Goal: Task Accomplishment & Management: Use online tool/utility

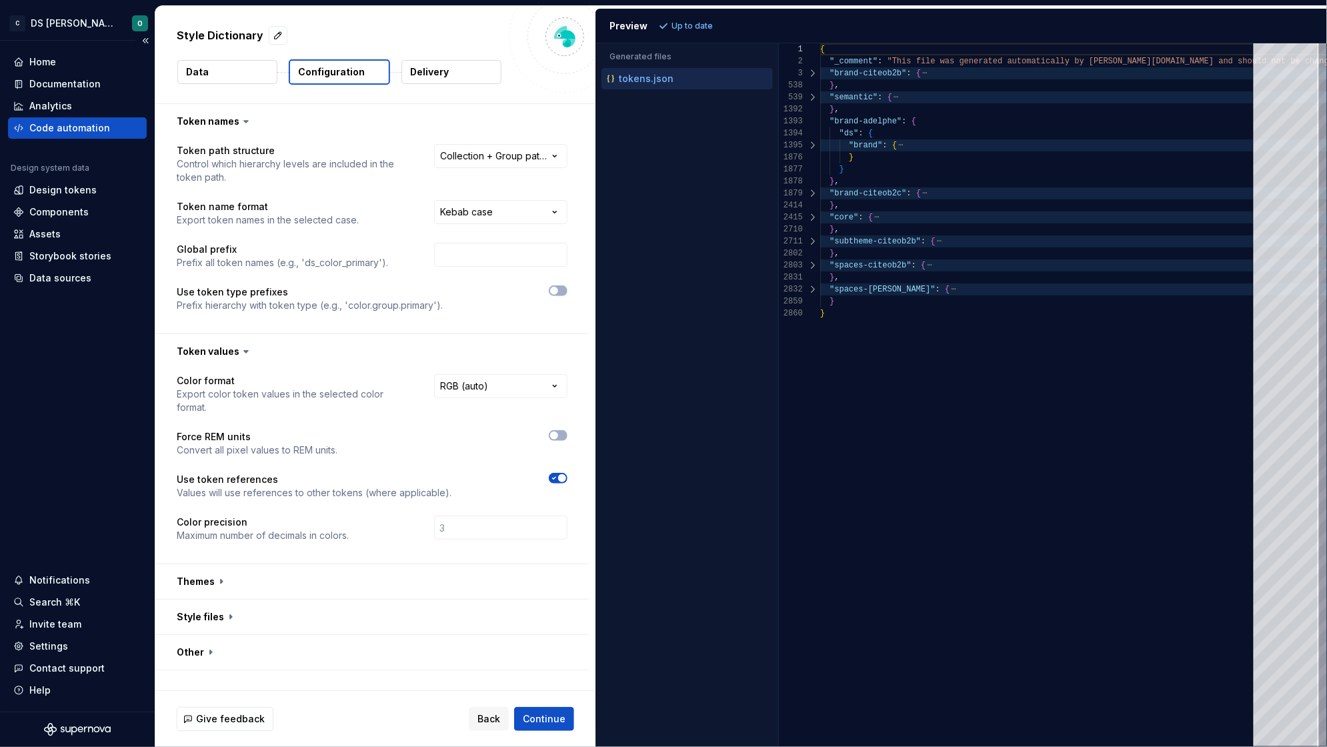
click at [59, 127] on div "Code automation" at bounding box center [69, 127] width 81 height 13
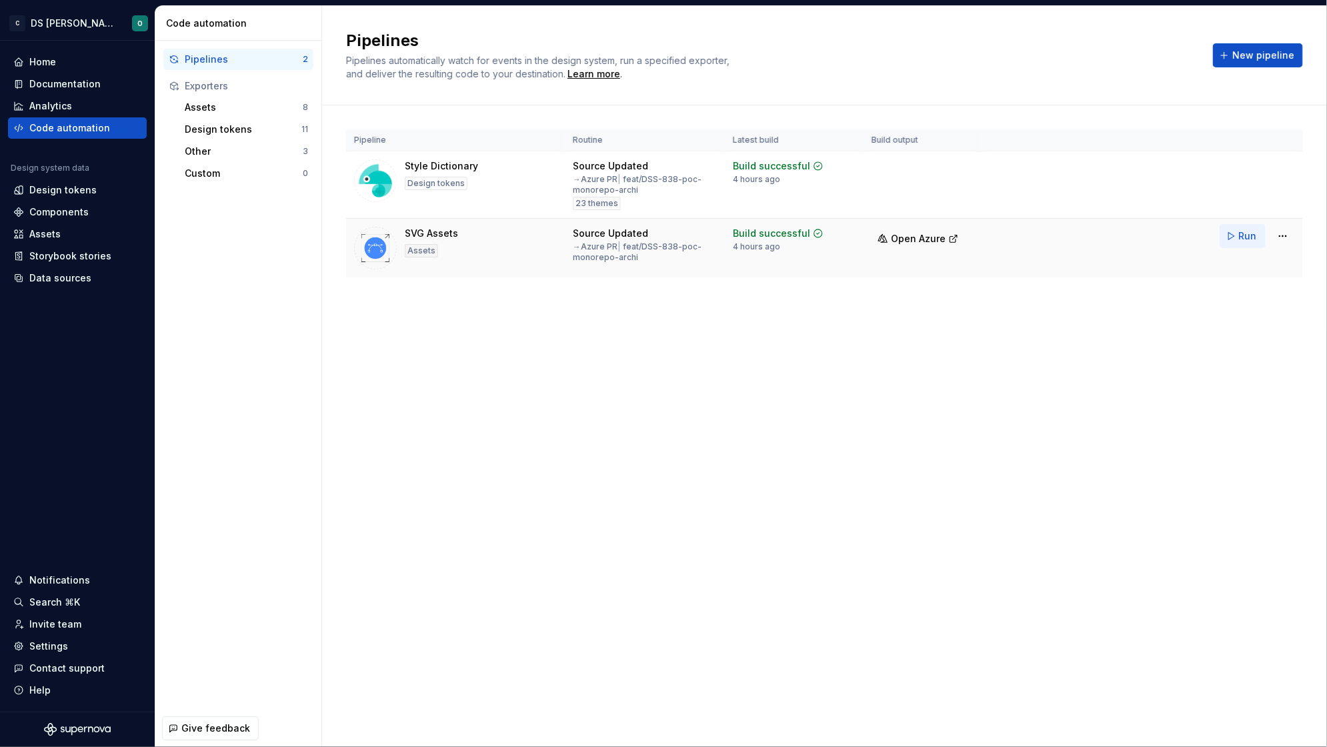
click at [1238, 235] on button "Run" at bounding box center [1243, 236] width 46 height 24
click at [47, 235] on div "Assets" at bounding box center [44, 233] width 31 height 13
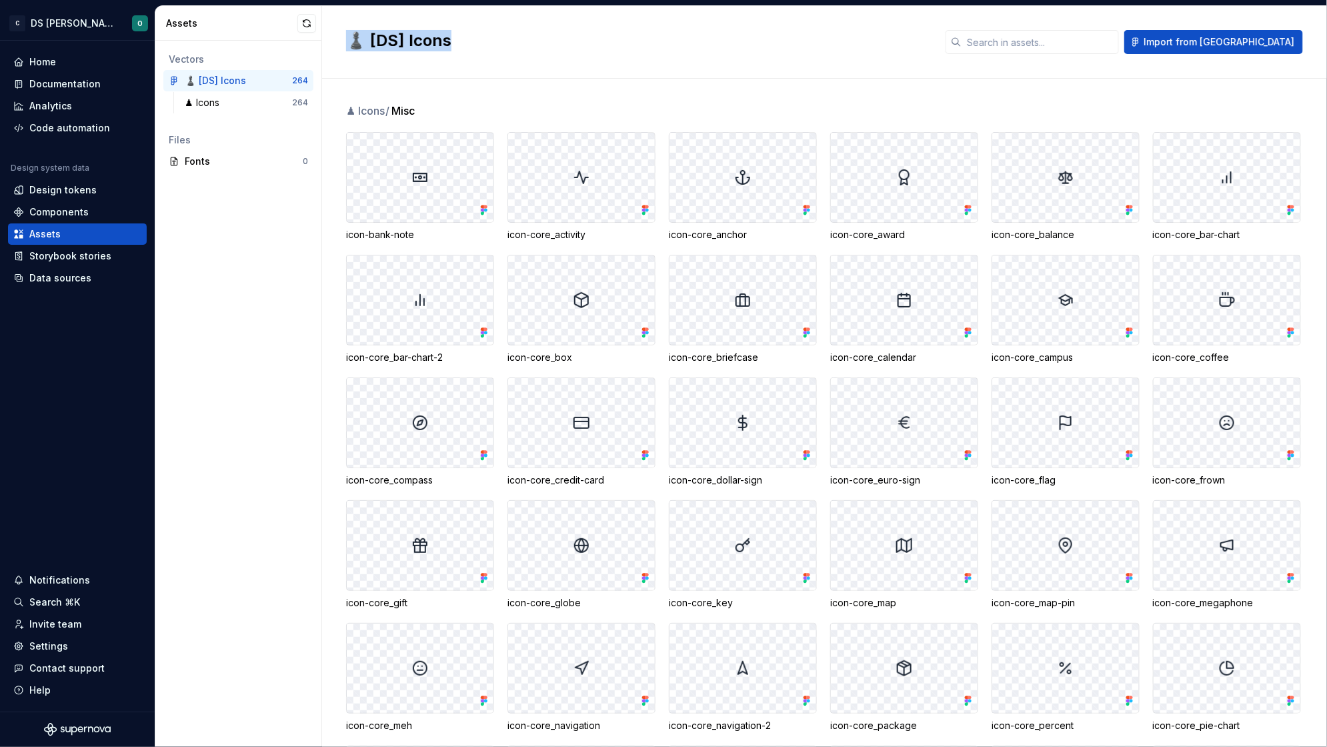
drag, startPoint x: 338, startPoint y: 45, endPoint x: 500, endPoint y: 35, distance: 161.7
click at [500, 35] on div "♟️ [DS] Icons Import from Figma" at bounding box center [824, 42] width 1005 height 73
click at [500, 35] on h2 "♟️ [DS] Icons" at bounding box center [638, 40] width 584 height 21
click at [488, 38] on h2 "♟️ [DS] Icons" at bounding box center [638, 40] width 584 height 21
click at [381, 50] on h2 "♟️ [DS] Icons" at bounding box center [638, 40] width 584 height 21
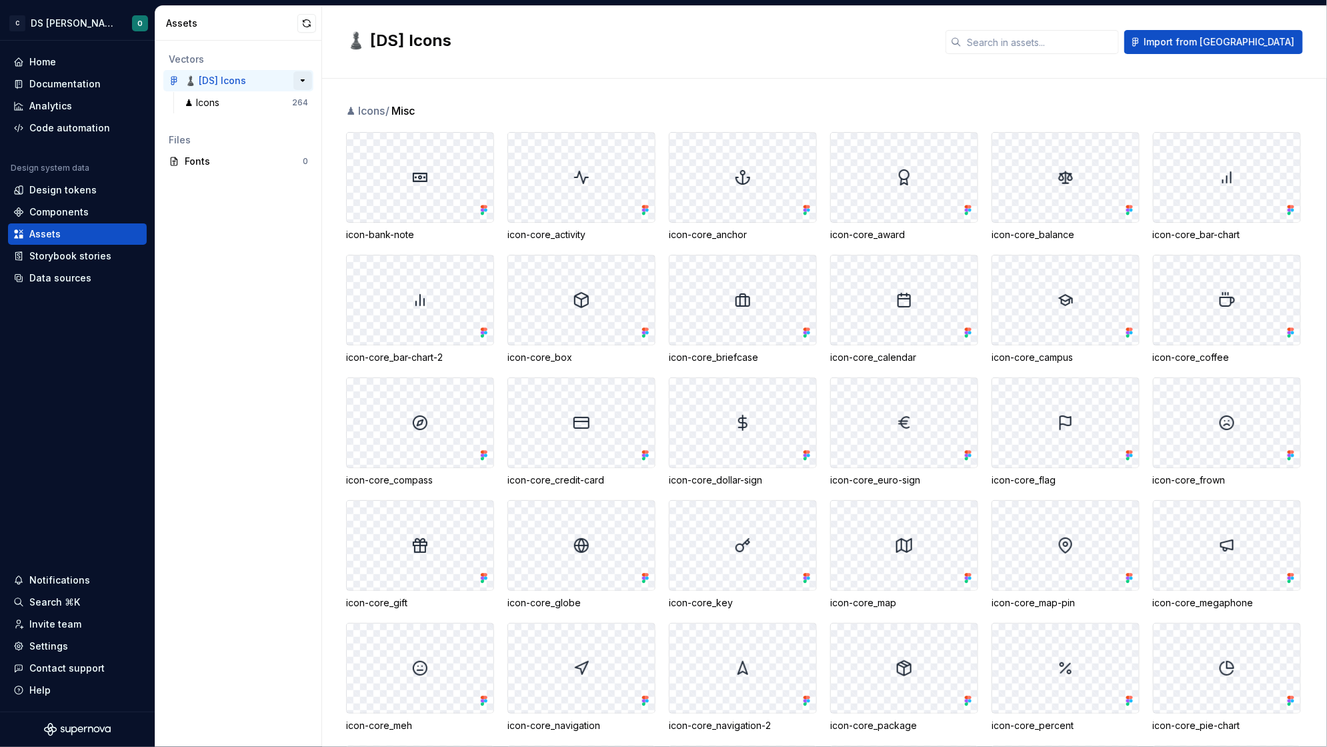
click at [301, 79] on button "button" at bounding box center [302, 80] width 19 height 19
click at [300, 79] on button "button" at bounding box center [302, 80] width 19 height 19
click at [233, 103] on div "♟ Icons" at bounding box center [238, 102] width 107 height 13
click at [241, 79] on div "♟️ [DS] Icons" at bounding box center [215, 80] width 61 height 13
click at [230, 99] on div "♟ Icons" at bounding box center [238, 102] width 107 height 13
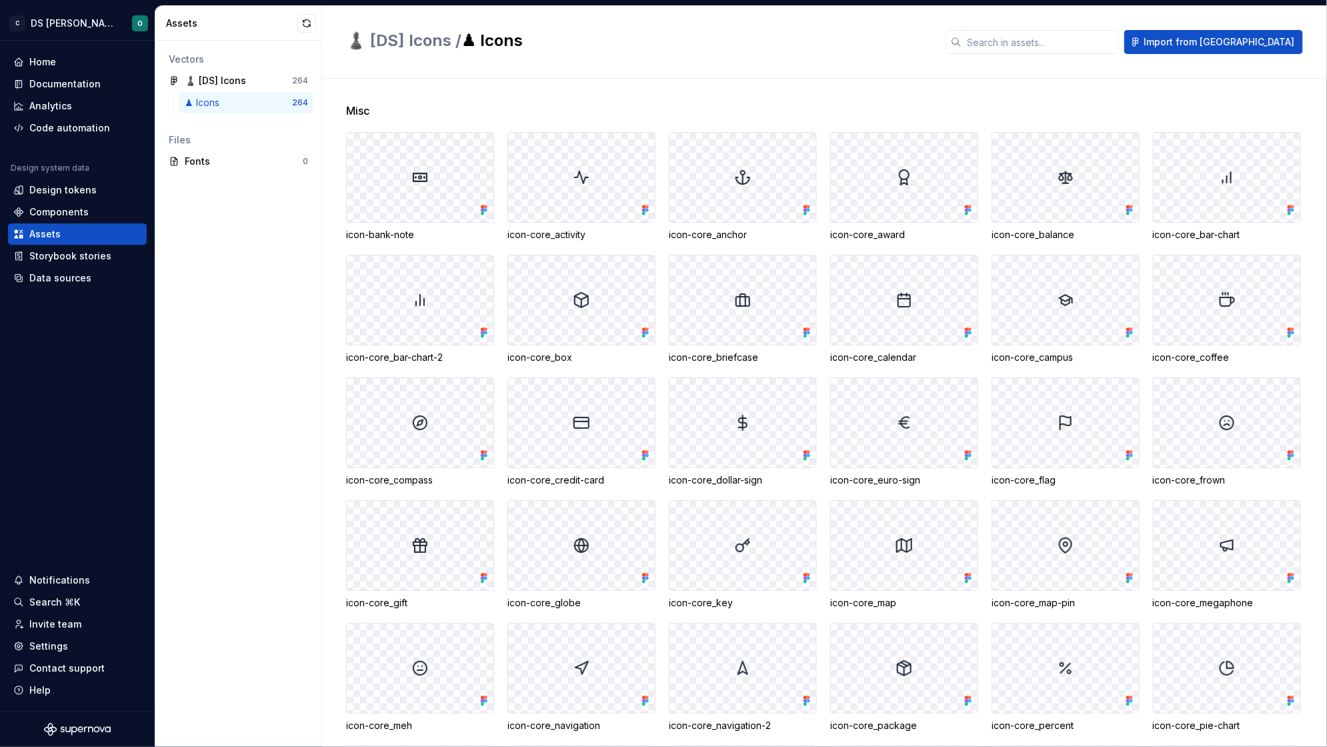
click at [492, 43] on h2 "♟️ [DS] Icons / ♟ Icons" at bounding box center [638, 40] width 584 height 21
drag, startPoint x: 449, startPoint y: 47, endPoint x: 564, endPoint y: 43, distance: 114.1
click at [564, 43] on h2 "♟️ [DS] Icons / ♟ Icons" at bounding box center [638, 40] width 584 height 21
drag, startPoint x: 526, startPoint y: 39, endPoint x: 349, endPoint y: 47, distance: 176.9
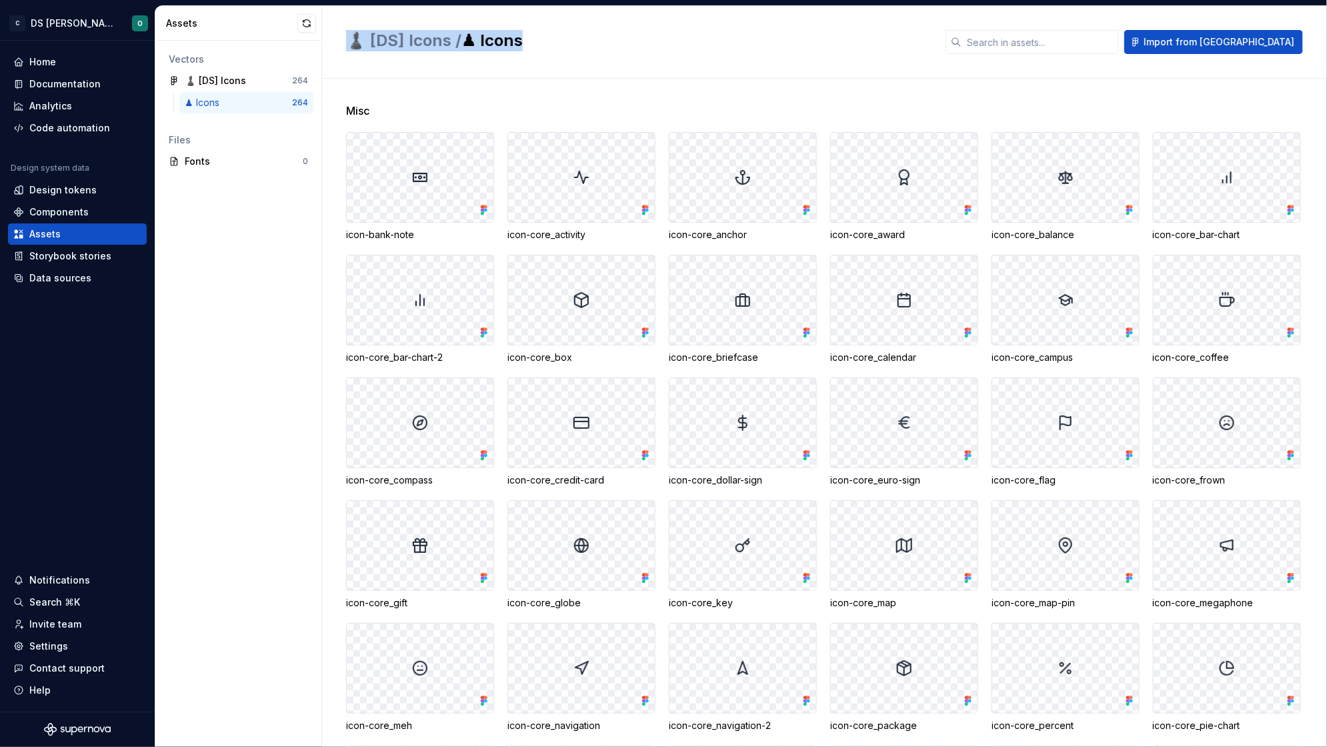
click at [349, 47] on h2 "♟️ [DS] Icons / ♟ Icons" at bounding box center [638, 40] width 584 height 21
click at [303, 21] on button "button" at bounding box center [306, 23] width 19 height 19
click at [64, 277] on div "Data sources" at bounding box center [60, 277] width 62 height 13
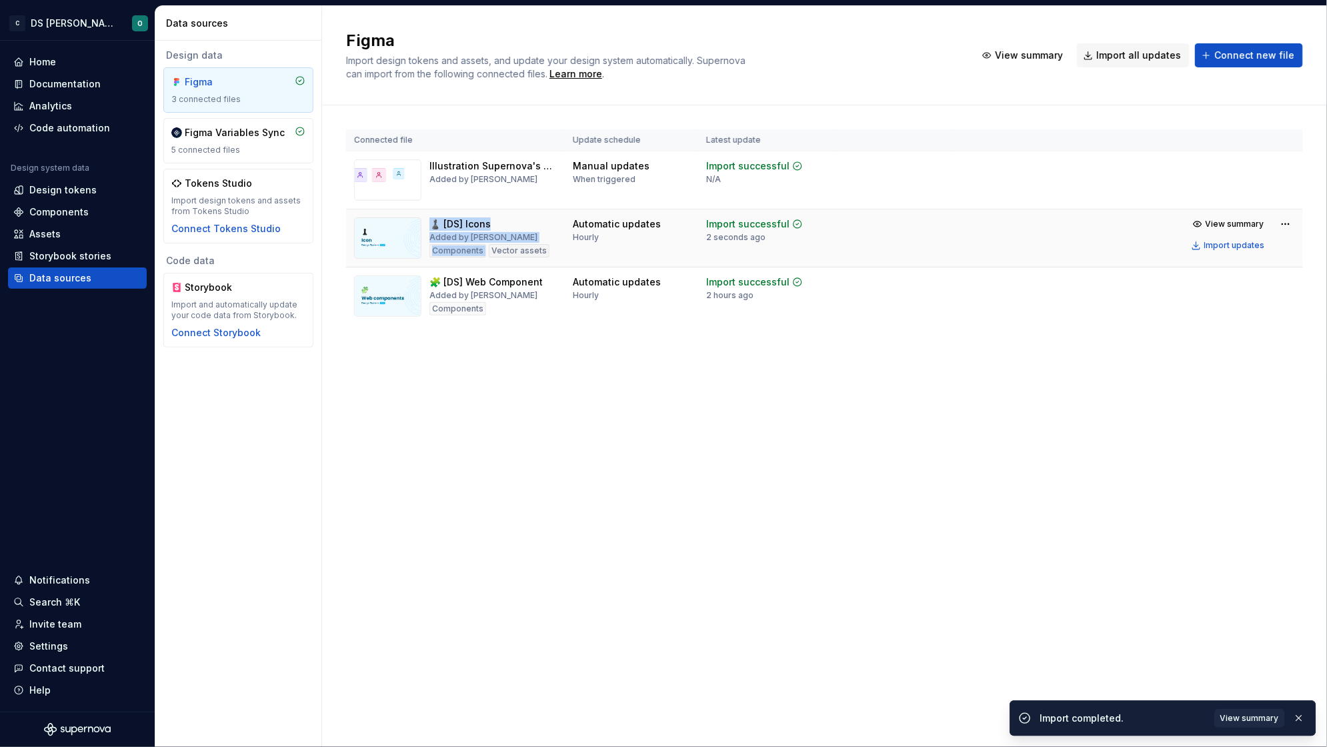
drag, startPoint x: 524, startPoint y: 225, endPoint x: 432, endPoint y: 225, distance: 91.4
click at [428, 227] on div "♟️ [DS] Icons Added by Orianne Components Vector assets" at bounding box center [455, 237] width 203 height 41
click at [50, 238] on div "Assets" at bounding box center [44, 233] width 31 height 13
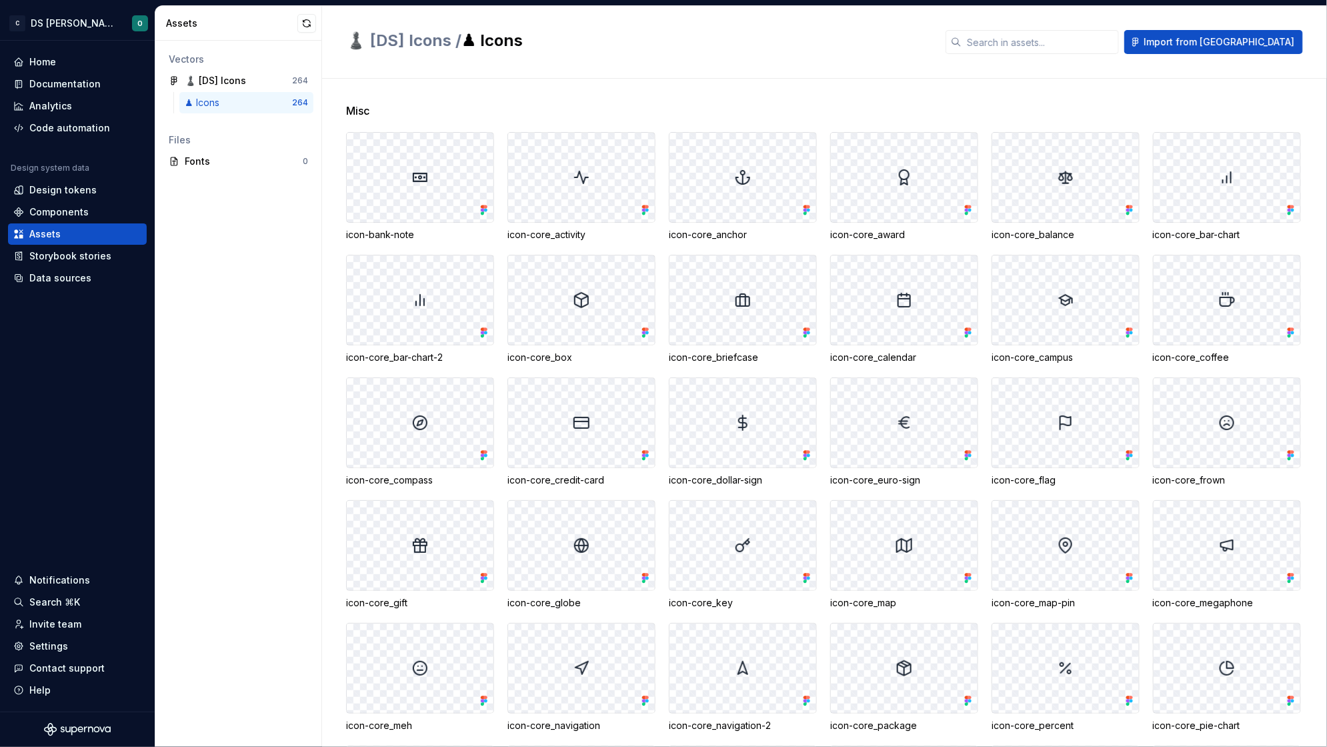
click at [622, 67] on div "♟️ [DS] Icons / ♟ Icons Import from Figma" at bounding box center [824, 42] width 1005 height 73
click at [242, 99] on div "♟ Icons" at bounding box center [238, 102] width 107 height 13
click at [301, 23] on button "button" at bounding box center [306, 23] width 19 height 19
click at [1087, 47] on input "text" at bounding box center [1040, 42] width 157 height 24
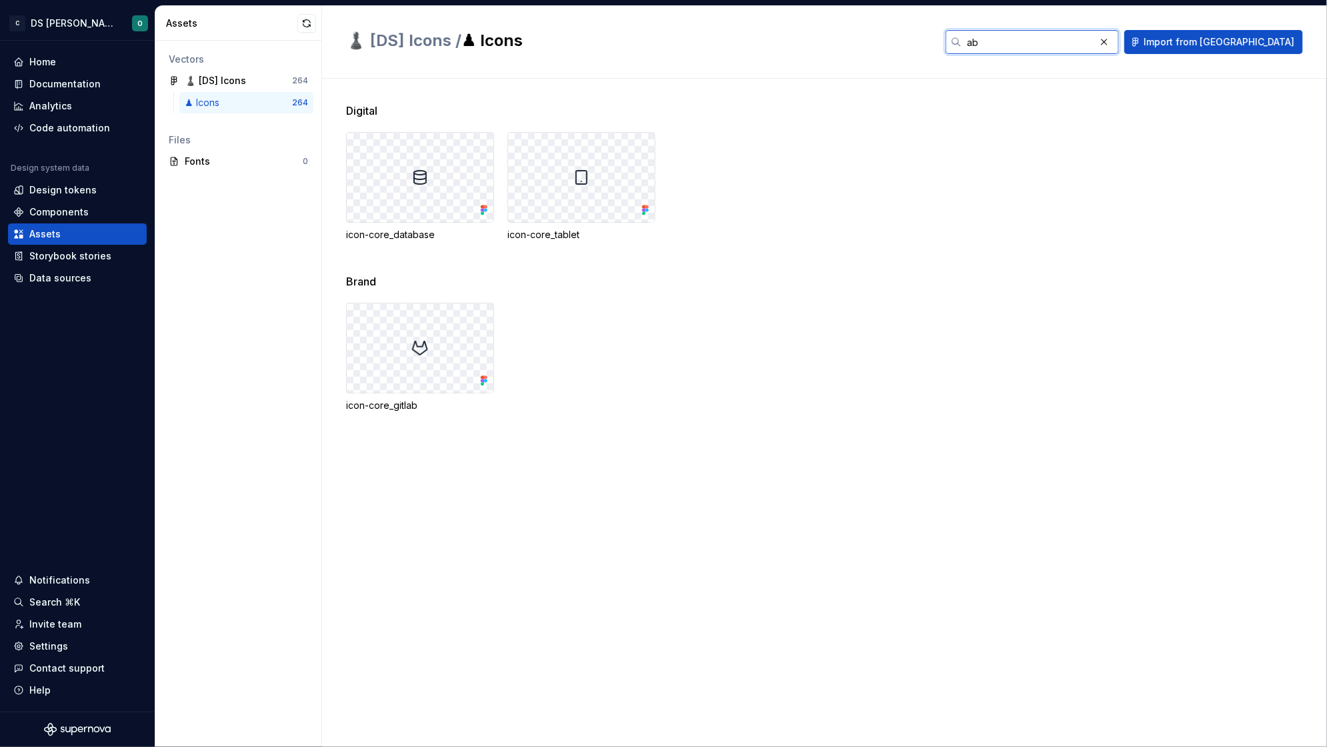
type input "a"
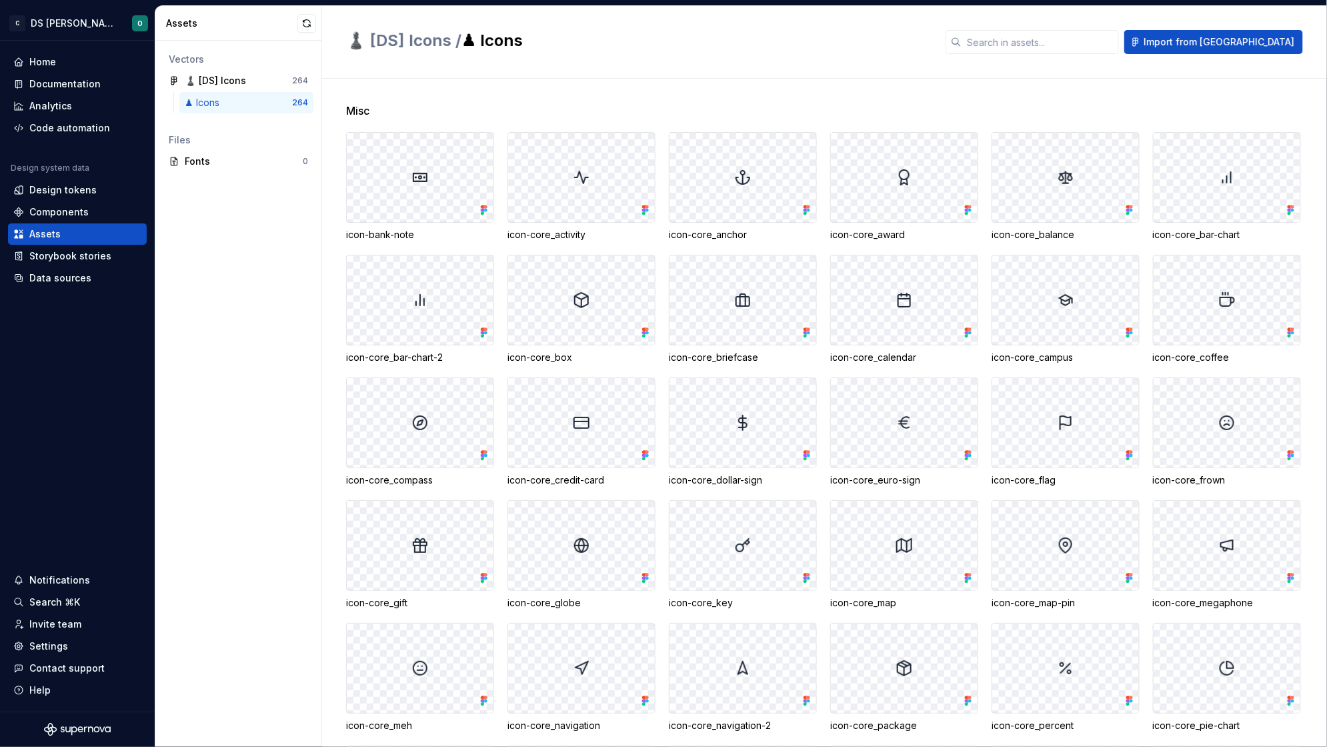
click at [265, 264] on div "Vectors ♟️ [DS] Icons 264 ♟ Icons 264 Files Fonts 0" at bounding box center [238, 394] width 166 height 706
click at [81, 239] on div "Assets" at bounding box center [77, 233] width 128 height 13
click at [68, 277] on div "Data sources" at bounding box center [60, 277] width 62 height 13
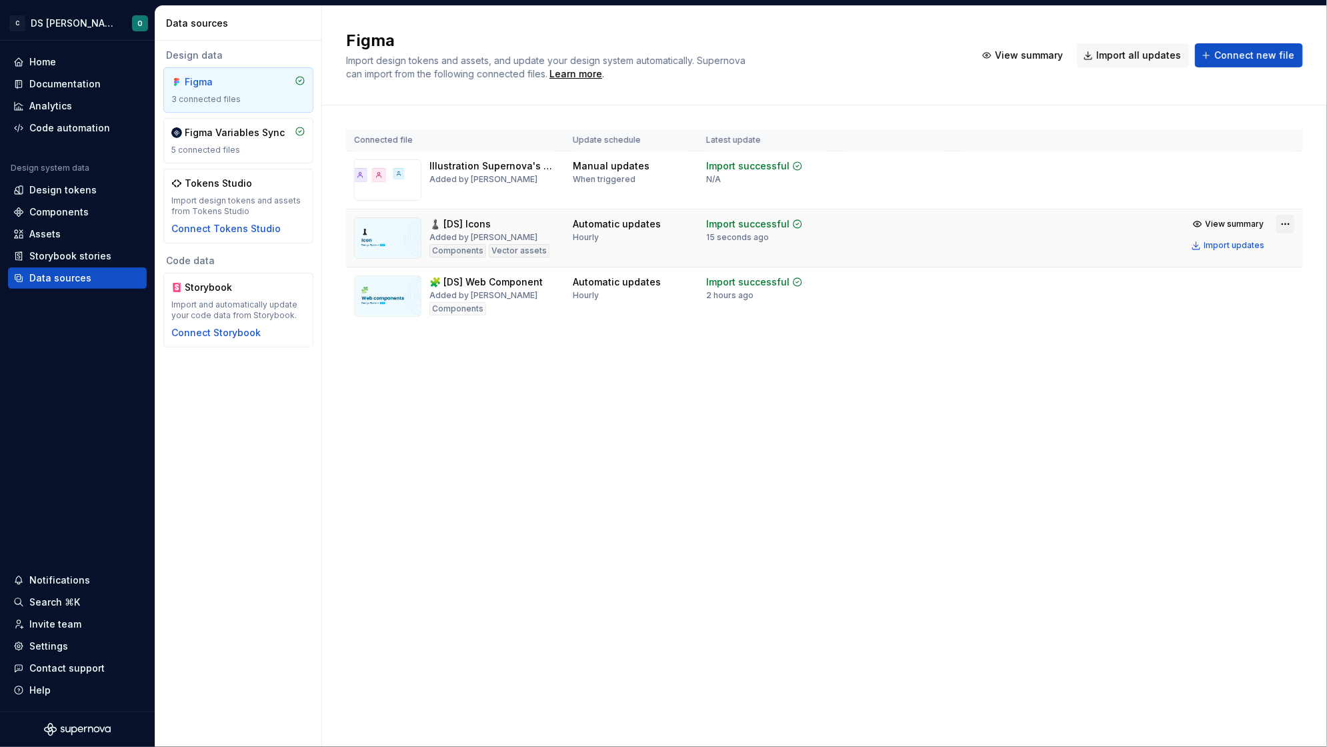
click at [1290, 223] on html "C DS Citeo O Home Documentation Analytics Code automation Design system data De…" at bounding box center [663, 373] width 1327 height 747
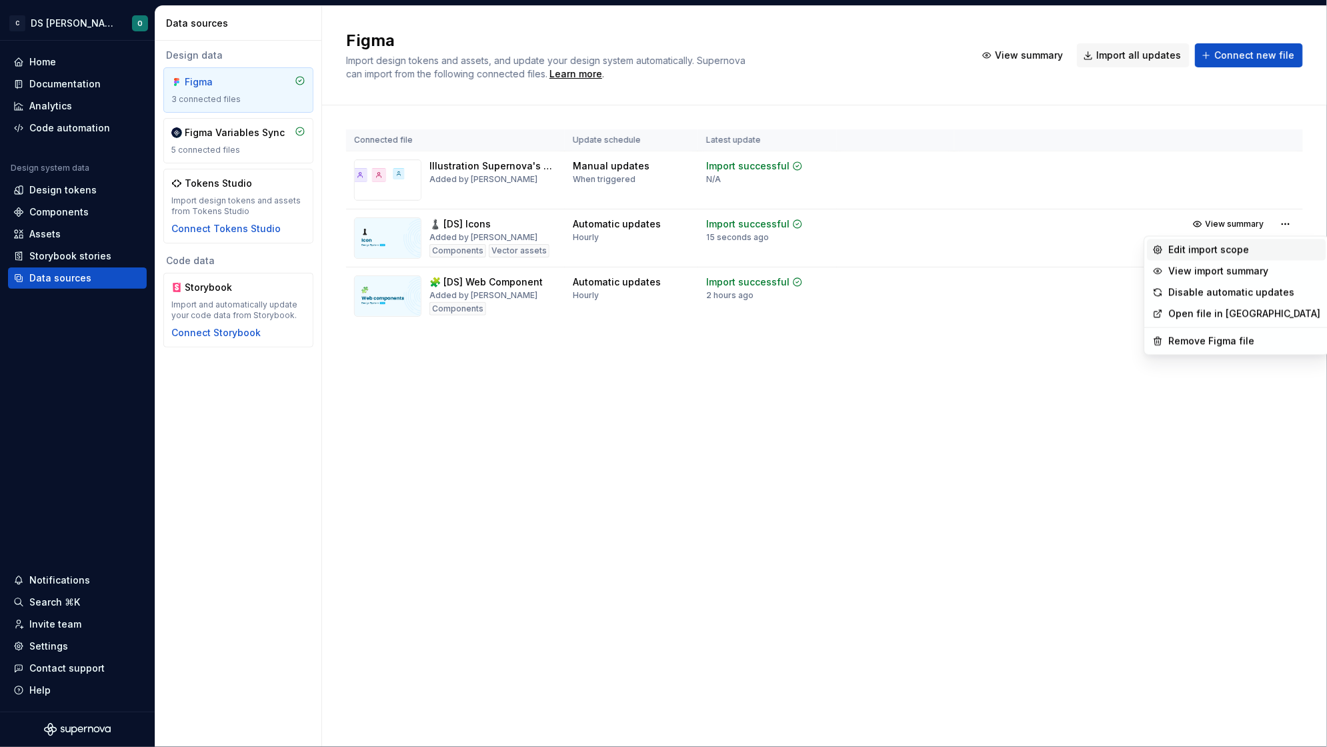
click at [1220, 253] on div "Edit import scope" at bounding box center [1245, 249] width 152 height 13
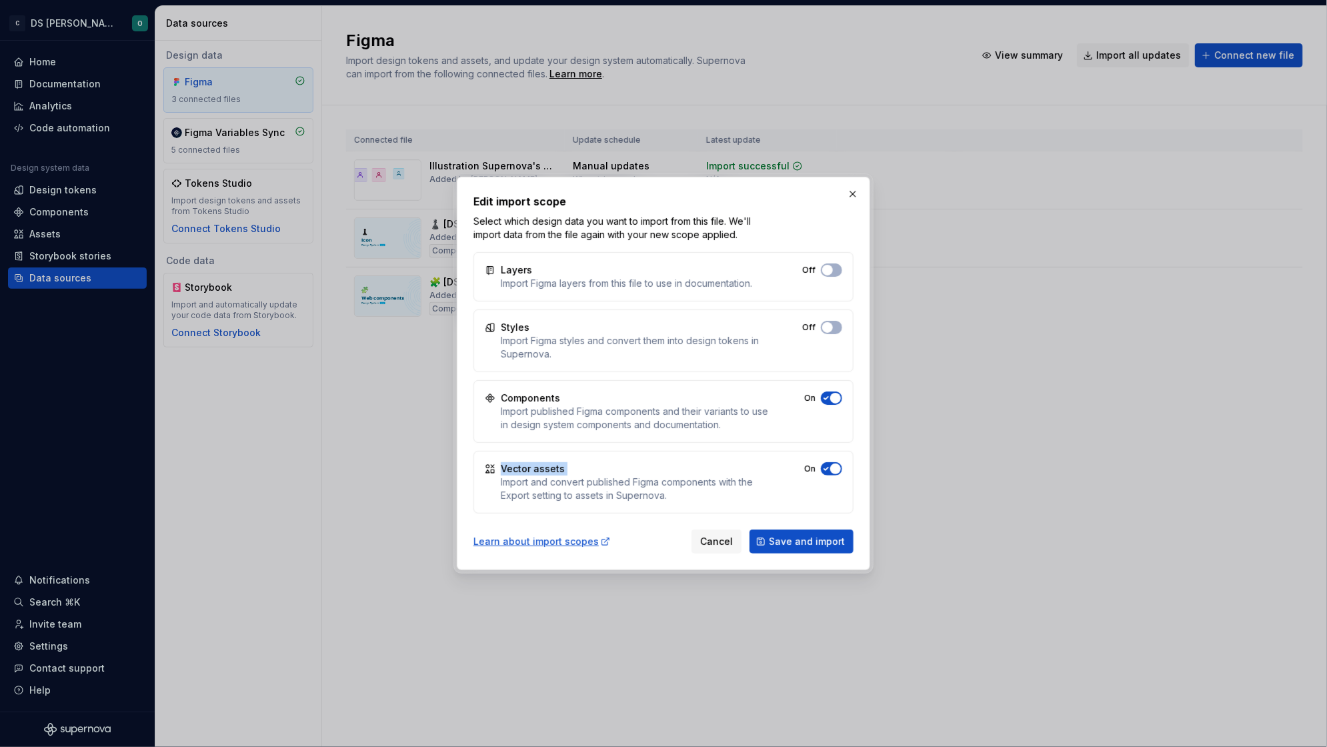
drag, startPoint x: 579, startPoint y: 467, endPoint x: 477, endPoint y: 467, distance: 102.0
click at [477, 467] on div "Vector assets Import and convert published Figma components with the Export set…" at bounding box center [664, 482] width 380 height 63
drag, startPoint x: 678, startPoint y: 496, endPoint x: 496, endPoint y: 484, distance: 182.5
click at [496, 484] on div "Vector assets Import and convert published Figma components with the Export set…" at bounding box center [664, 482] width 380 height 63
click at [704, 500] on div "Import and convert published Figma components with the Export setting to assets…" at bounding box center [635, 489] width 269 height 27
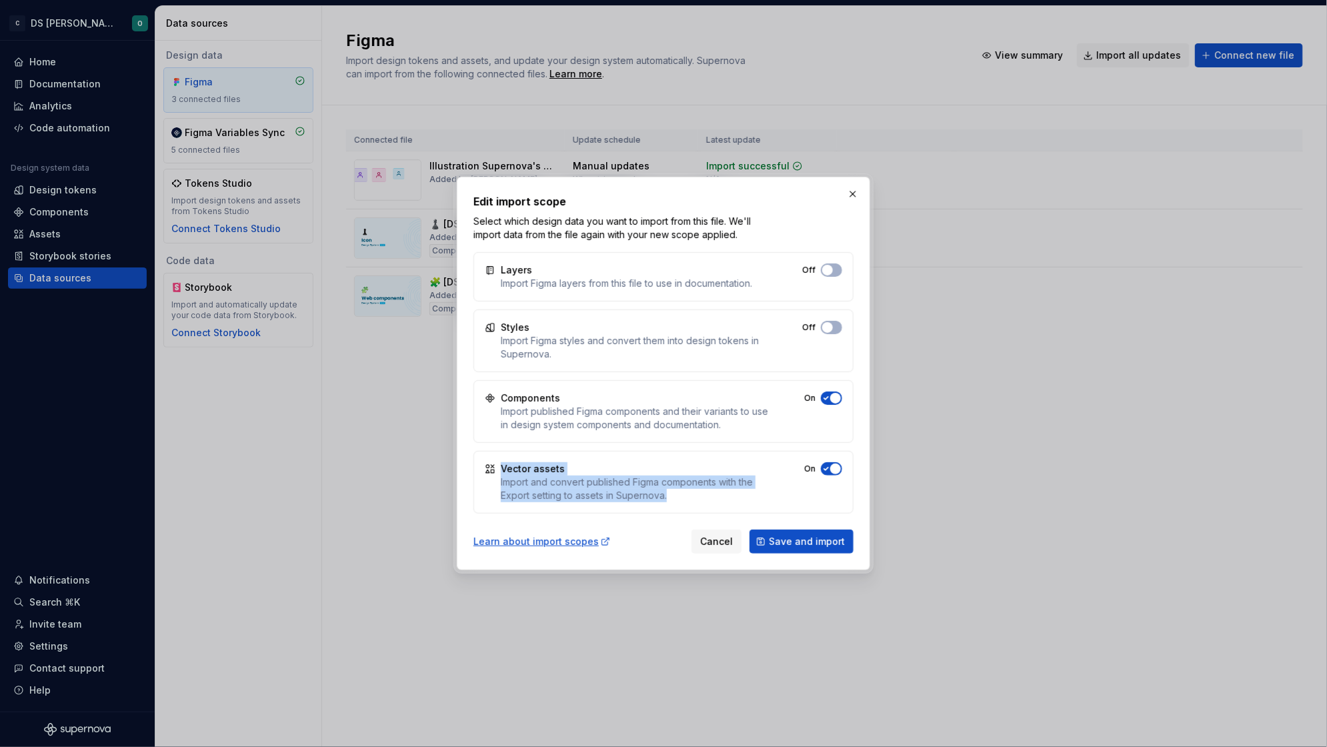
drag, startPoint x: 702, startPoint y: 500, endPoint x: 493, endPoint y: 470, distance: 210.8
click at [493, 470] on div "Vector assets Import and convert published Figma components with the Export set…" at bounding box center [664, 482] width 380 height 63
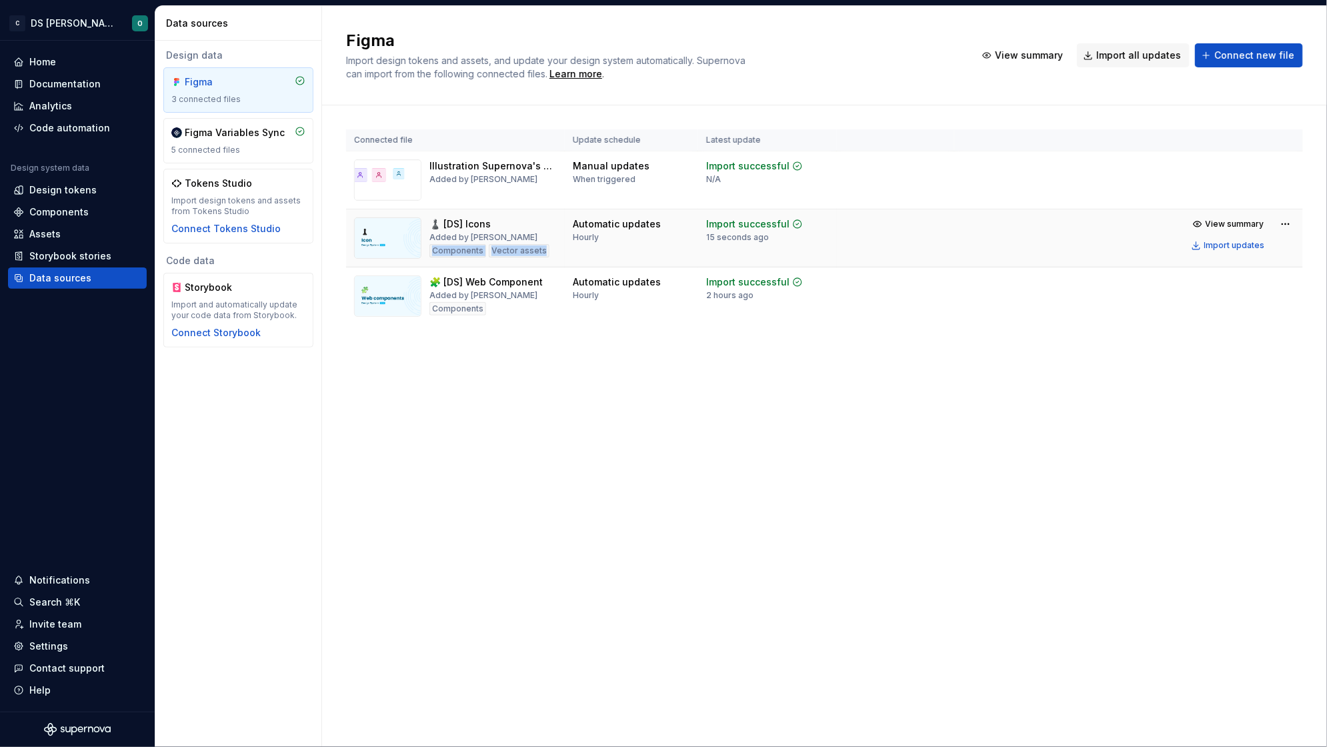
drag, startPoint x: 546, startPoint y: 247, endPoint x: 433, endPoint y: 249, distance: 112.1
click at [433, 249] on div "♟️ [DS] Icons Added by Orianne Components Vector assets" at bounding box center [455, 237] width 203 height 41
click at [474, 251] on div "Components" at bounding box center [457, 250] width 57 height 13
drag, startPoint x: 550, startPoint y: 247, endPoint x: 441, endPoint y: 249, distance: 108.7
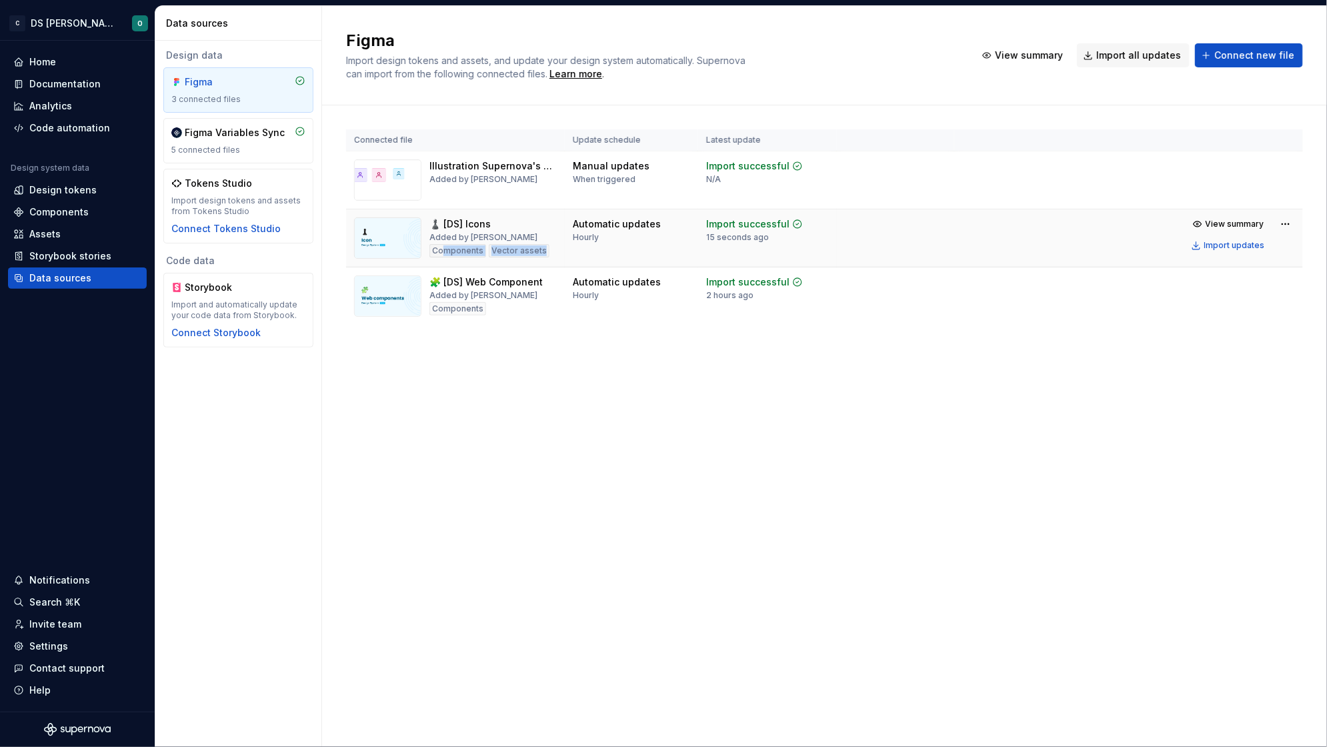
click at [441, 249] on div "♟️ [DS] Icons Added by Orianne Components Vector assets" at bounding box center [455, 237] width 203 height 41
click at [684, 252] on td "Automatic updates Hourly" at bounding box center [631, 238] width 133 height 58
click at [443, 247] on div "Components" at bounding box center [457, 250] width 57 height 13
click at [518, 248] on div "Vector assets" at bounding box center [519, 250] width 61 height 13
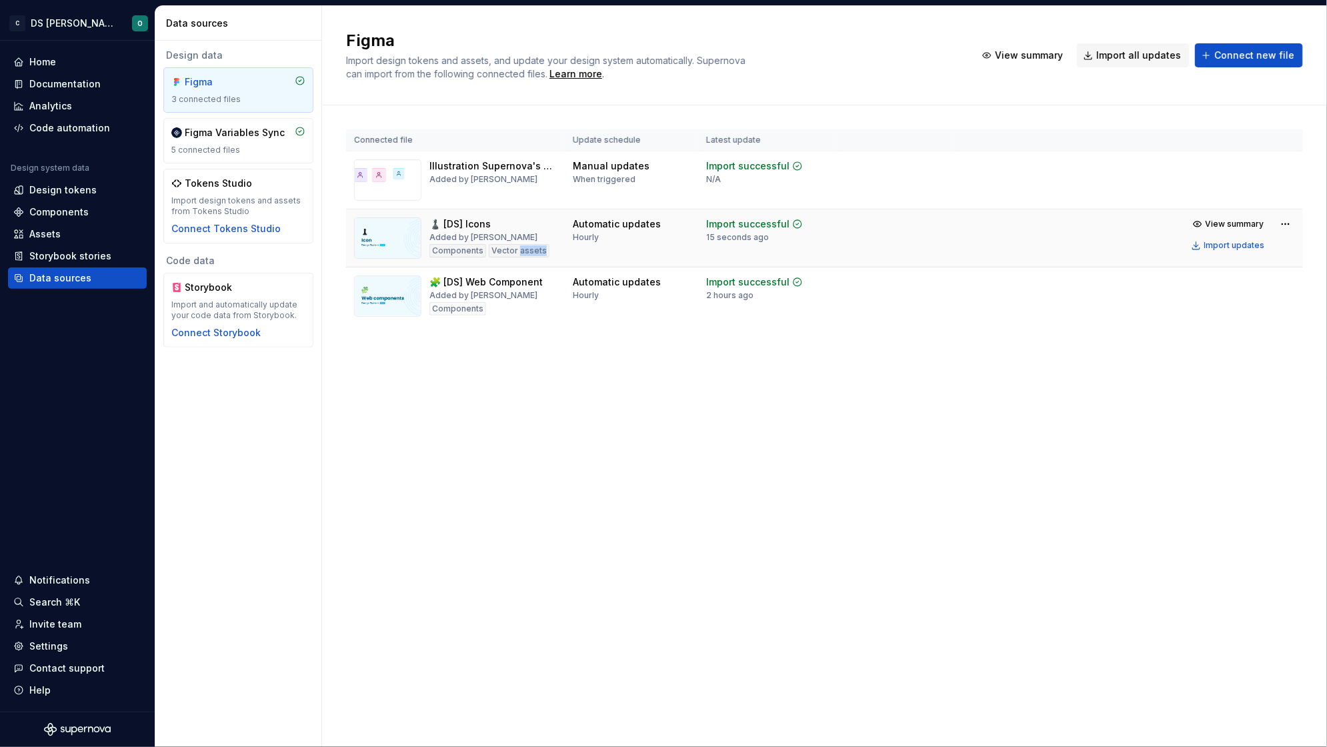
click at [518, 248] on div "Vector assets" at bounding box center [519, 250] width 61 height 13
click at [784, 254] on td "Import successful 15 seconds ago" at bounding box center [767, 238] width 139 height 58
click at [1287, 221] on html "C DS Citeo O Home Documentation Analytics Code automation Design system data De…" at bounding box center [663, 373] width 1327 height 747
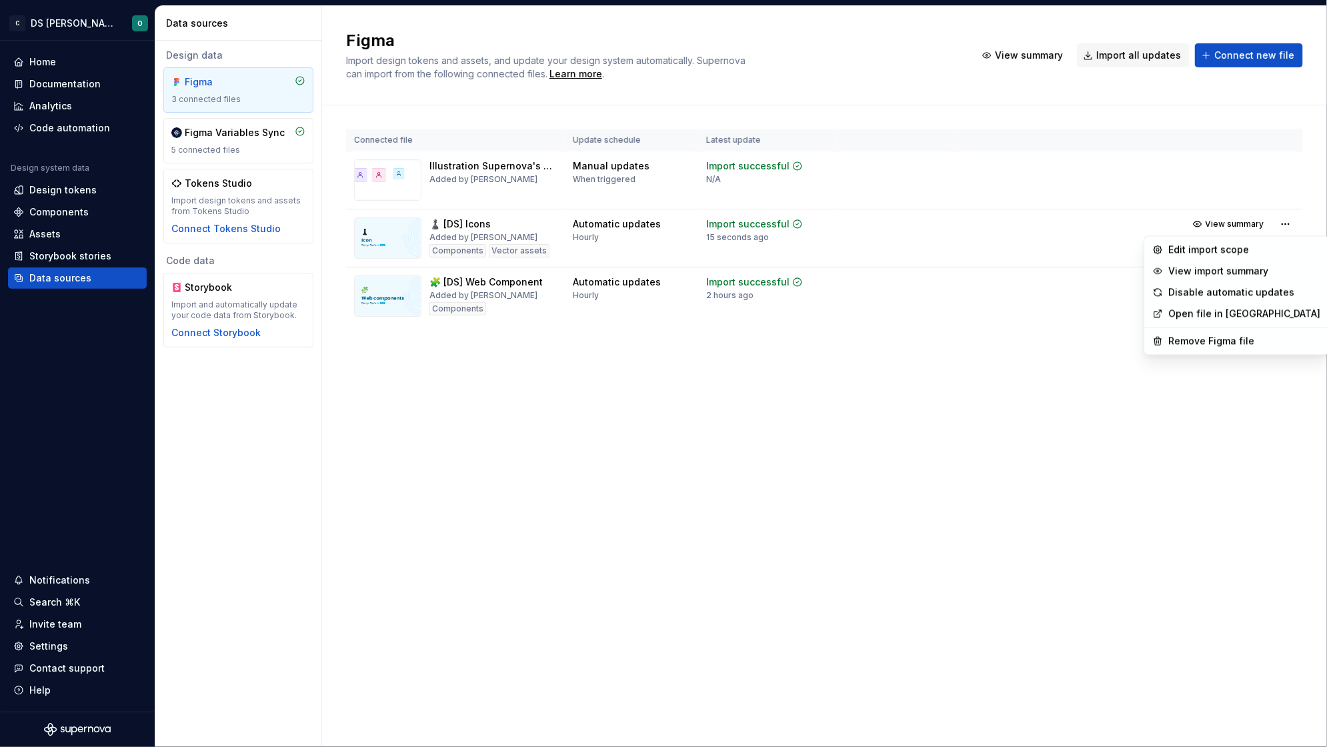
click at [648, 344] on html "C DS Citeo O Home Documentation Analytics Code automation Design system data De…" at bounding box center [663, 373] width 1327 height 747
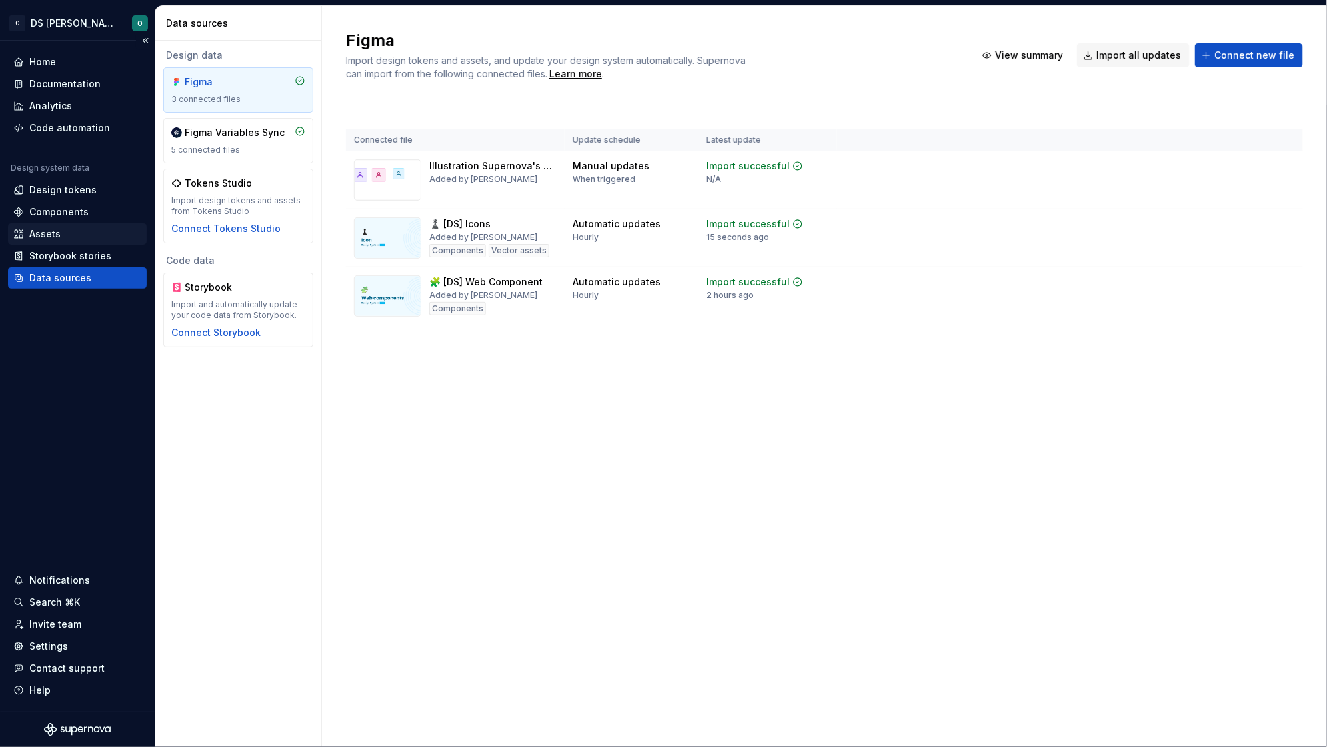
click at [71, 229] on div "Assets" at bounding box center [77, 233] width 128 height 13
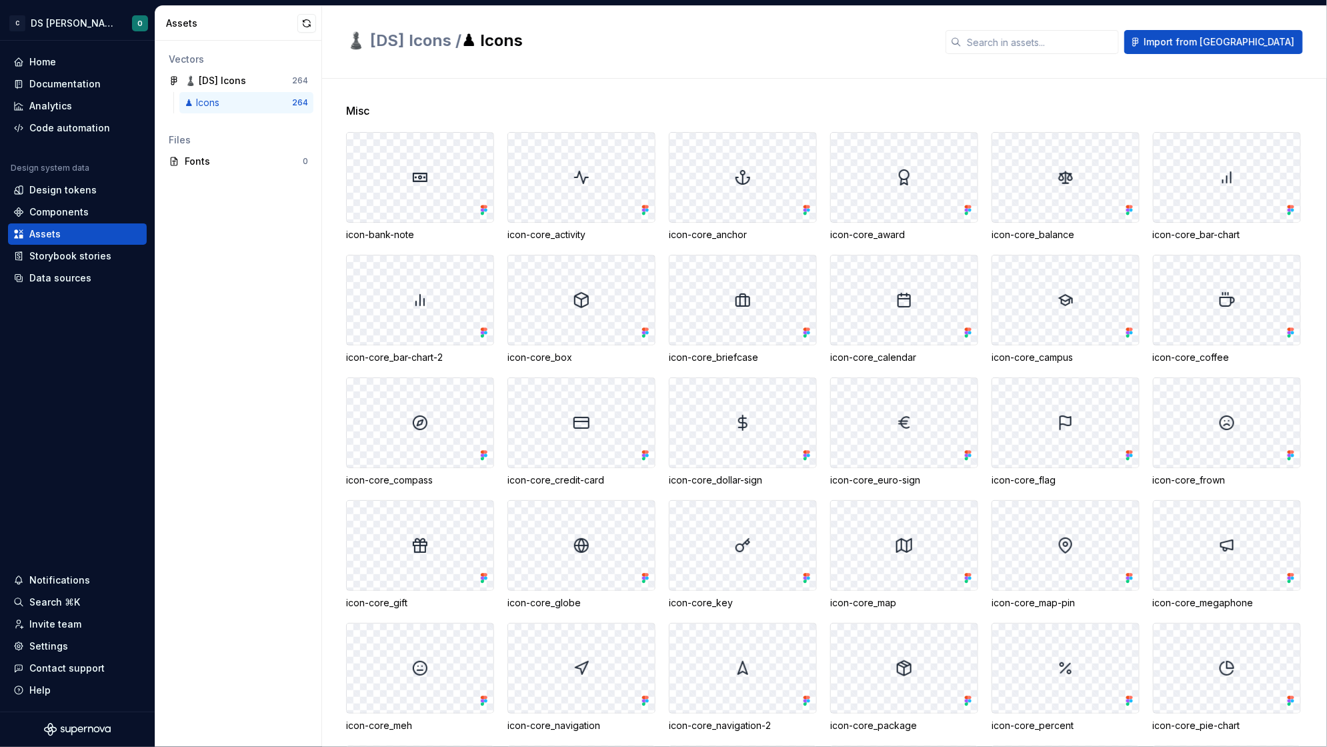
click at [576, 56] on div "♟️ [DS] Icons / ♟ Icons Import from Figma" at bounding box center [824, 42] width 1005 height 73
drag, startPoint x: 480, startPoint y: 38, endPoint x: 633, endPoint y: 46, distance: 153.6
click at [633, 46] on h2 "♟️ [DS] Icons / ♟ Icons" at bounding box center [638, 40] width 584 height 21
click at [674, 49] on h2 "♟️ [DS] Icons / ♟ Icons" at bounding box center [638, 40] width 584 height 21
click at [243, 99] on div "♟ Icons" at bounding box center [238, 102] width 107 height 13
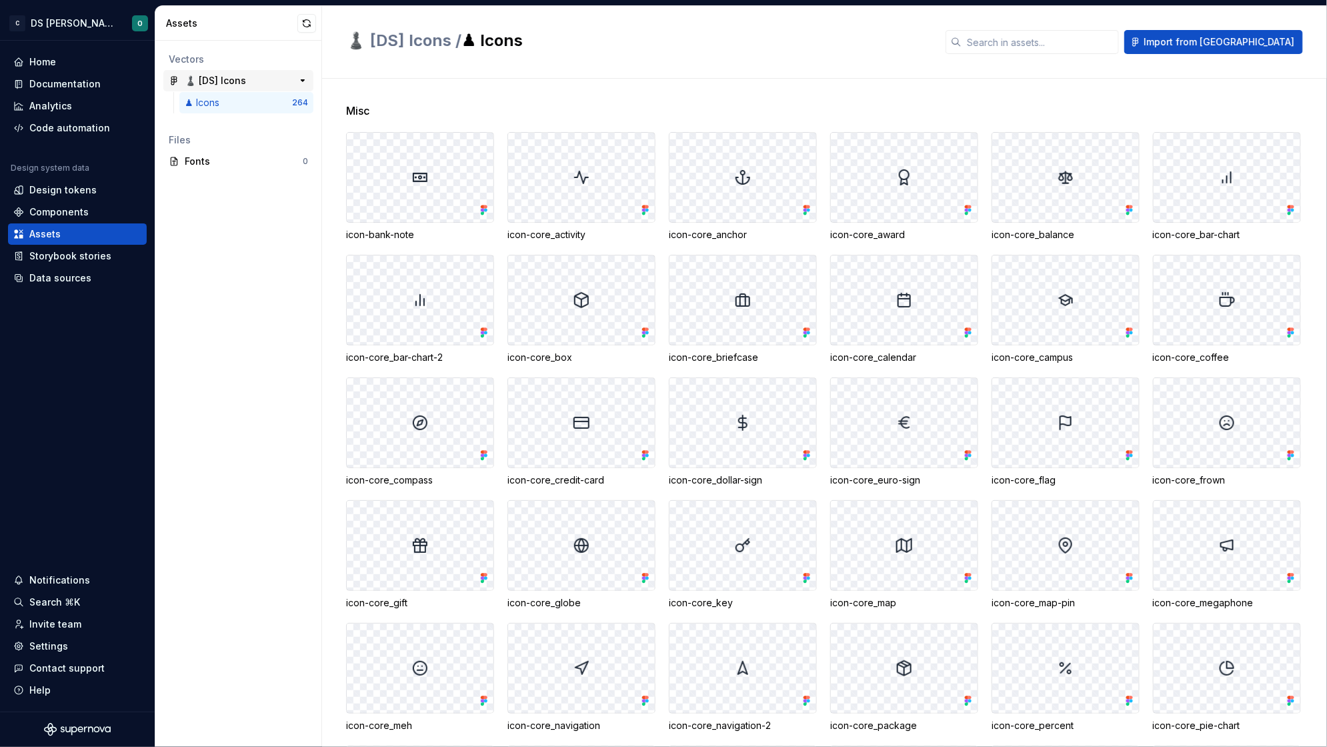
click at [265, 74] on div "♟️ [DS] Icons" at bounding box center [234, 80] width 99 height 13
click at [263, 103] on div "♟ Icons" at bounding box center [238, 102] width 107 height 13
click at [1119, 47] on input "text" at bounding box center [1040, 42] width 157 height 24
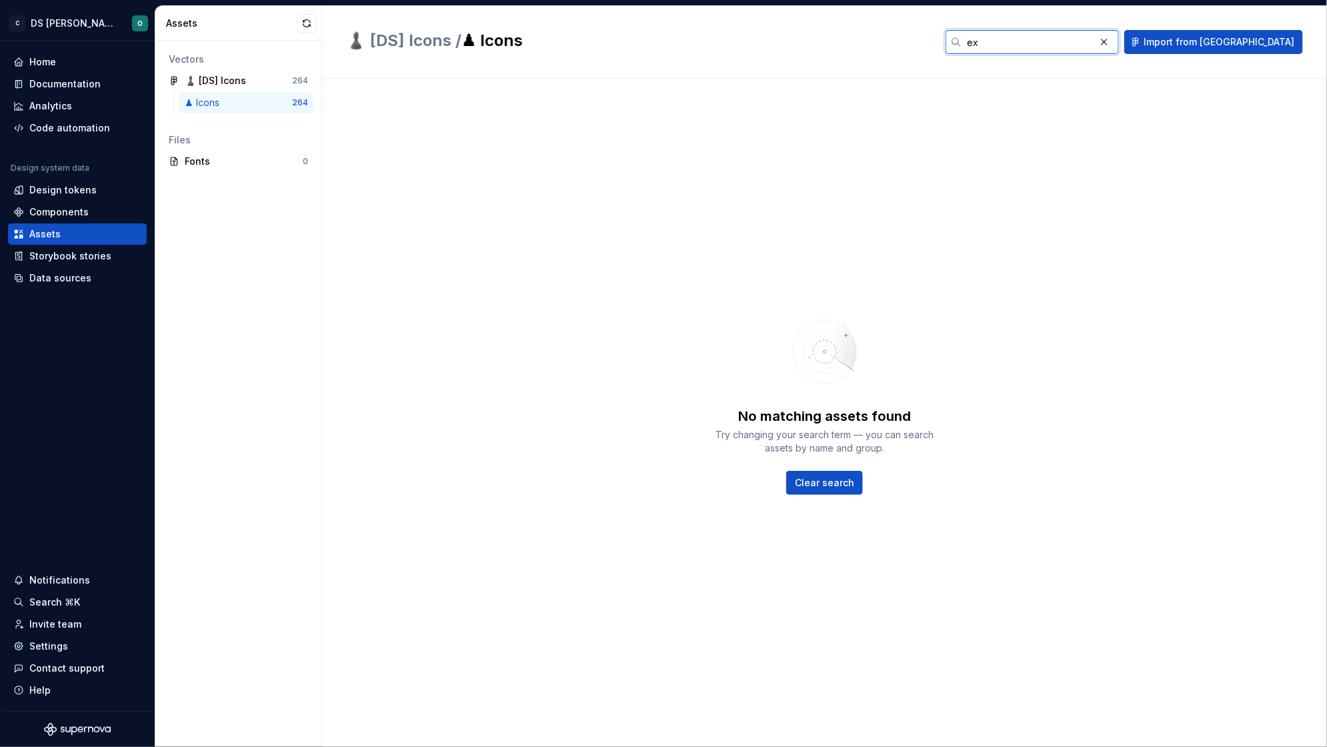
type input "e"
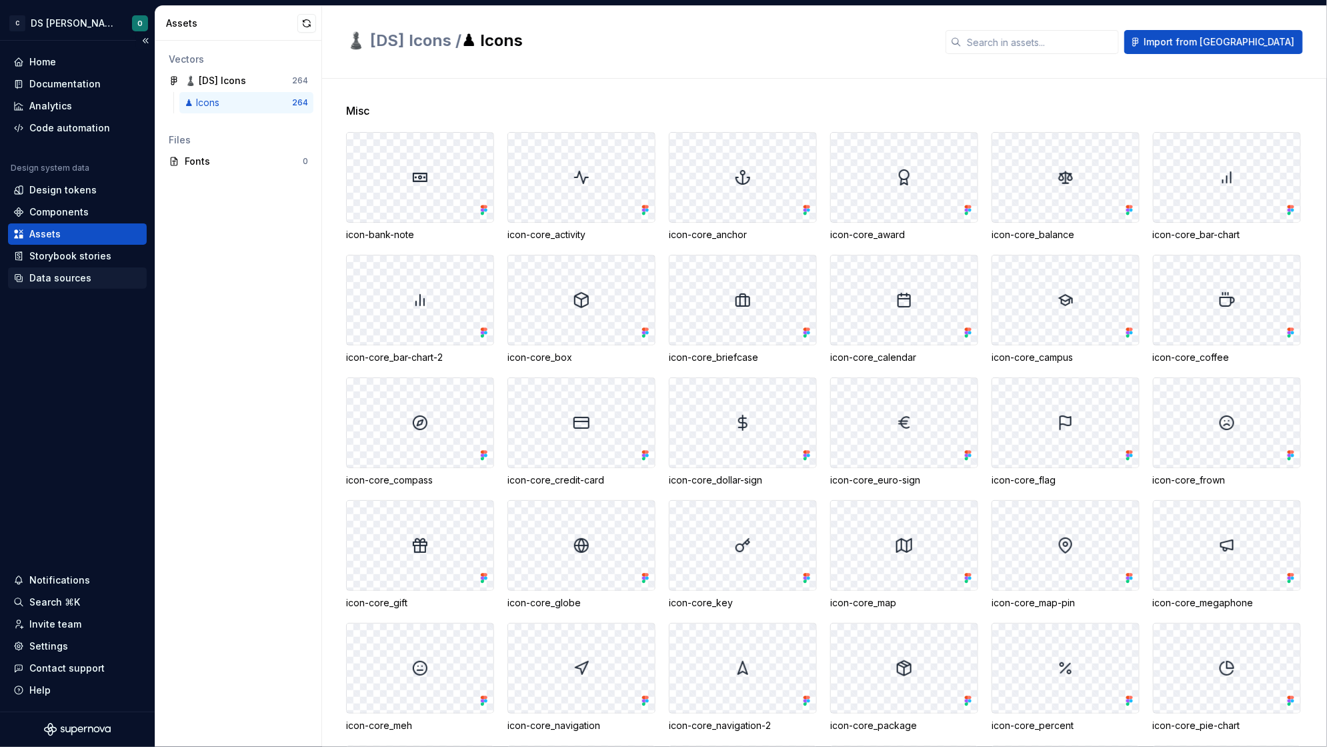
click at [54, 273] on div "Data sources" at bounding box center [60, 277] width 62 height 13
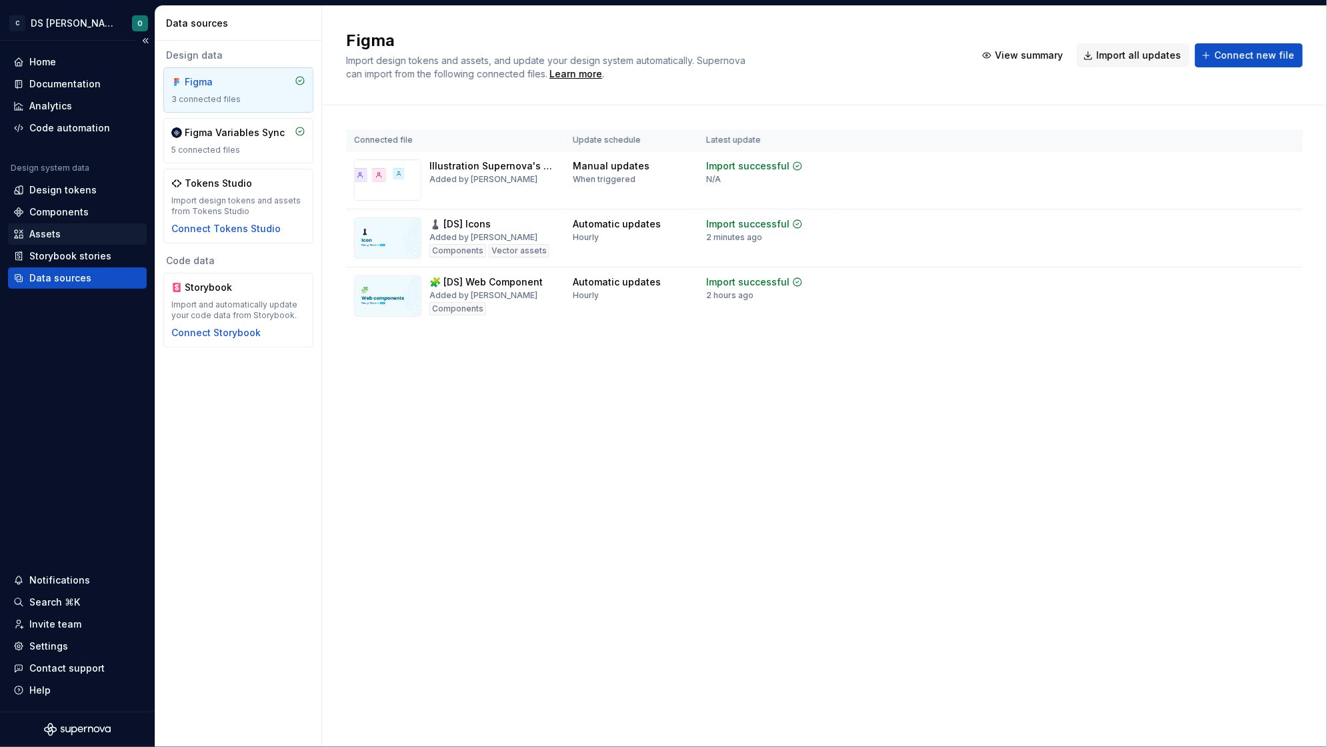
click at [54, 233] on div "Assets" at bounding box center [44, 233] width 31 height 13
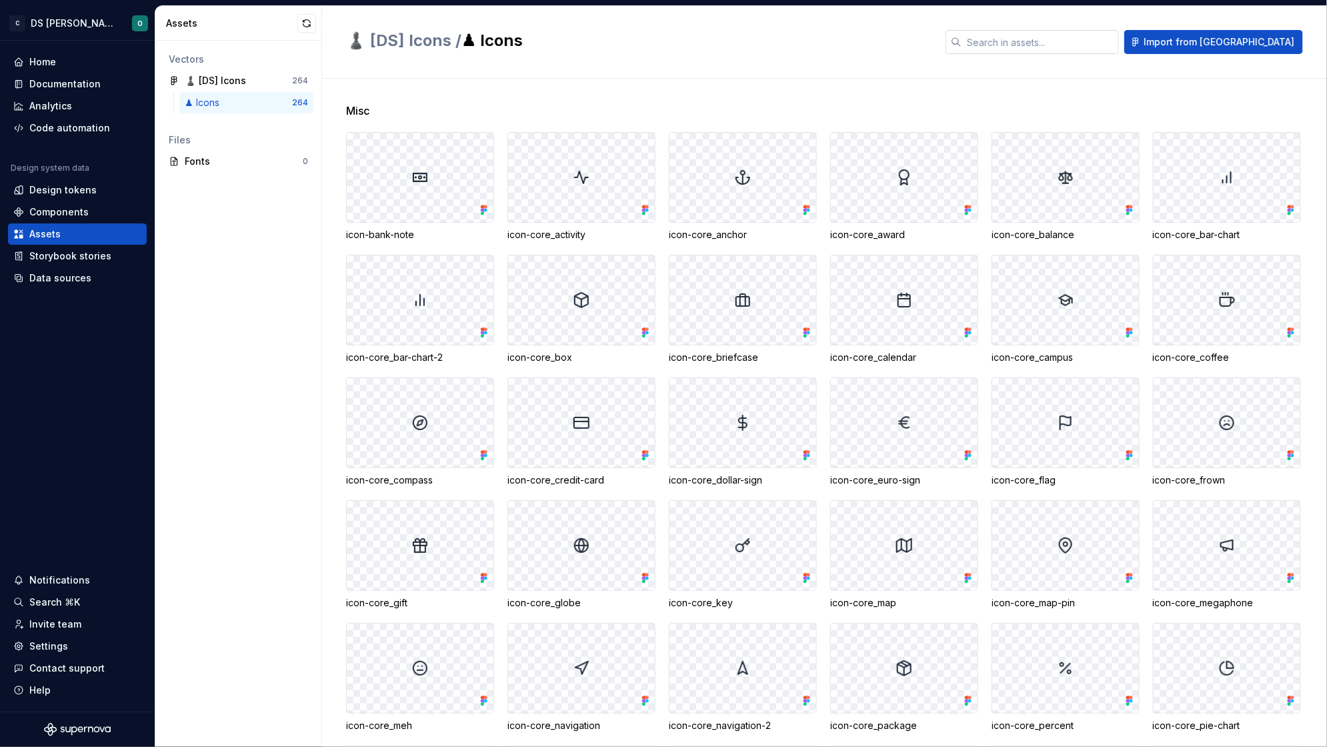
click at [1055, 34] on input "text" at bounding box center [1040, 42] width 157 height 24
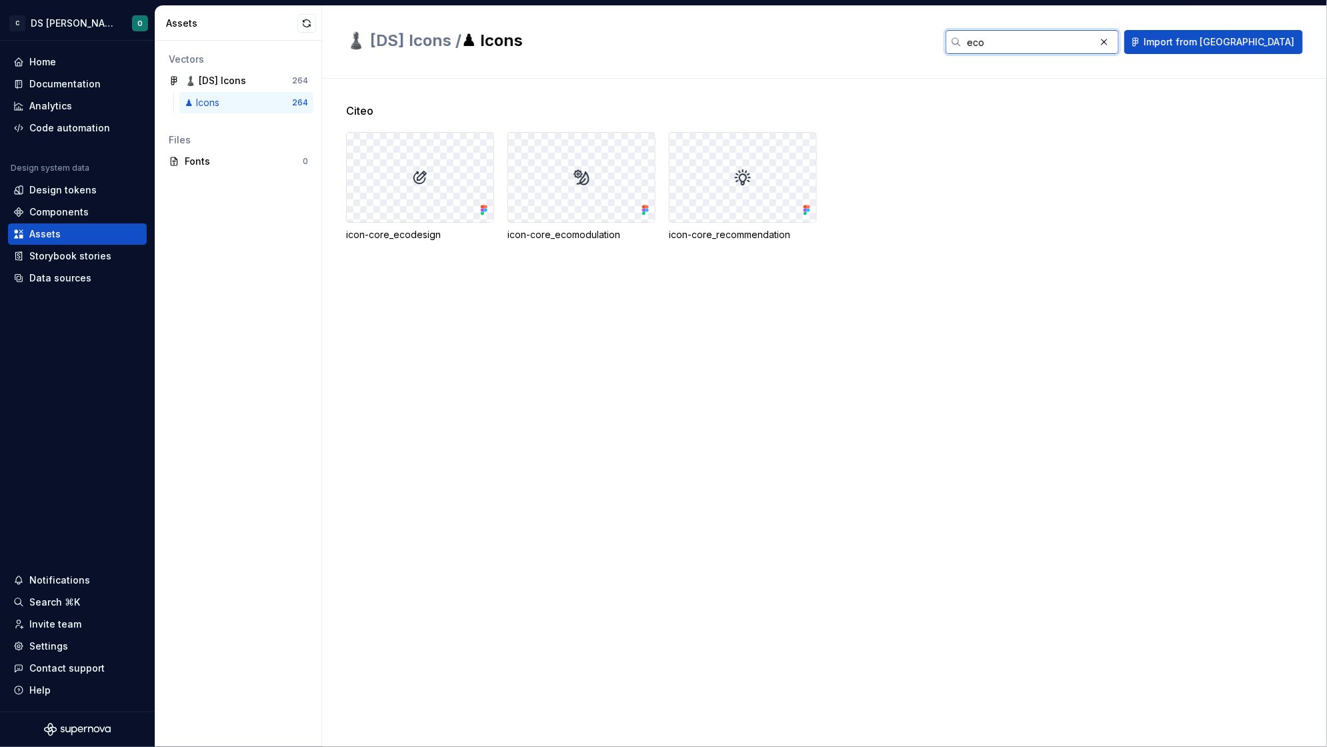
type input "eco"
drag, startPoint x: 389, startPoint y: 106, endPoint x: 336, endPoint y: 101, distance: 53.0
click at [336, 101] on div "Citeo icon-core_ecodesign icon-core_ecomodulation icon-core_recommendation" at bounding box center [824, 413] width 1005 height 668
click at [450, 266] on div "Citeo icon-core_ecodesign icon-core_ecomodulation icon-core_recommendation" at bounding box center [836, 188] width 981 height 171
drag, startPoint x: 624, startPoint y: 234, endPoint x: 554, endPoint y: 231, distance: 70.1
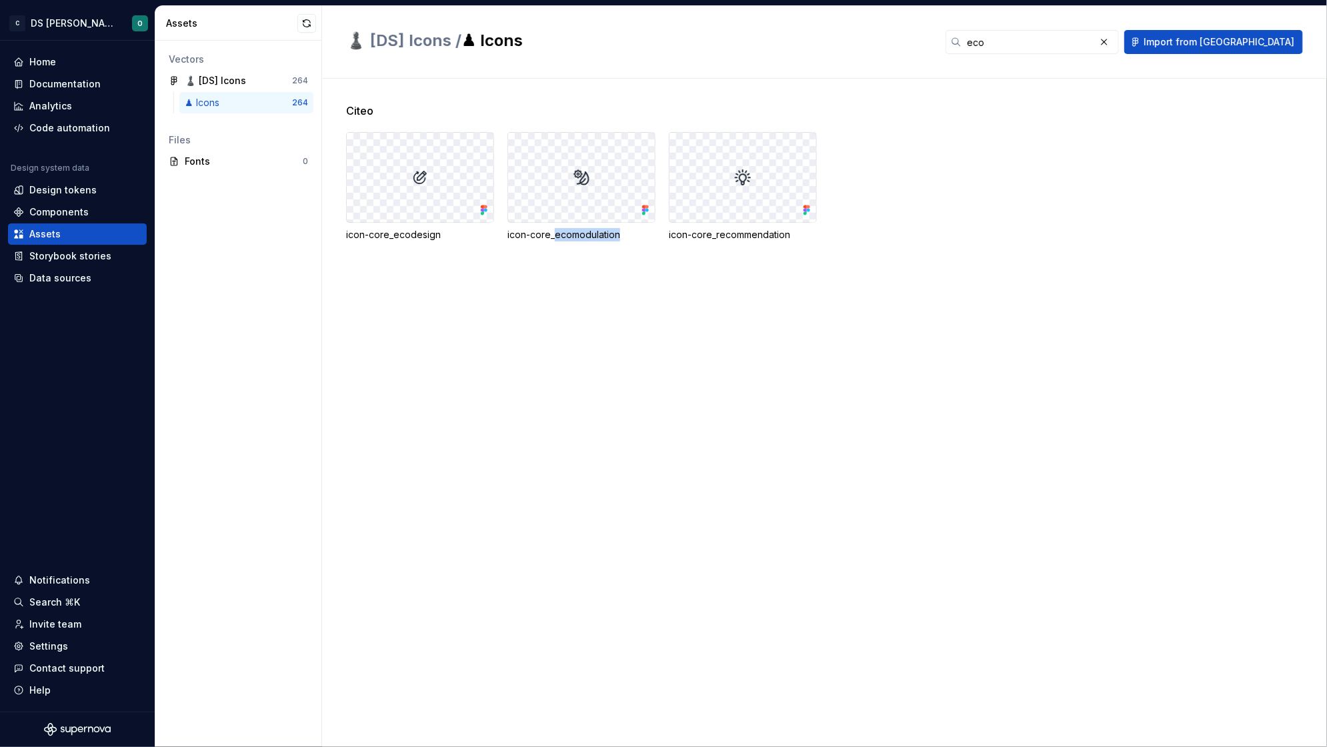
click at [554, 231] on div "icon-core_ecomodulation" at bounding box center [582, 234] width 148 height 13
drag, startPoint x: 554, startPoint y: 237, endPoint x: 646, endPoint y: 237, distance: 91.4
click at [646, 237] on div "icon-core_ecomodulation" at bounding box center [582, 234] width 148 height 13
click at [598, 291] on div "Citeo icon-core_ecodesign icon-core_ecomodulation icon-core_recommendation" at bounding box center [836, 413] width 981 height 668
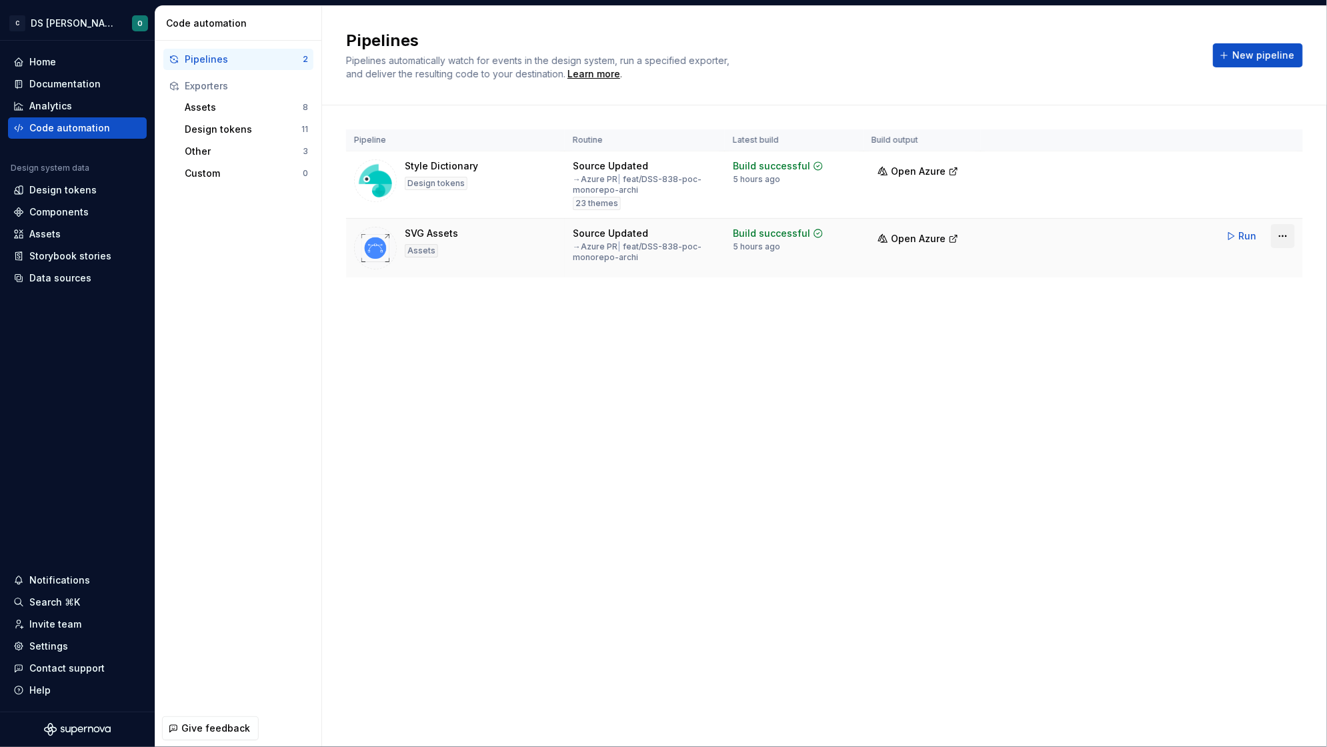
click at [1292, 237] on html "C DS Citeo O Home Documentation Analytics Code automation Design system data De…" at bounding box center [663, 373] width 1327 height 747
click at [1238, 263] on div "Edit pipeline" at bounding box center [1267, 263] width 114 height 13
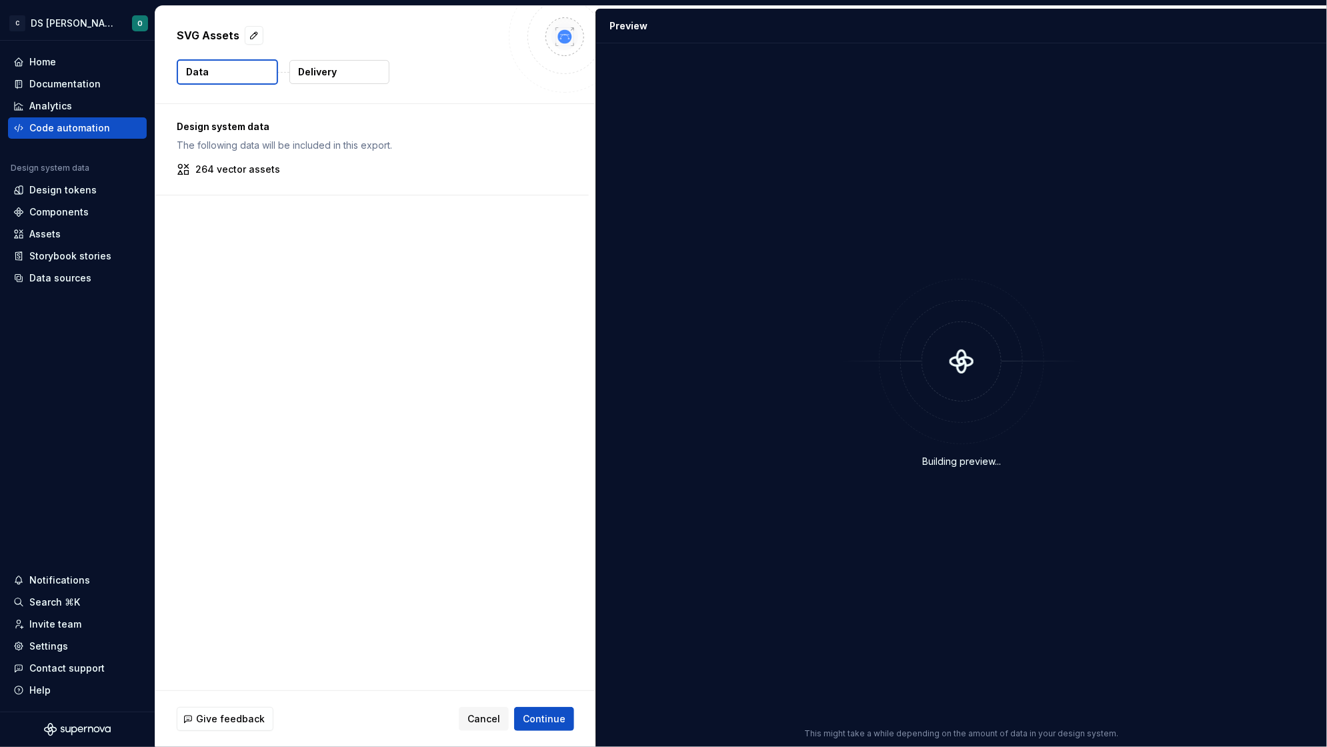
click at [325, 79] on button "Delivery" at bounding box center [339, 72] width 100 height 24
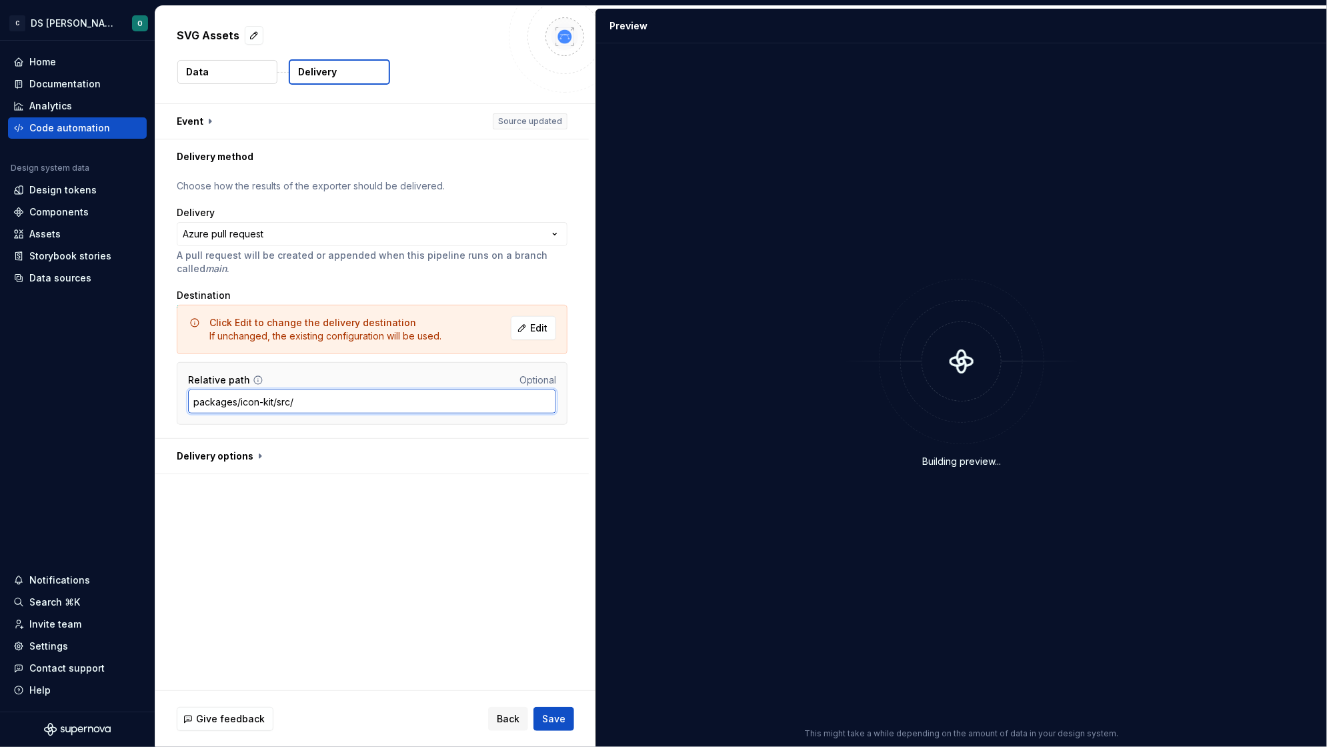
click at [365, 402] on input "packages/icon-kit/src/" at bounding box center [372, 401] width 368 height 24
click at [251, 447] on button "button" at bounding box center [371, 456] width 433 height 35
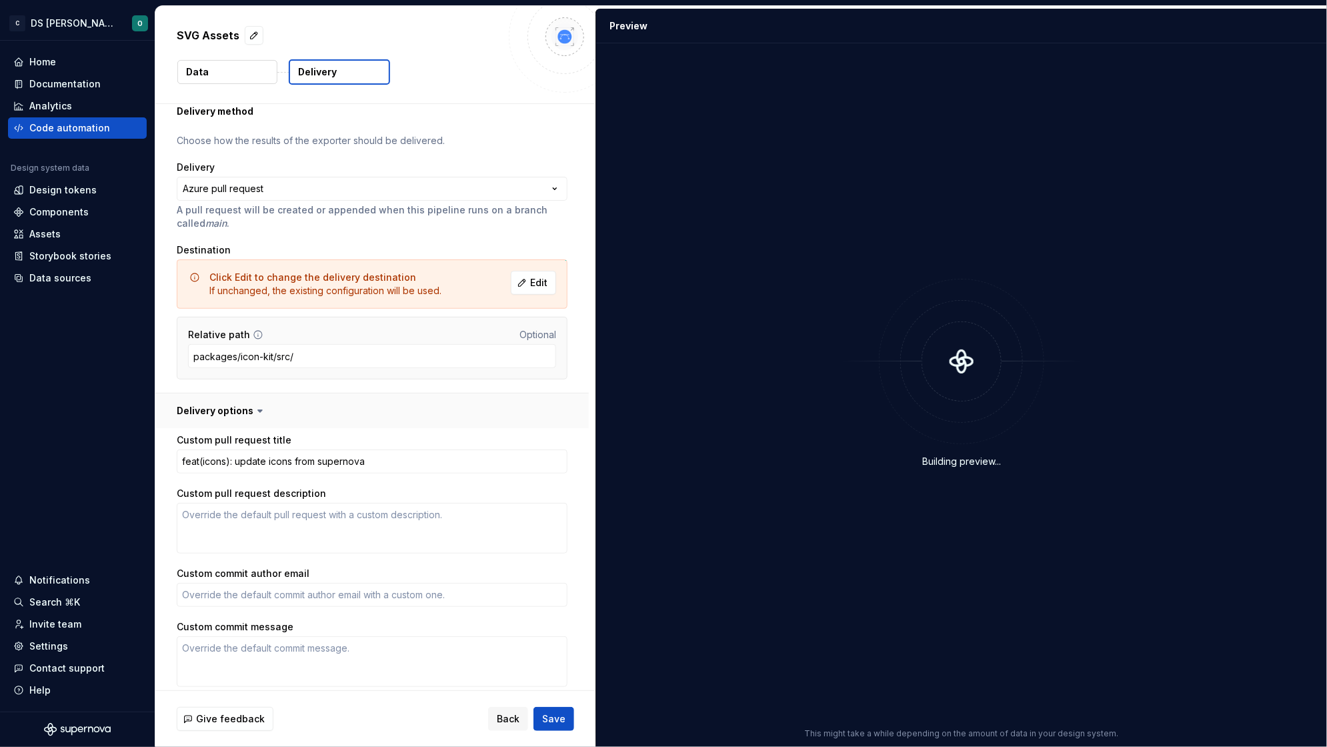
scroll to position [99, 0]
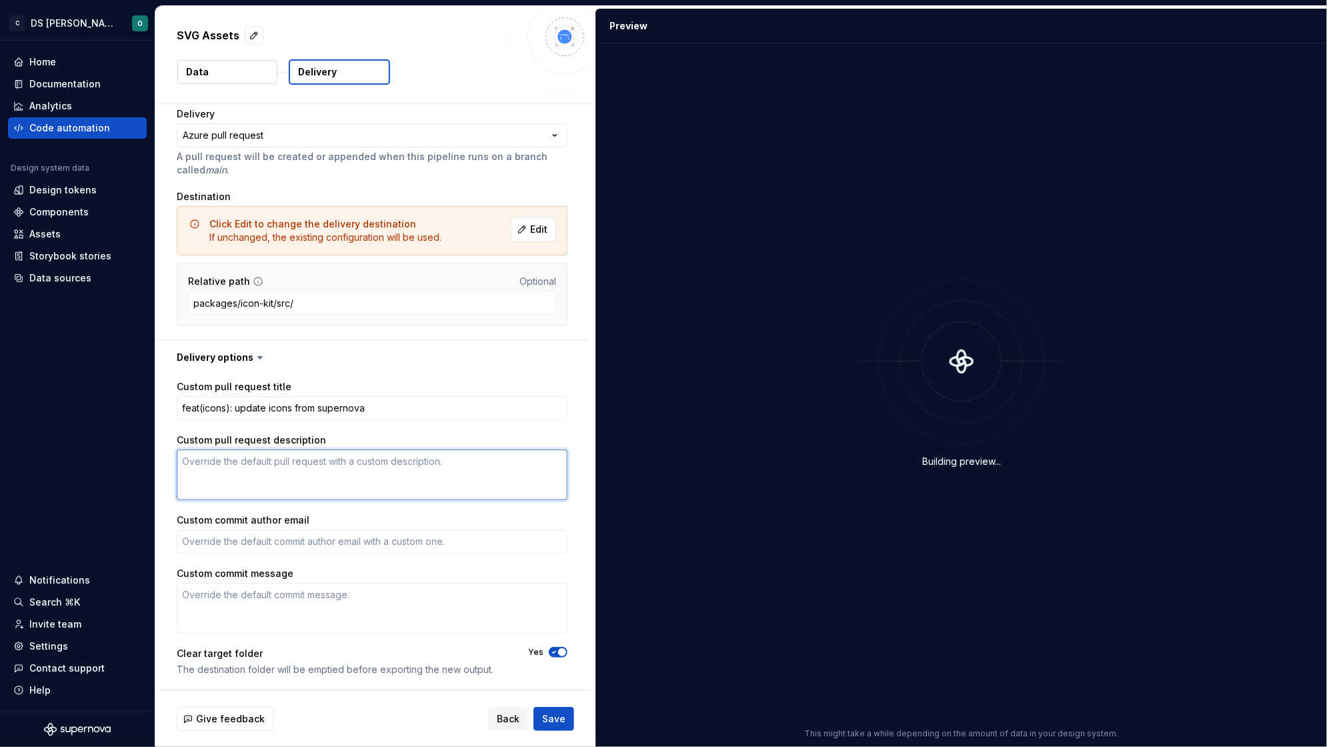
click at [303, 478] on textarea "Custom pull request description" at bounding box center [372, 474] width 391 height 51
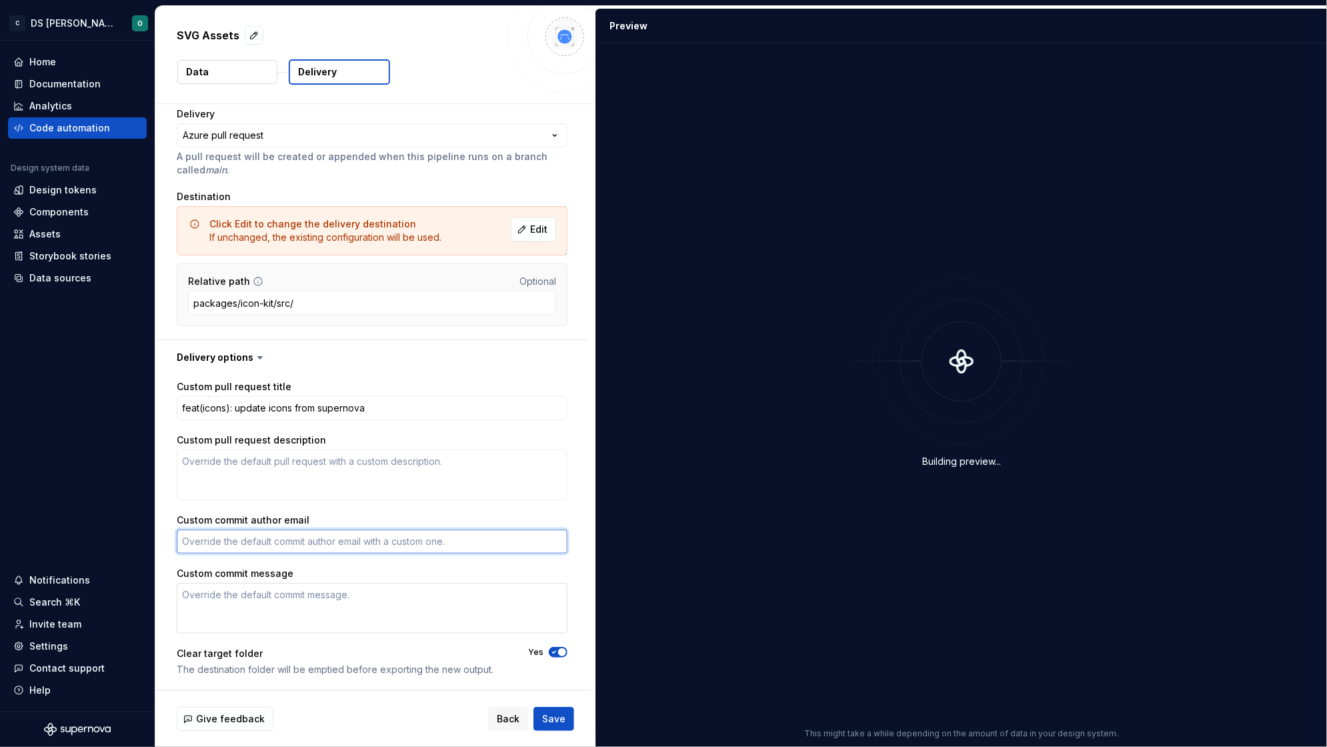
drag, startPoint x: 304, startPoint y: 546, endPoint x: 301, endPoint y: 592, distance: 45.5
click at [303, 558] on div "Custom pull request title feat(icons): update icons from supernova Custom pull …" at bounding box center [372, 532] width 391 height 304
type textarea "*"
click at [331, 653] on div "Clear target folder" at bounding box center [340, 653] width 327 height 13
click at [379, 140] on html "**********" at bounding box center [663, 373] width 1327 height 747
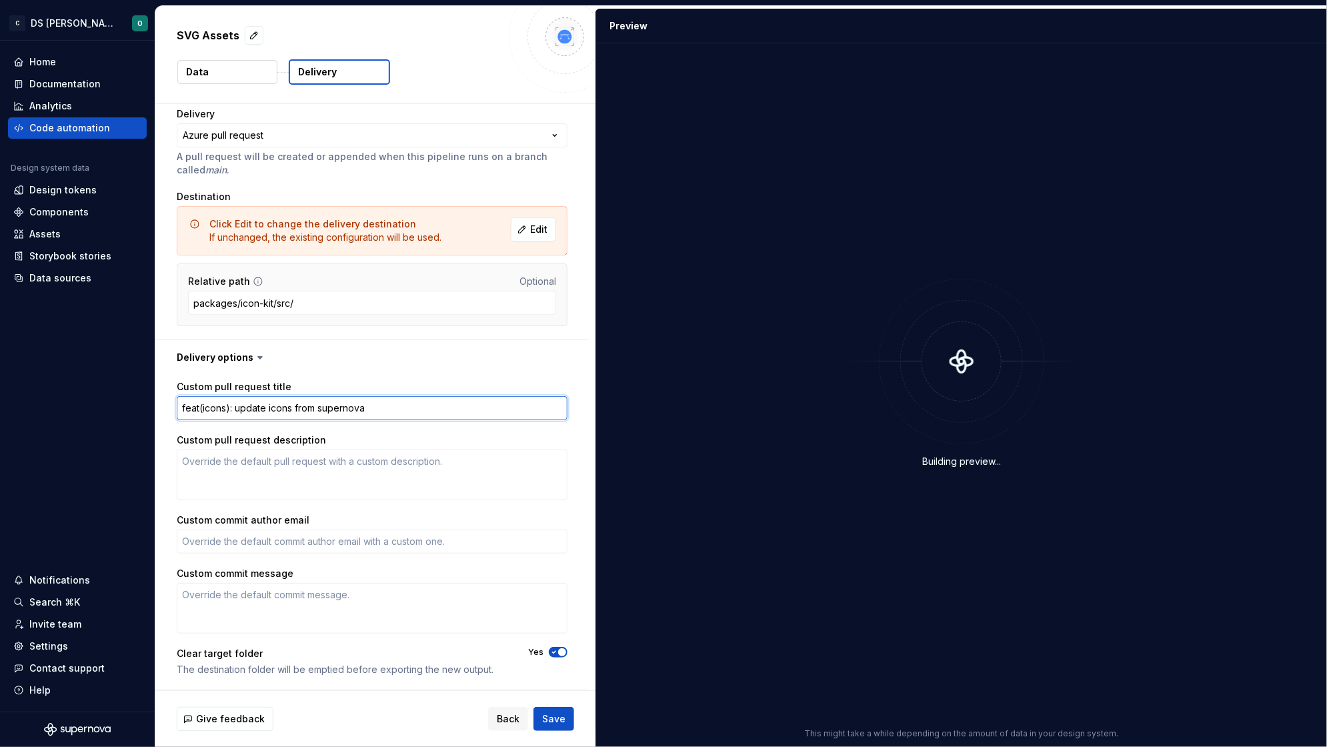
click at [427, 405] on textarea "feat(icons): update icons from supernova" at bounding box center [372, 408] width 391 height 24
click at [339, 305] on input "packages/icon-kit/src/" at bounding box center [372, 303] width 368 height 24
click at [530, 224] on span "Edit" at bounding box center [538, 229] width 17 height 13
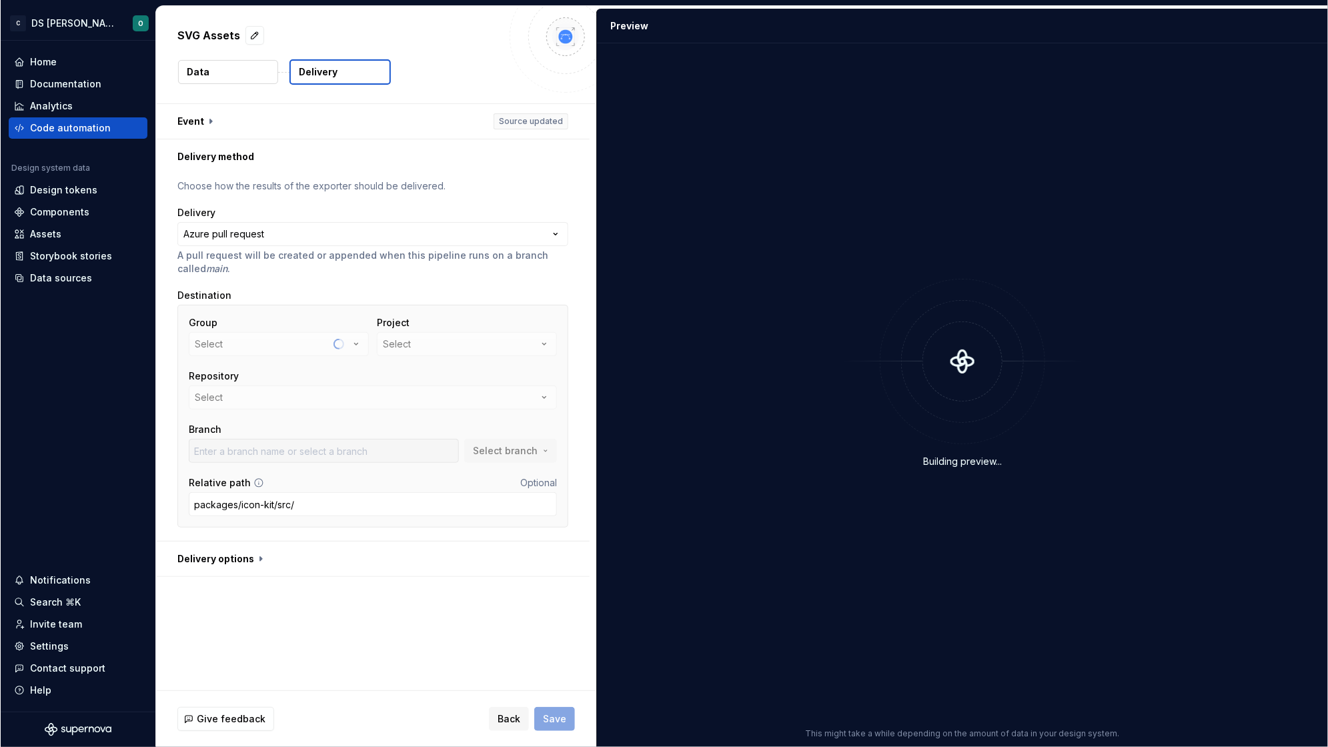
scroll to position [0, 0]
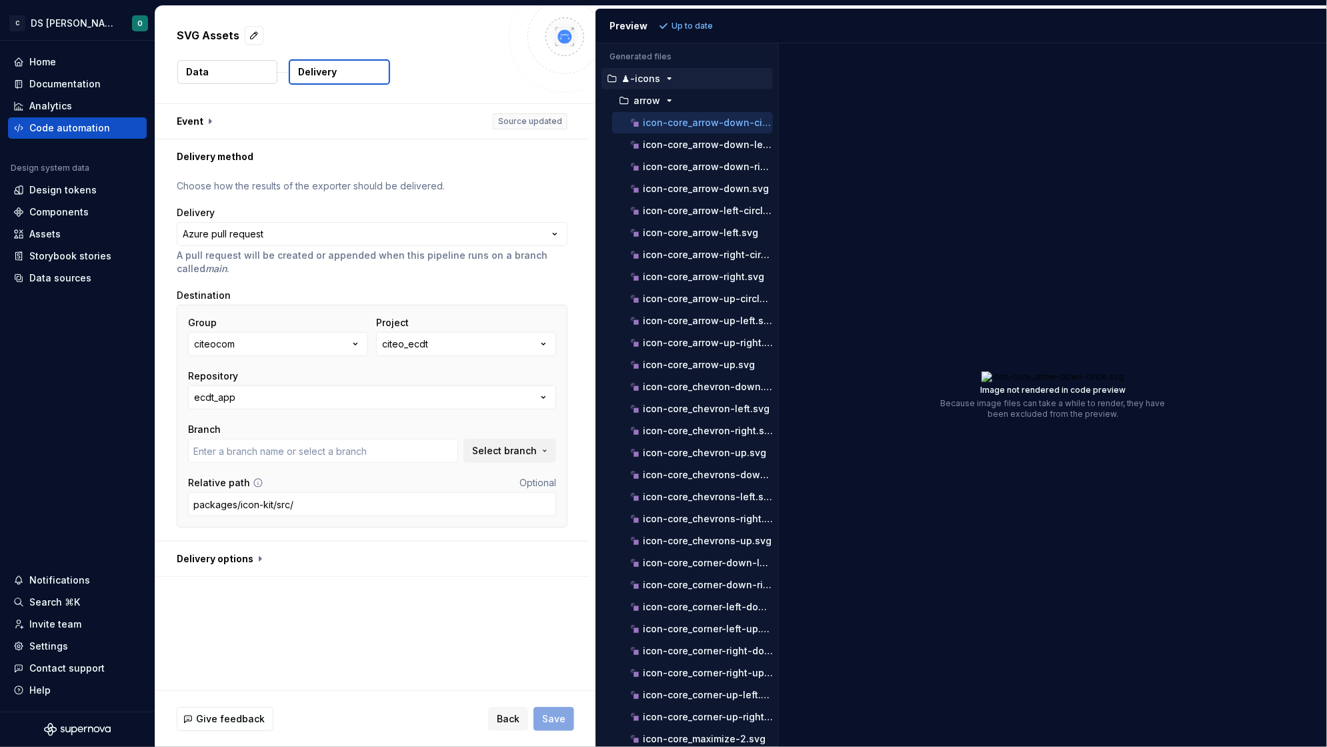
type input "azure-pipelines"
click at [278, 346] on button "citeocom" at bounding box center [278, 344] width 180 height 24
click at [306, 309] on div "Group citeocom Project citeo_ecdt Repository ecdt_app Branch azure-pipelines Se…" at bounding box center [372, 416] width 391 height 223
click at [538, 451] on button "Select branch" at bounding box center [509, 451] width 93 height 24
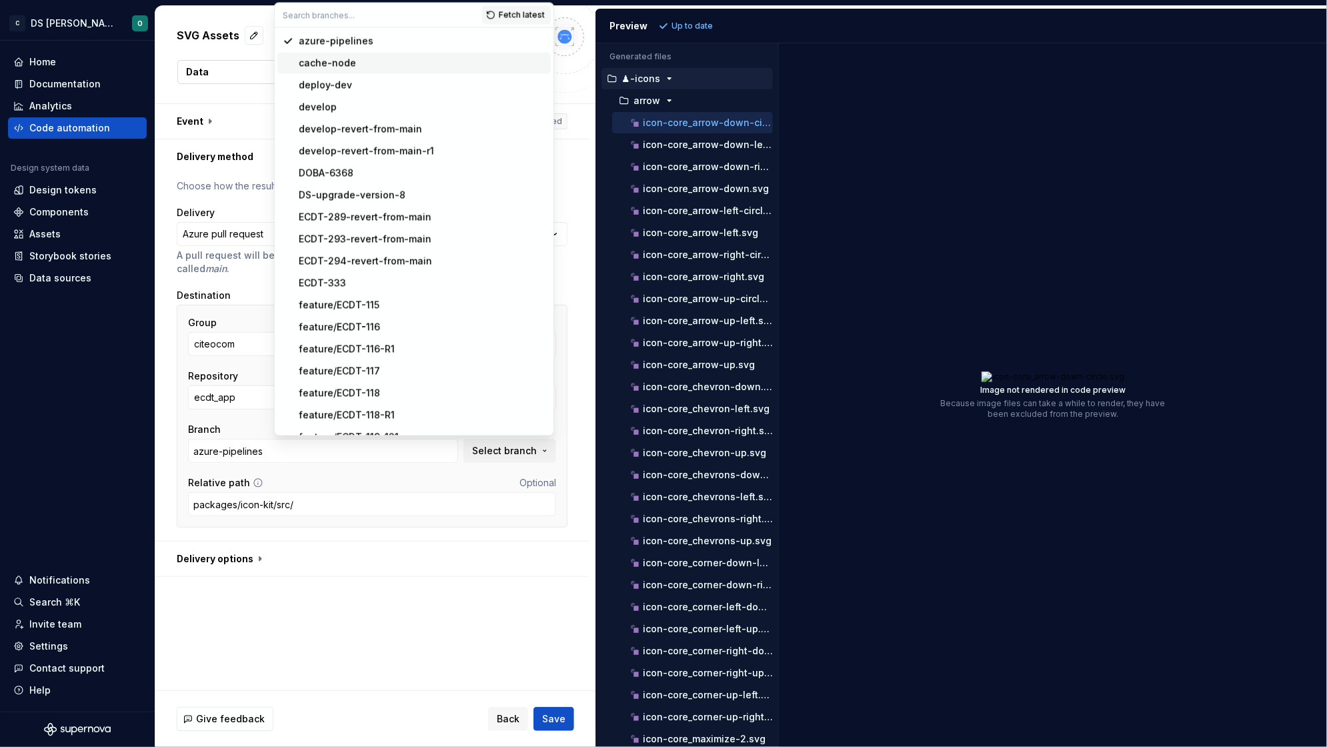
paste input "feat/DSS-838"
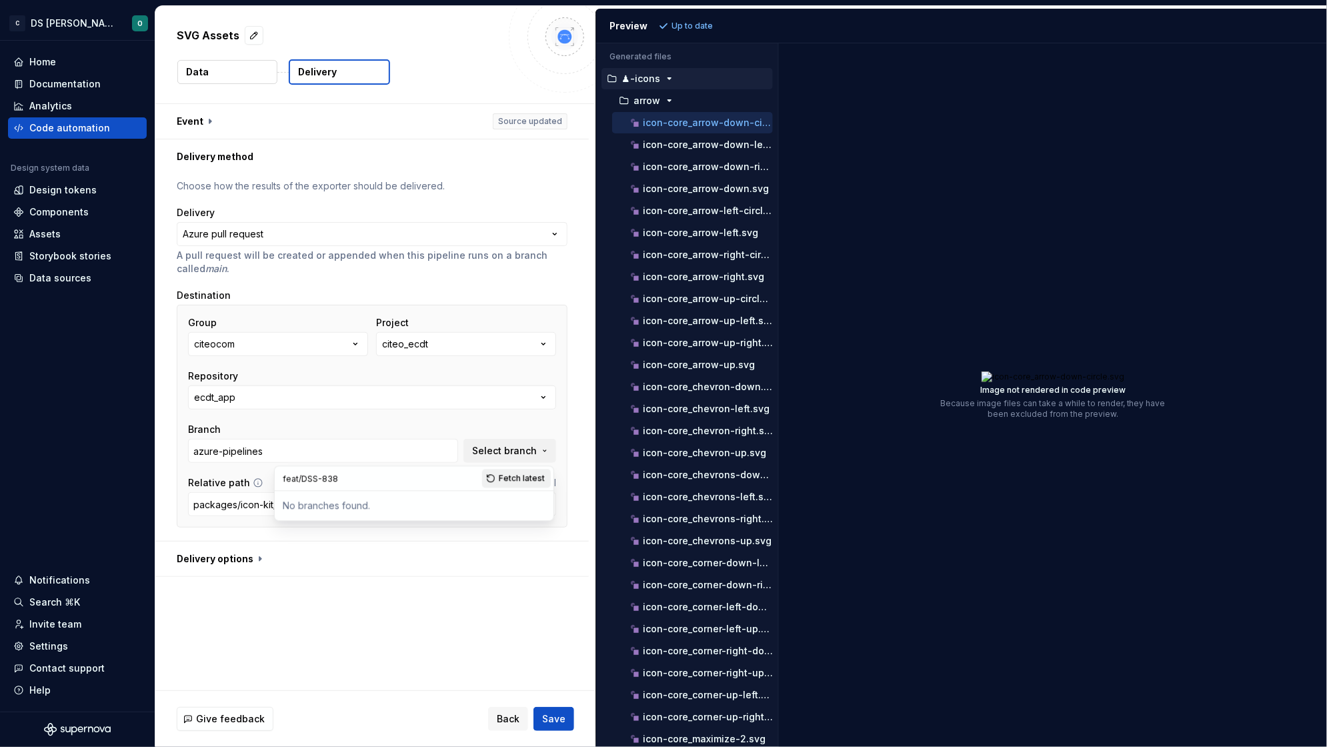
click at [504, 478] on span "Fetch latest" at bounding box center [522, 479] width 46 height 11
drag, startPoint x: 301, startPoint y: 479, endPoint x: 277, endPoint y: 478, distance: 24.0
click at [277, 478] on input "feat/DSS-838" at bounding box center [378, 479] width 207 height 24
type input "DSS-838"
click at [516, 478] on span "Fetch latest" at bounding box center [522, 479] width 46 height 11
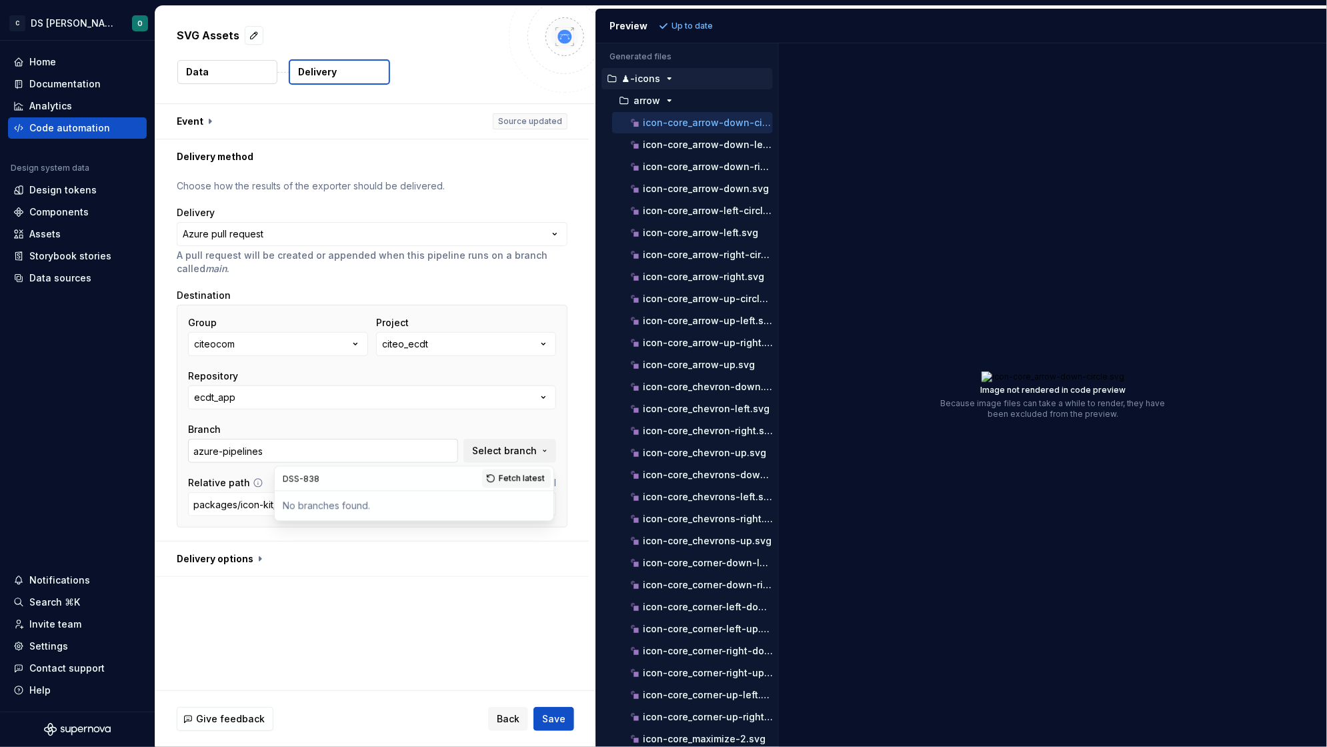
click at [287, 446] on input "azure-pipelines" at bounding box center [323, 451] width 270 height 24
click at [521, 452] on span "Select branch" at bounding box center [504, 450] width 65 height 13
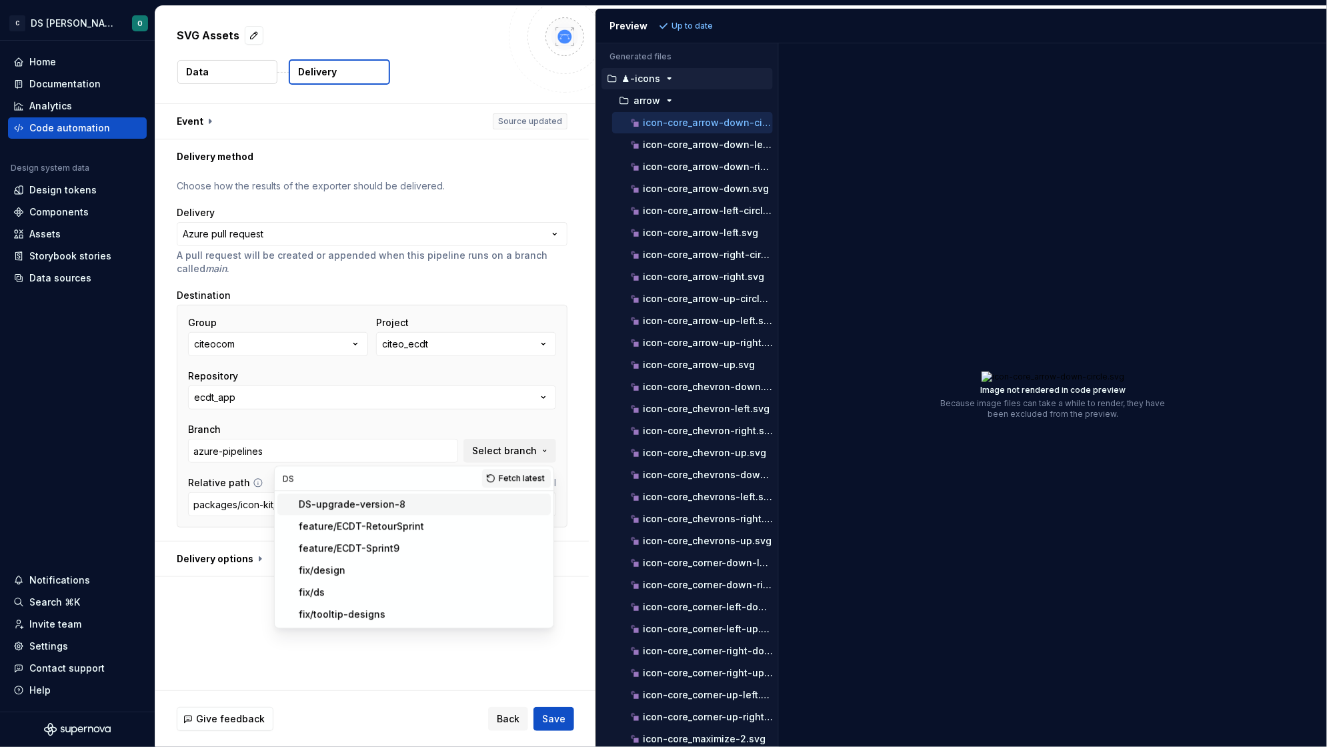
type input "D"
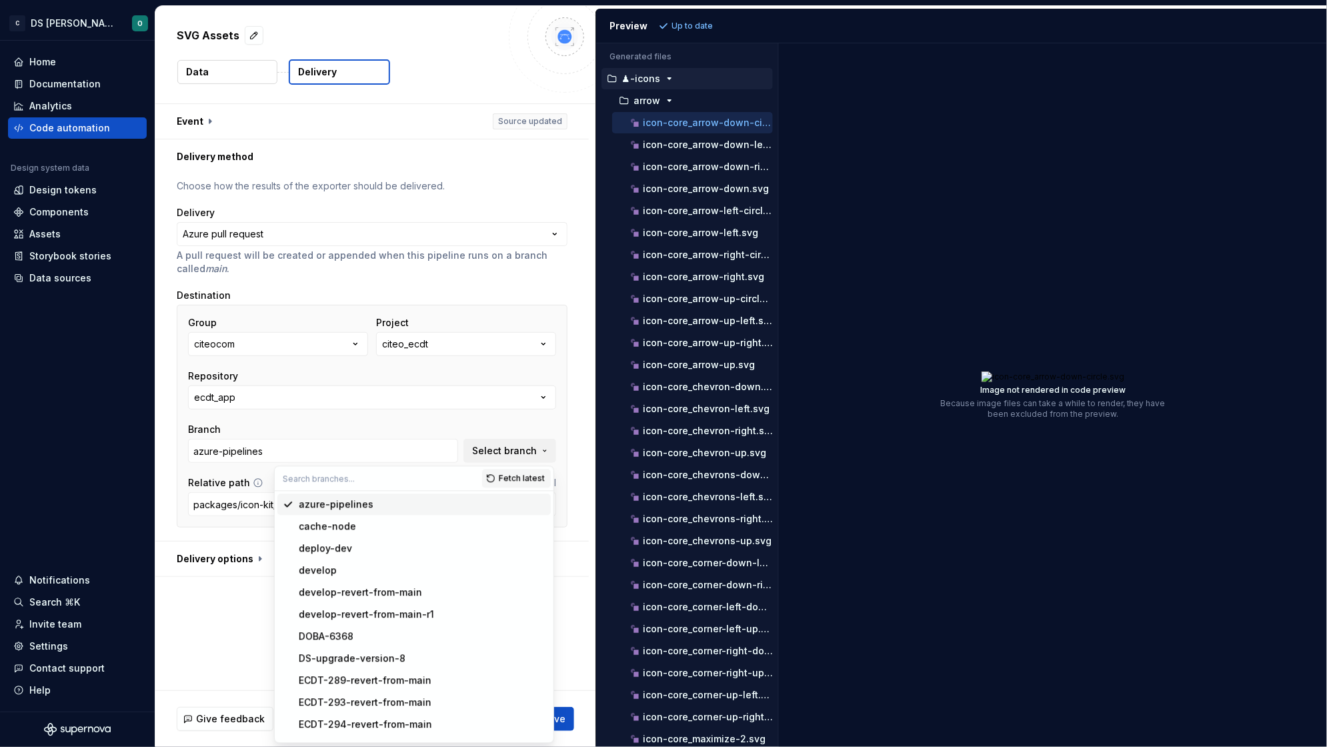
type input "8"
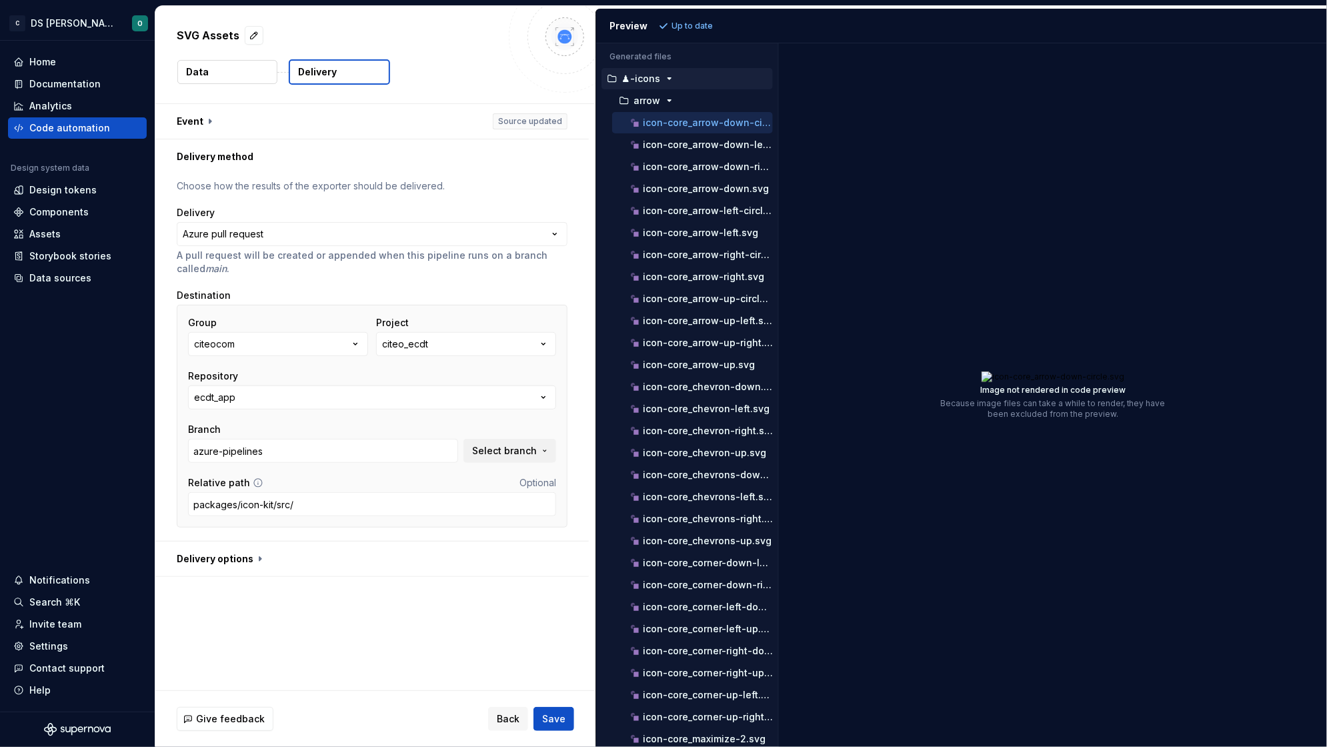
click at [287, 377] on div "Repository" at bounding box center [372, 375] width 368 height 13
click at [291, 392] on button "ecdt_app" at bounding box center [372, 397] width 368 height 24
click at [459, 347] on button "citeo_ecdt" at bounding box center [466, 344] width 180 height 24
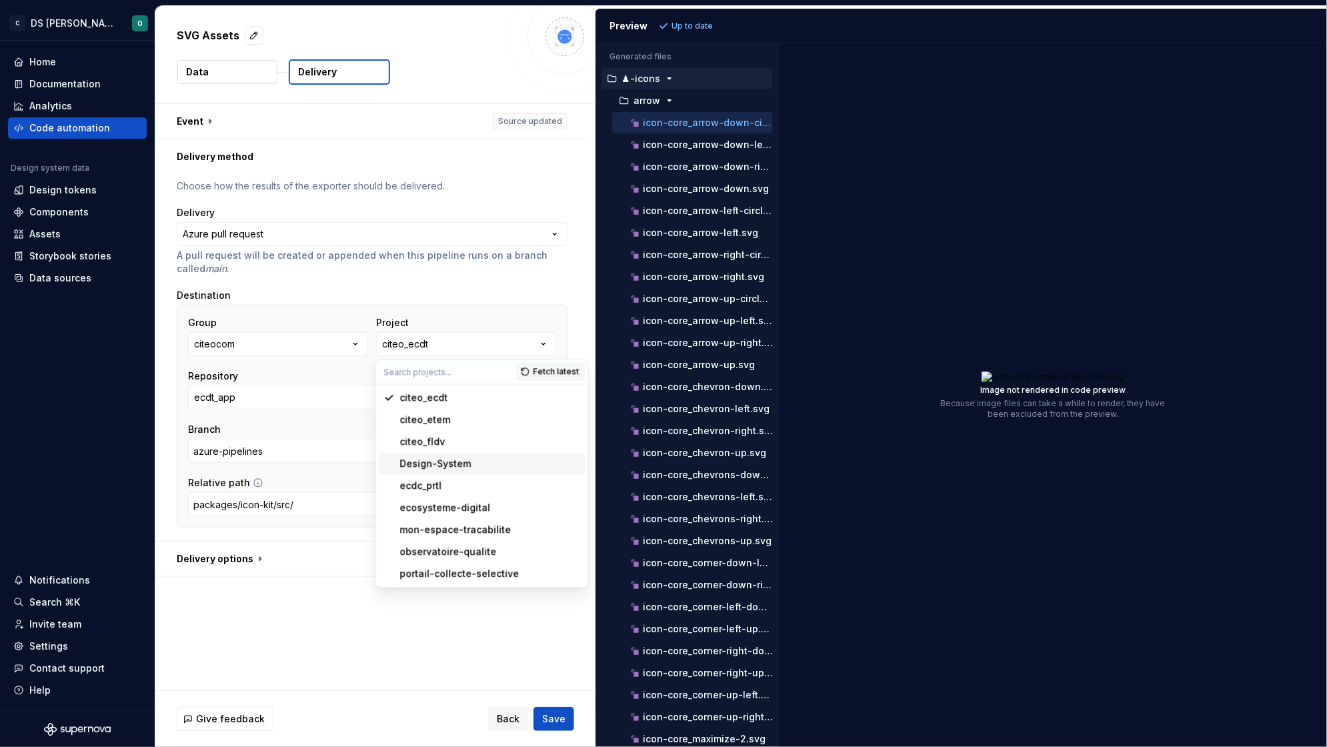
click at [463, 461] on div "Design-System" at bounding box center [435, 463] width 71 height 13
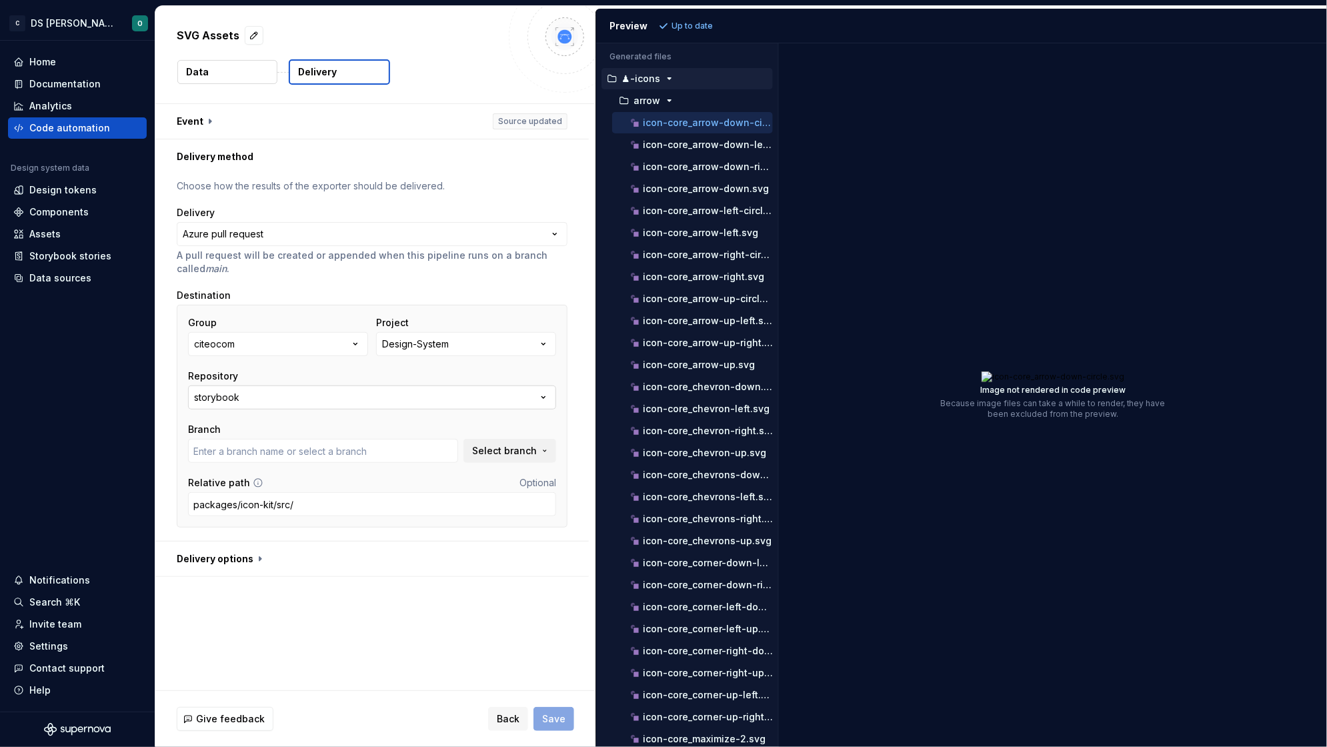
type input "Branch_6.0.1"
click at [426, 452] on input "Branch_6.0.1" at bounding box center [323, 451] width 270 height 24
click at [526, 455] on span "Select branch" at bounding box center [504, 450] width 65 height 13
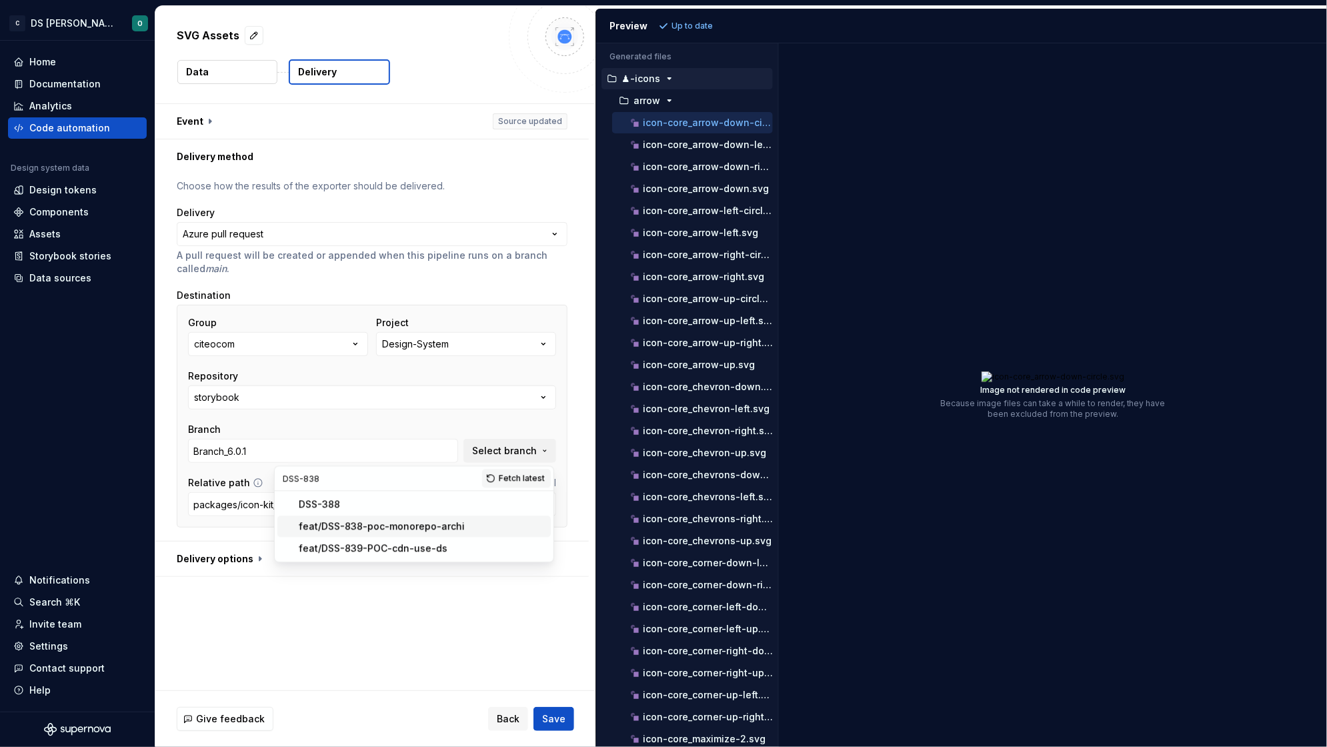
type input "DSS-838"
click at [393, 527] on div "feat/DSS-838-poc-monorepo-archi" at bounding box center [382, 526] width 166 height 13
type input "feat/DSS-838-poc-monorepo-archi"
click at [366, 504] on input "packages/icon-kit/src/" at bounding box center [372, 504] width 368 height 24
click at [562, 719] on span "Save" at bounding box center [553, 718] width 23 height 13
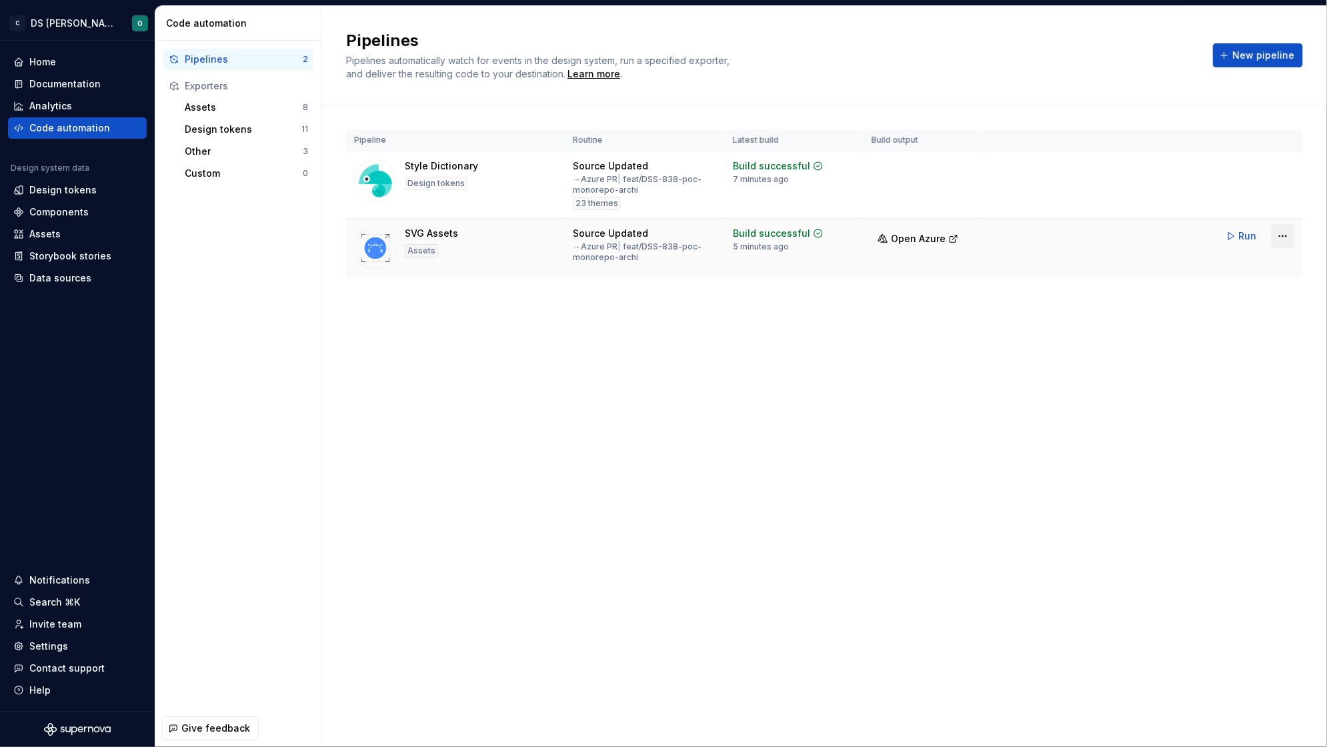
click at [1278, 236] on html "C DS Citeo O Home Documentation Analytics Code automation Design system data De…" at bounding box center [663, 373] width 1327 height 747
click at [77, 231] on html "C DS Citeo O Home Documentation Analytics Code automation Design system data De…" at bounding box center [663, 373] width 1327 height 747
click at [65, 275] on div "Data sources" at bounding box center [60, 277] width 62 height 13
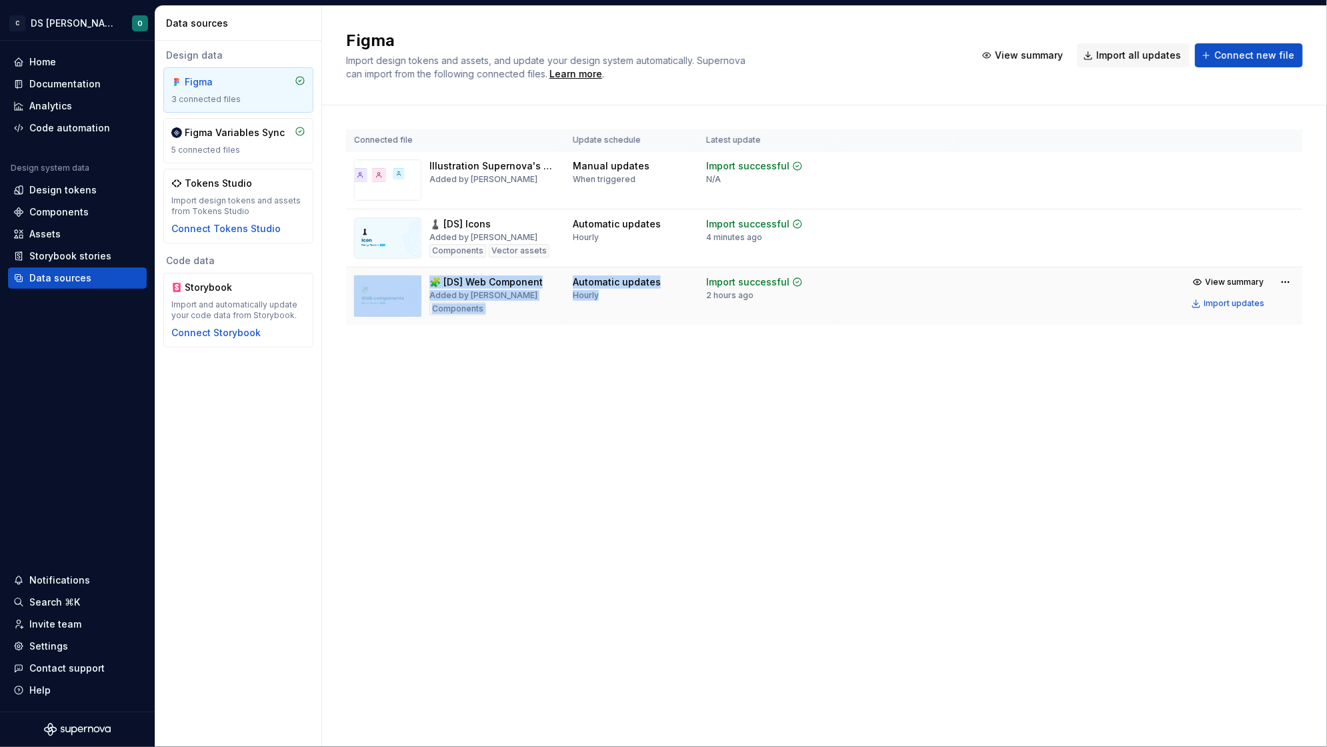
drag, startPoint x: 424, startPoint y: 281, endPoint x: 607, endPoint y: 317, distance: 186.4
click at [607, 317] on tr "🧩 [DS] Web Component Added by Orianne Components Automatic updates Hourly Impor…" at bounding box center [824, 296] width 957 height 58
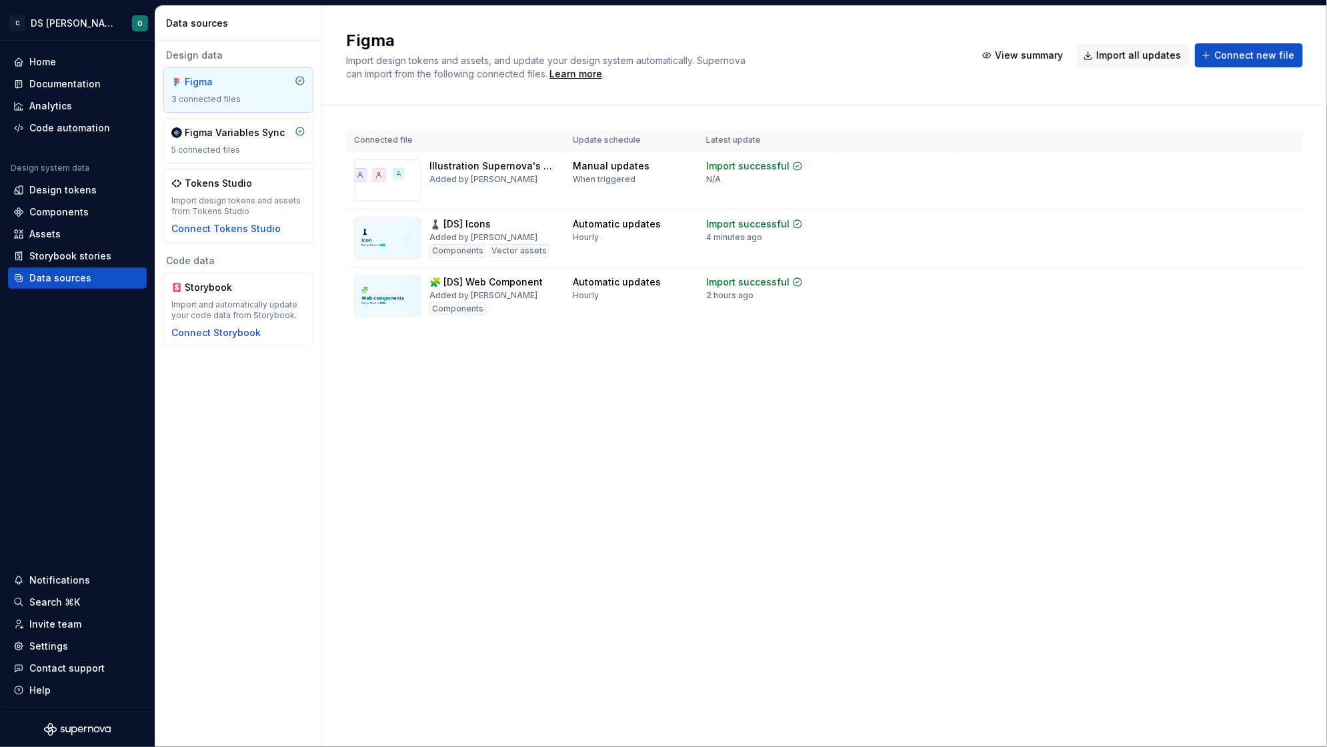
click at [647, 369] on div "Connected file Update schedule Latest update Illustration Supernova's documenta…" at bounding box center [824, 240] width 957 height 270
drag, startPoint x: 522, startPoint y: 179, endPoint x: 429, endPoint y: 163, distance: 94.0
click at [429, 163] on div "Illustration Supernova's documentation Added by [PERSON_NAME]" at bounding box center [492, 179] width 127 height 41
click at [530, 207] on td "Illustration Supernova's documentation Added by [PERSON_NAME]" at bounding box center [455, 180] width 219 height 58
click at [1284, 227] on html "C DS Citeo O Home Documentation Analytics Code automation Design system data De…" at bounding box center [663, 373] width 1327 height 747
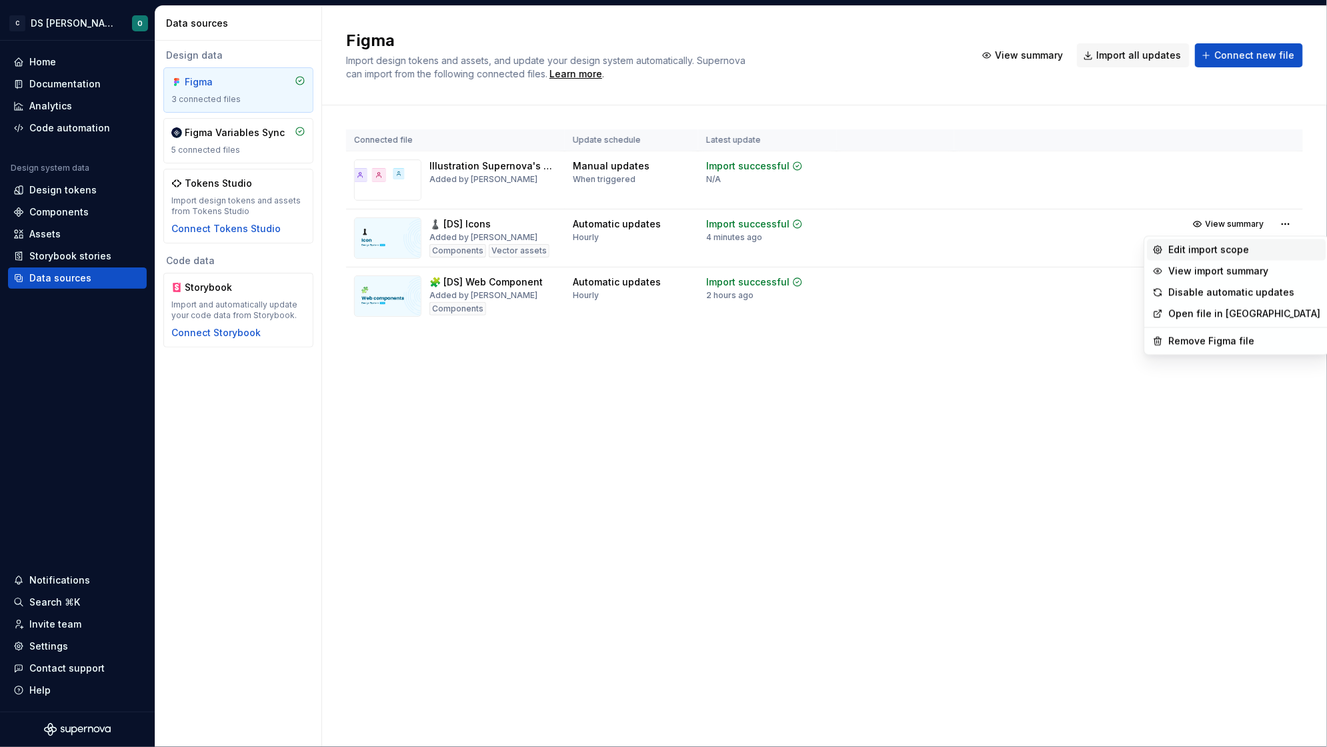
click at [1224, 246] on div "Edit import scope" at bounding box center [1245, 249] width 152 height 13
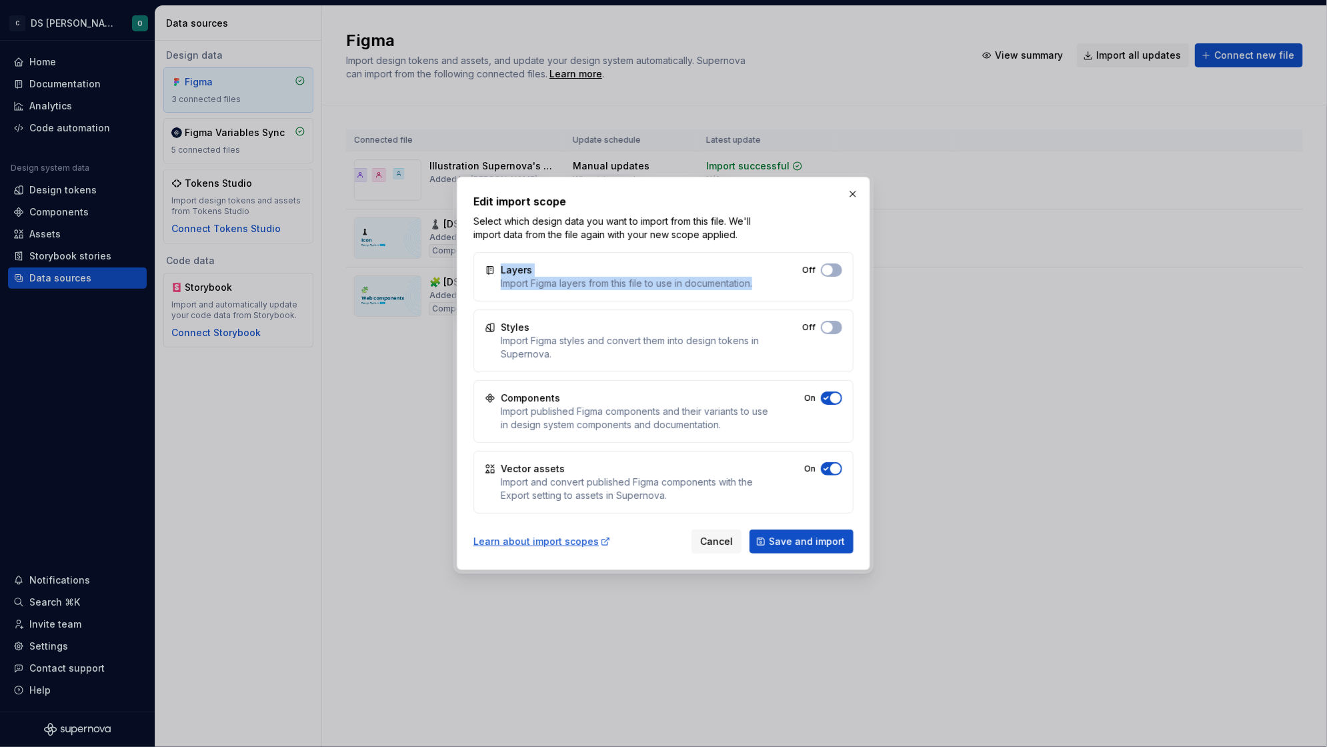
drag, startPoint x: 496, startPoint y: 277, endPoint x: 770, endPoint y: 283, distance: 274.2
click at [770, 283] on div "Layers Import Figma layers from this file to use in documentation. Off" at bounding box center [664, 276] width 380 height 49
drag, startPoint x: 498, startPoint y: 335, endPoint x: 655, endPoint y: 353, distance: 157.8
click at [655, 353] on div "Styles Import Figma styles and convert them into design tokens in Supernova. Off" at bounding box center [664, 340] width 380 height 63
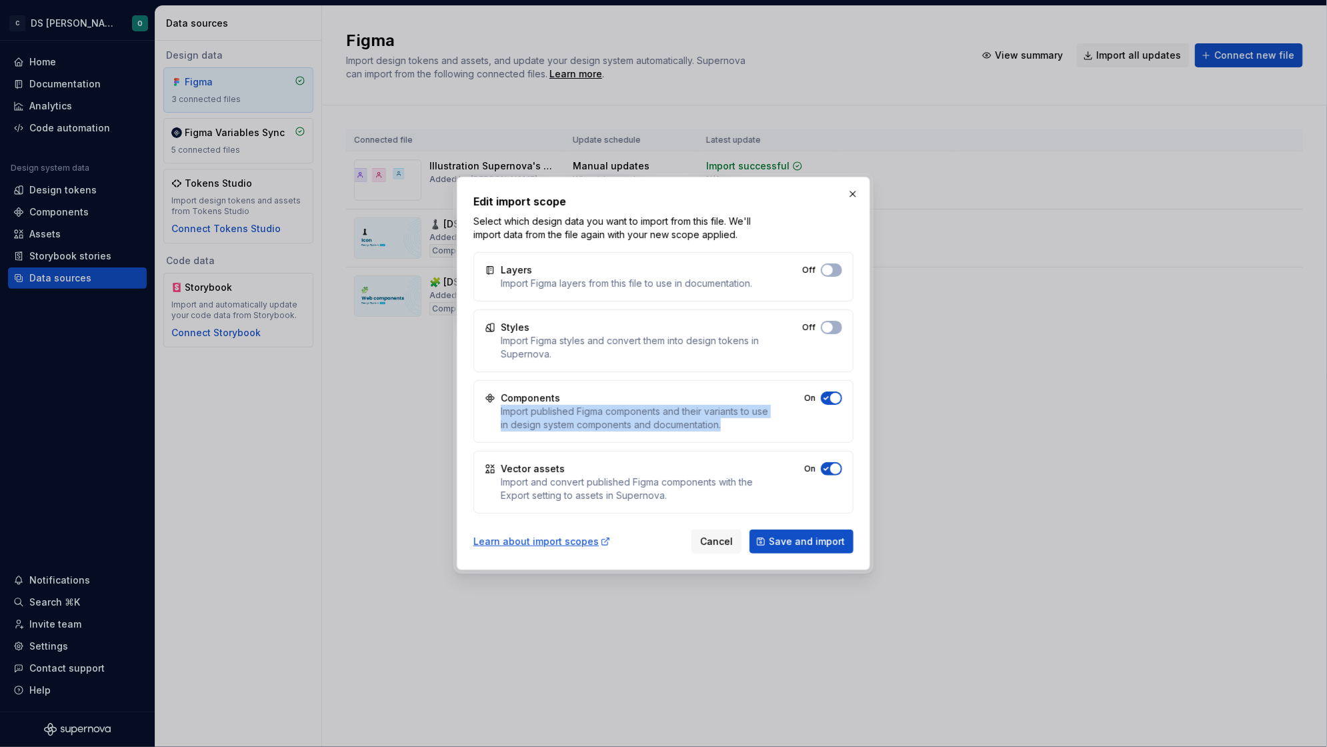
drag, startPoint x: 496, startPoint y: 413, endPoint x: 781, endPoint y: 423, distance: 284.9
click at [781, 423] on div "Components Import published Figma components and their variants to use in desig…" at bounding box center [664, 411] width 380 height 63
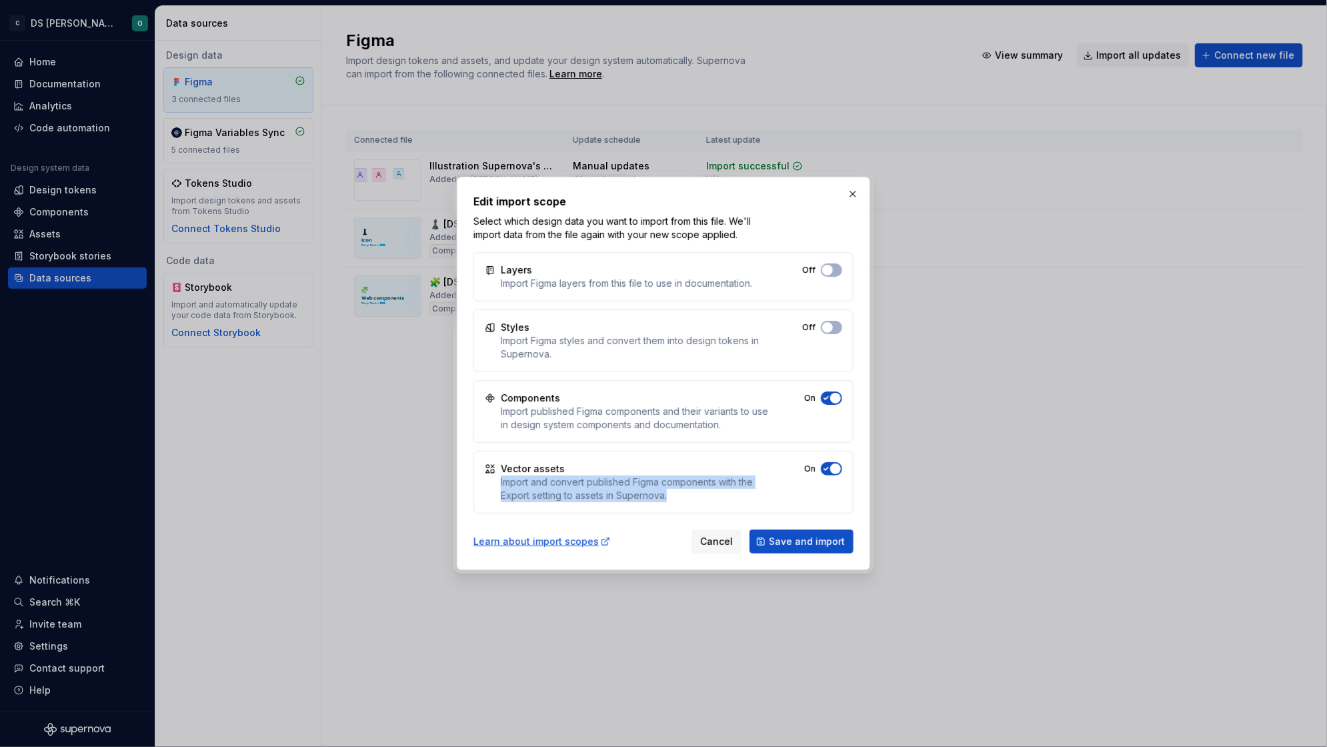
drag, startPoint x: 497, startPoint y: 484, endPoint x: 754, endPoint y: 501, distance: 257.3
click at [754, 501] on div "Vector assets Import and convert published Figma components with the Export set…" at bounding box center [664, 482] width 380 height 63
click at [754, 501] on div "Import and convert published Figma components with the Export setting to assets…" at bounding box center [635, 489] width 269 height 27
click at [852, 192] on button "button" at bounding box center [853, 194] width 19 height 19
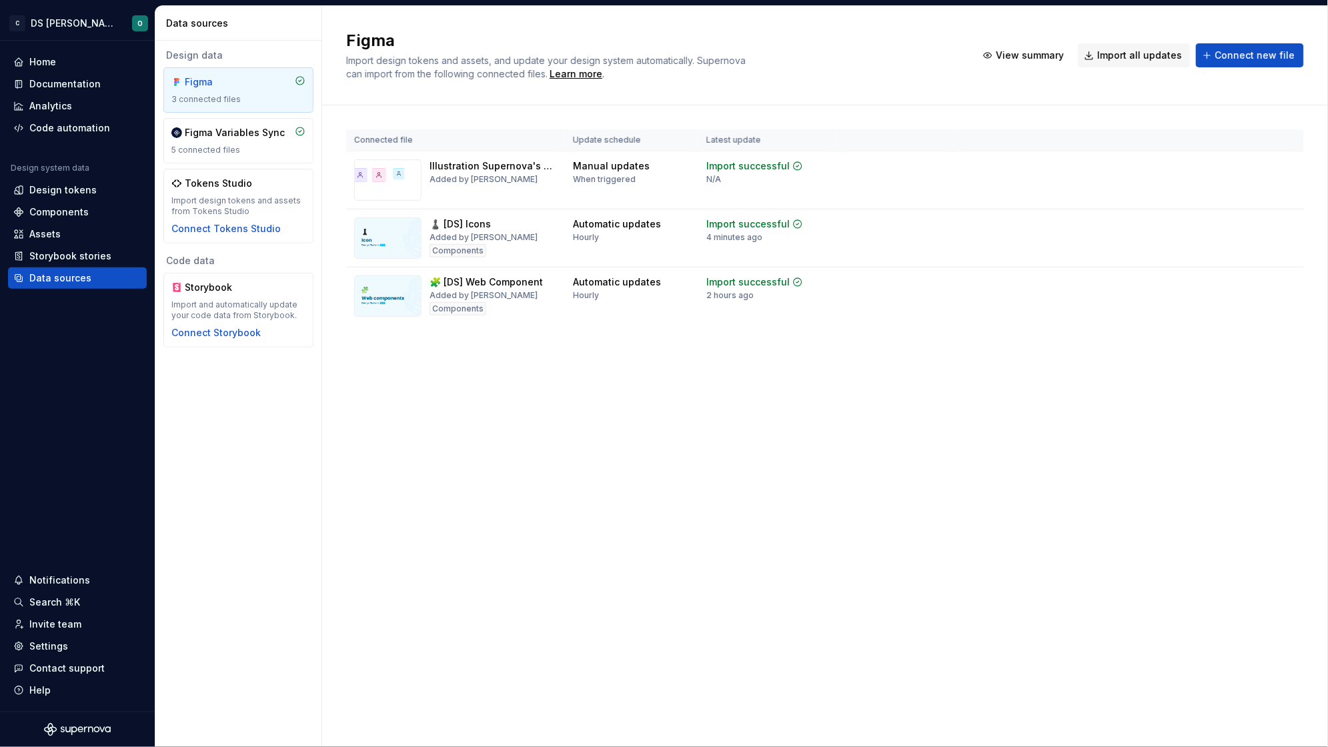
click at [676, 363] on div "Connected file Update schedule Latest update Illustration Supernova's documenta…" at bounding box center [825, 240] width 958 height 270
click at [39, 239] on div "Assets" at bounding box center [44, 233] width 31 height 13
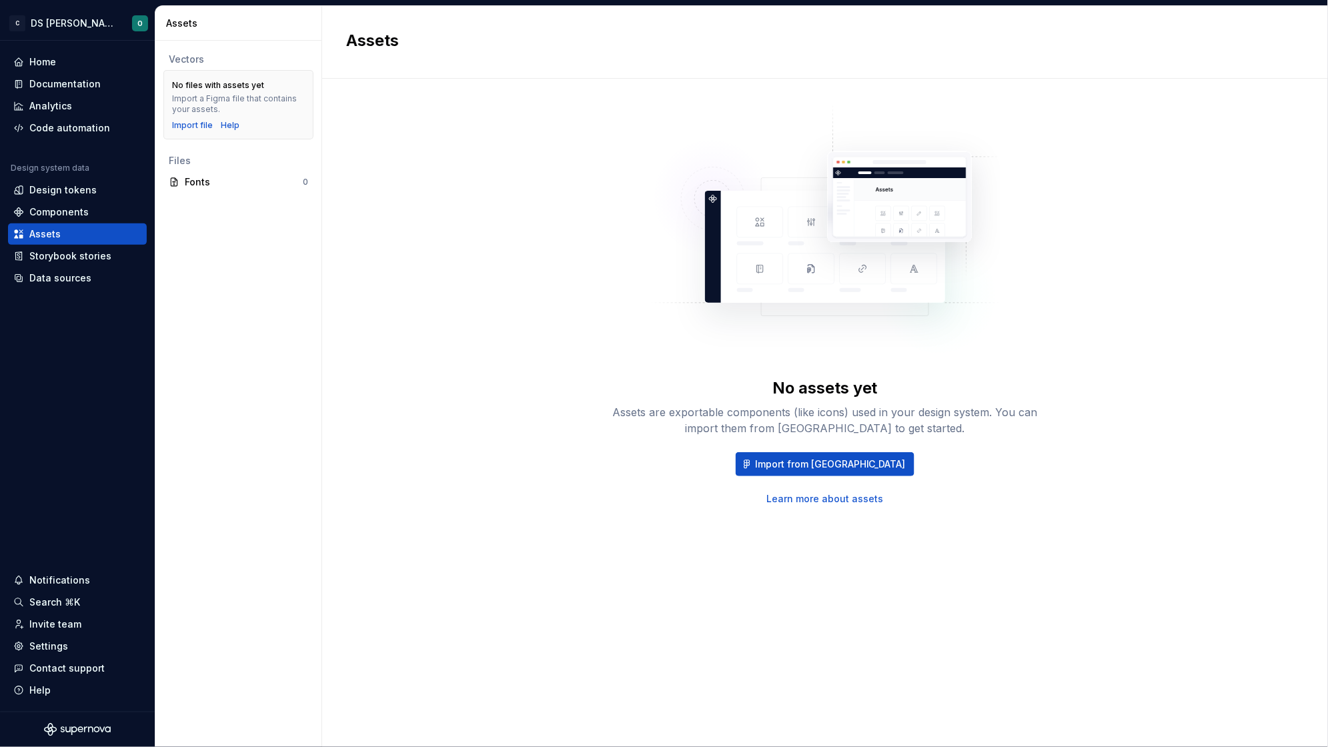
click at [274, 269] on div "Vectors No files with assets yet Import a Figma file that contains your assets.…" at bounding box center [238, 394] width 166 height 706
drag, startPoint x: 174, startPoint y: 85, endPoint x: 281, endPoint y: 122, distance: 113.1
click at [281, 122] on div "No files with assets yet Import a Figma file that contains your assets. Import …" at bounding box center [238, 105] width 133 height 52
click at [297, 228] on div "Vectors No files with assets yet Import a Figma file that contains your assets.…" at bounding box center [238, 394] width 166 height 706
click at [61, 123] on div "Code automation" at bounding box center [69, 127] width 81 height 13
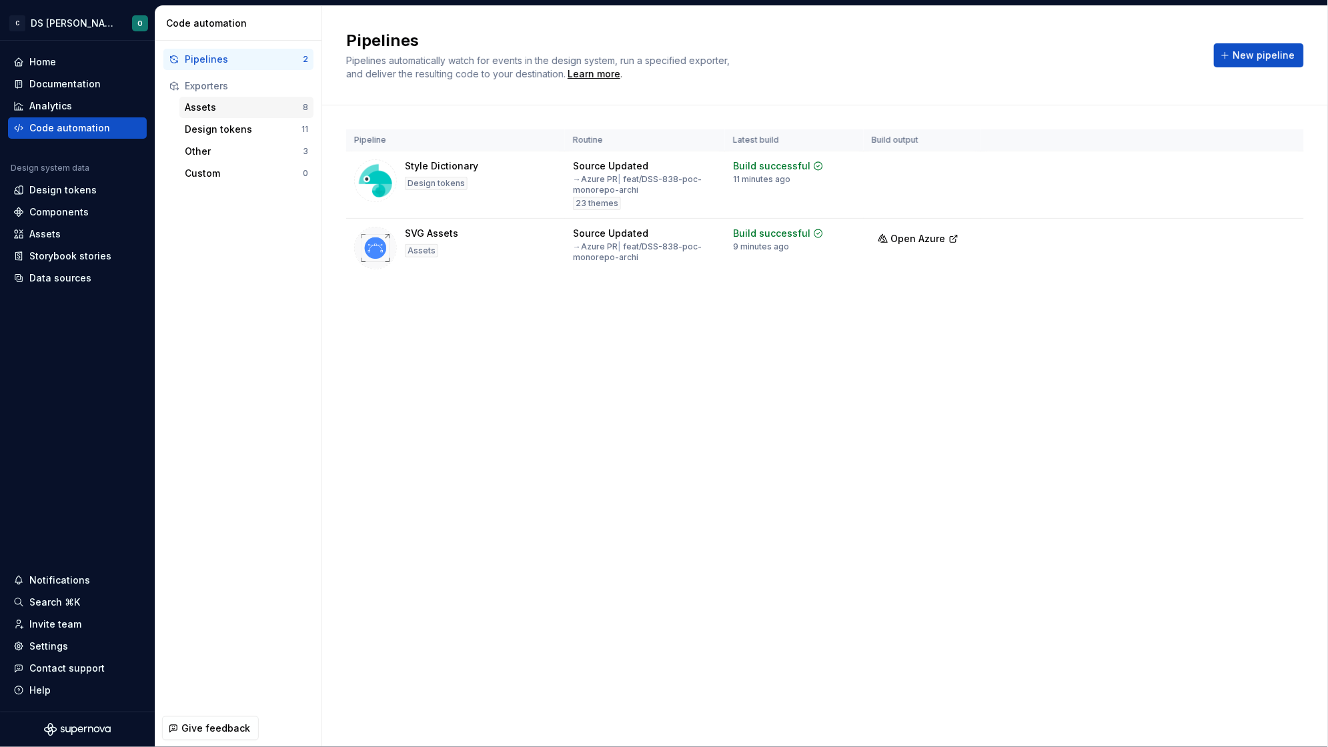
click at [211, 105] on div "Assets" at bounding box center [244, 107] width 118 height 13
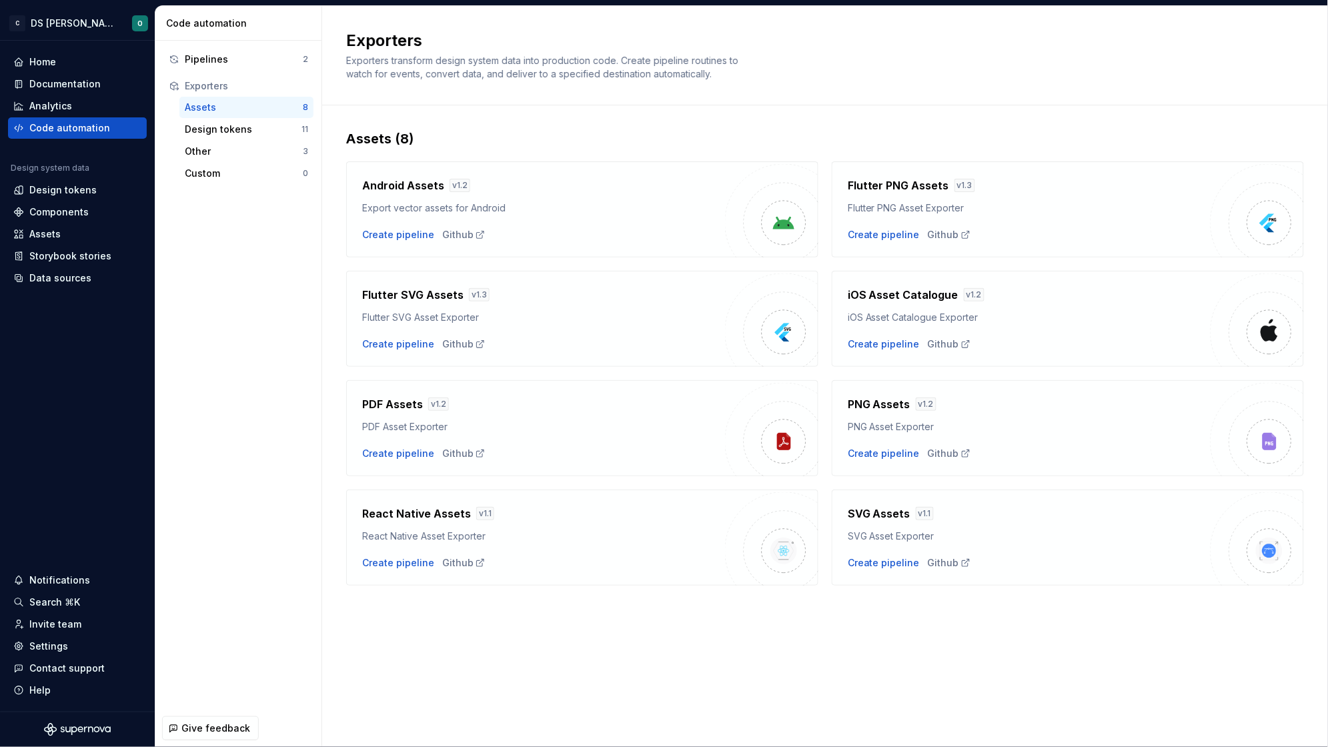
click at [218, 113] on div "Assets" at bounding box center [244, 107] width 118 height 13
click at [48, 228] on div "Assets" at bounding box center [44, 233] width 31 height 13
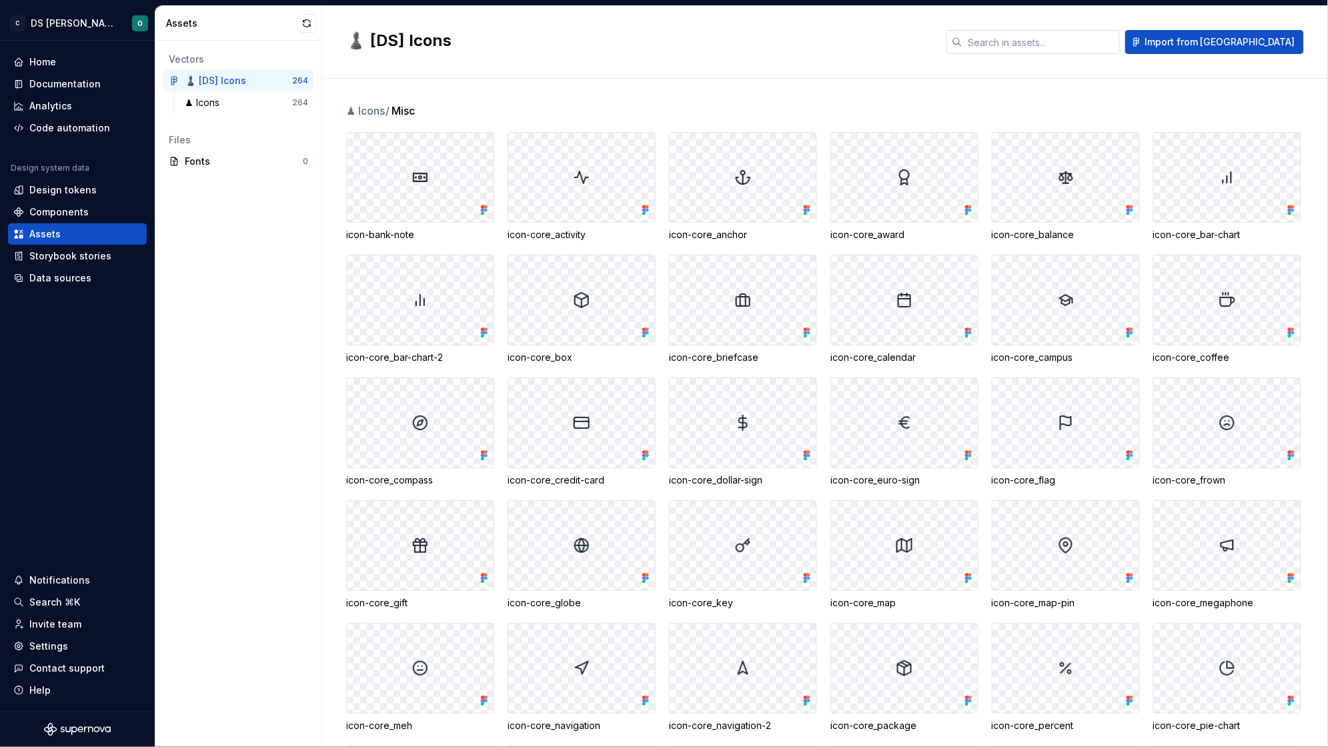
click at [1078, 47] on input "text" at bounding box center [1040, 42] width 157 height 24
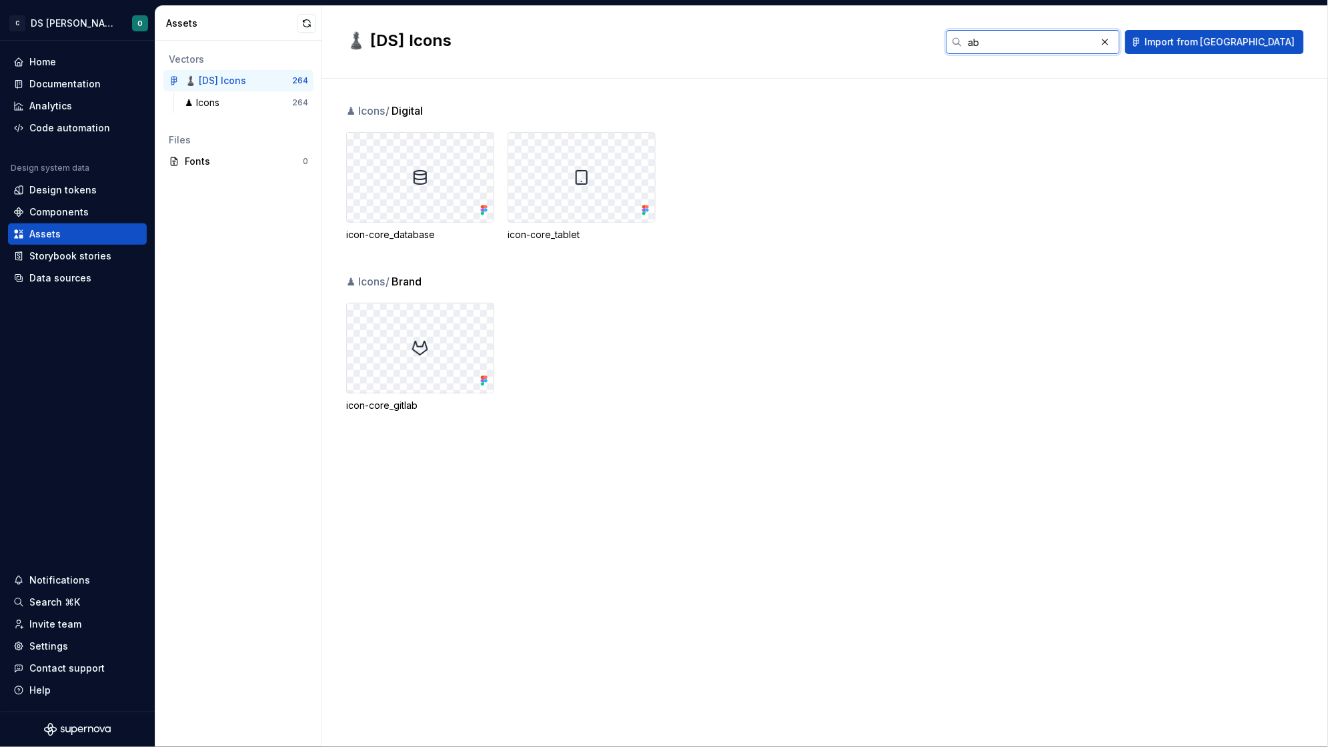
type input "a"
type input "ab"
click at [56, 211] on div "Components" at bounding box center [58, 211] width 59 height 13
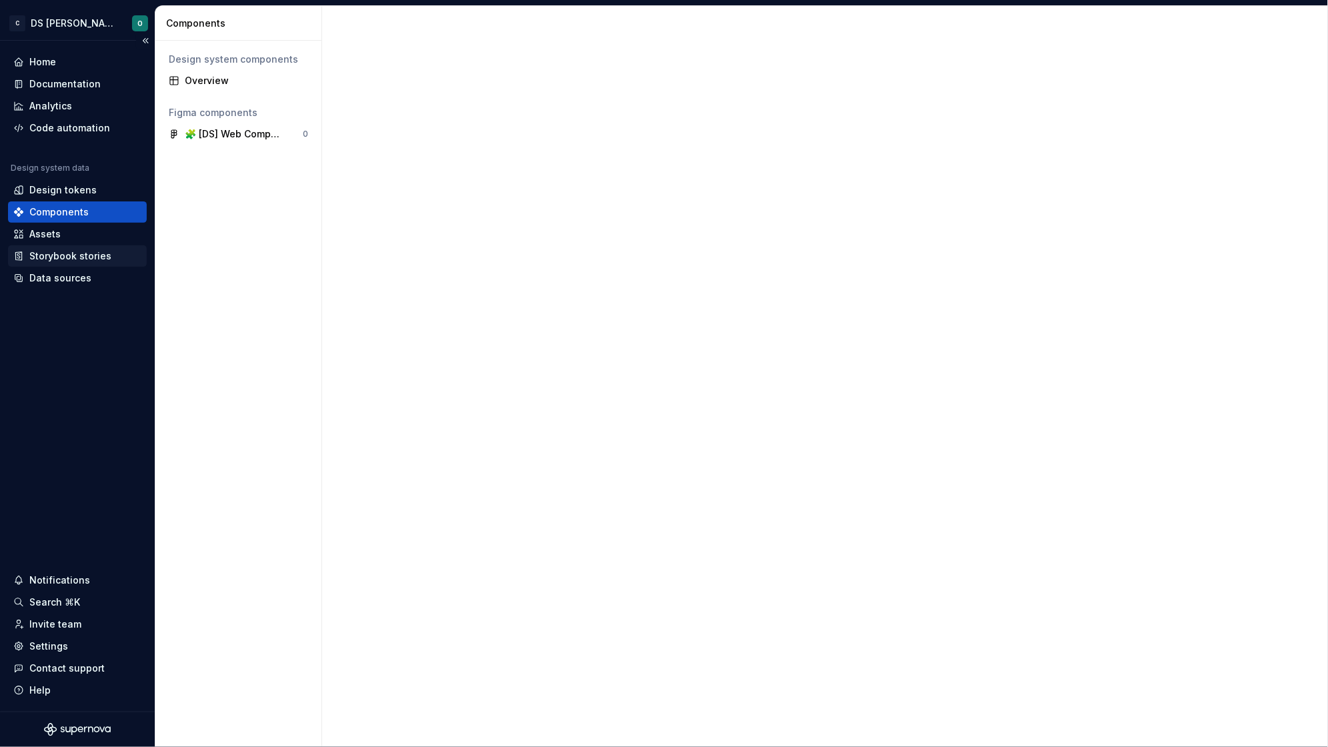
click at [64, 253] on div "Storybook stories" at bounding box center [70, 255] width 82 height 13
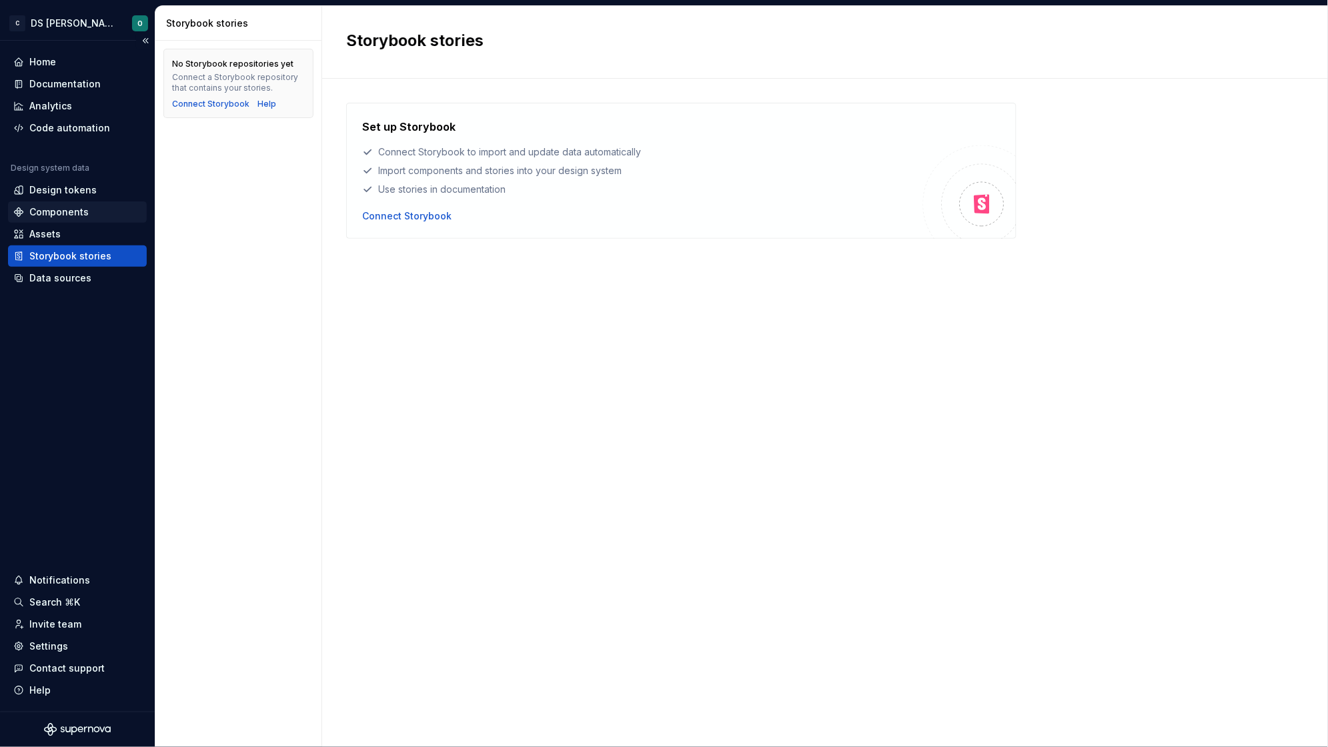
click at [60, 213] on div "Components" at bounding box center [58, 211] width 59 height 13
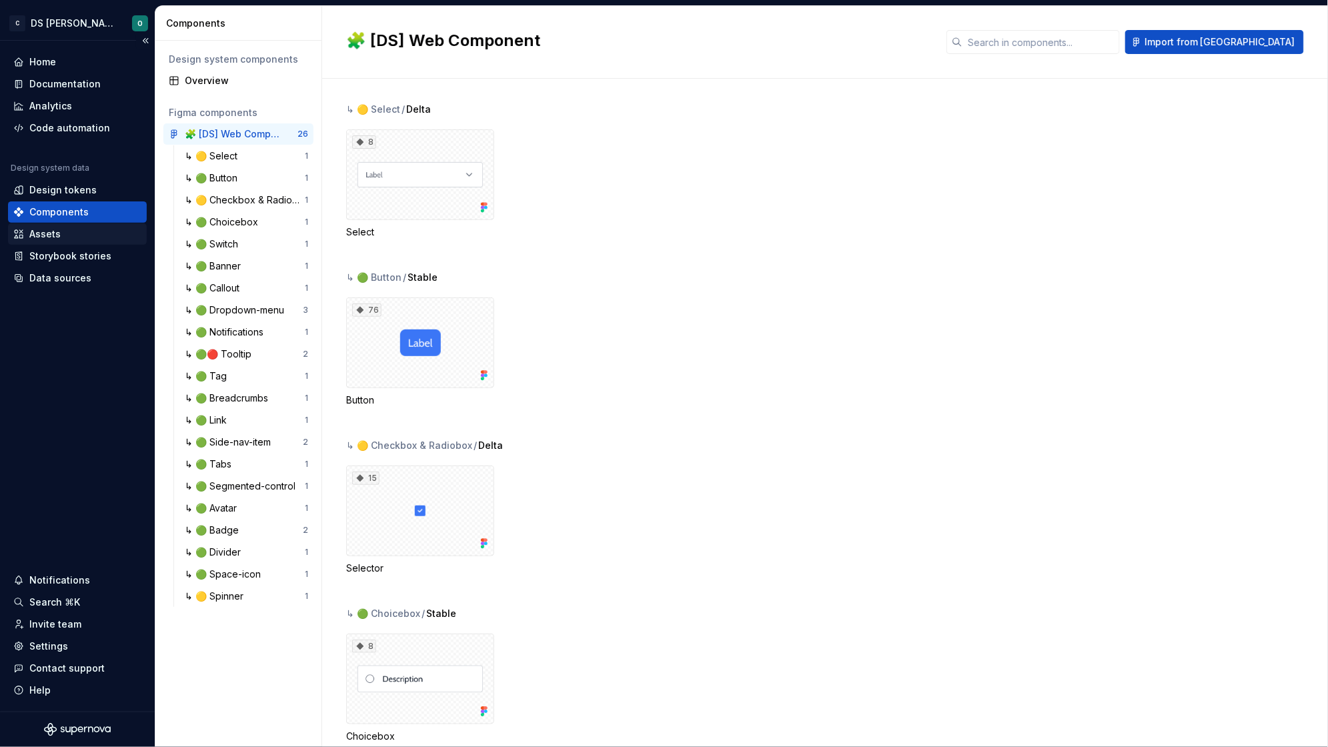
click at [61, 235] on div "Assets" at bounding box center [77, 233] width 128 height 13
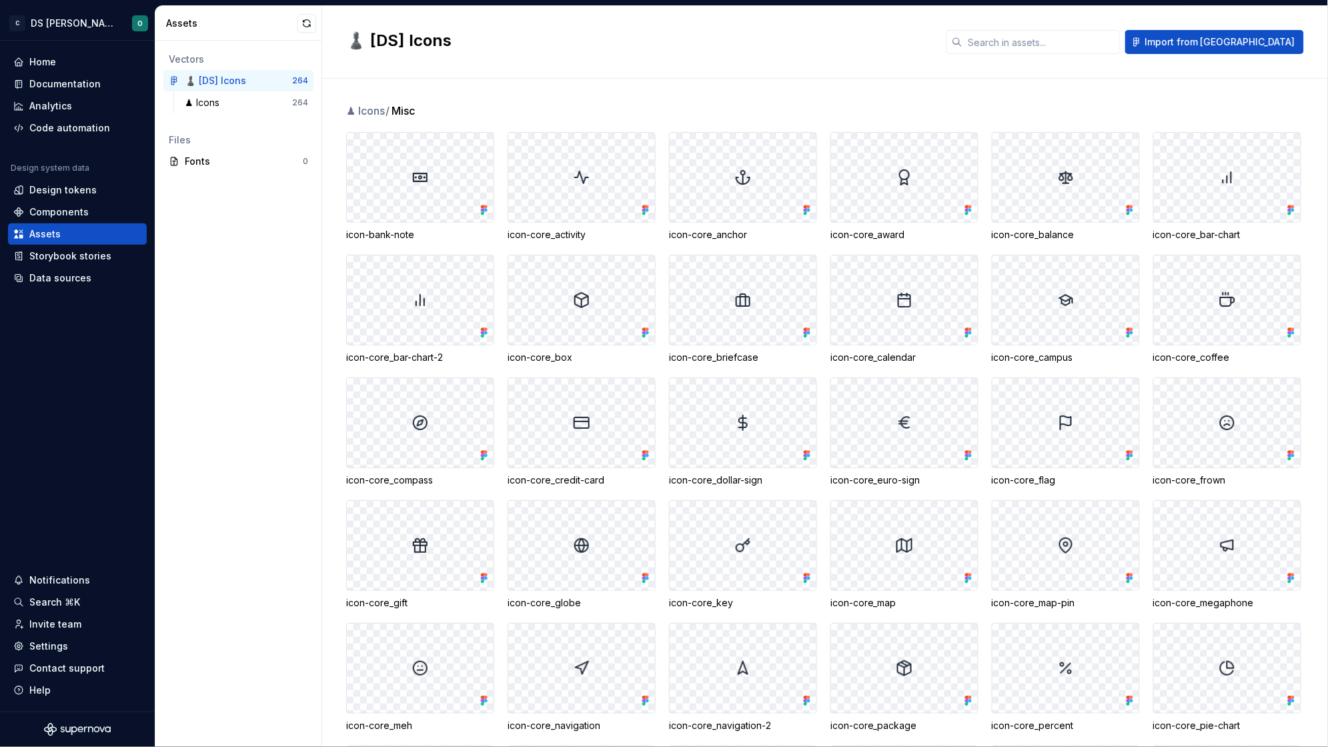
click at [225, 241] on div "Vectors ♟️ [DS] Icons 264 ♟ Icons 264 Files Fonts 0" at bounding box center [238, 394] width 166 height 706
click at [1073, 43] on input "text" at bounding box center [1040, 42] width 157 height 24
click at [69, 135] on div "Code automation" at bounding box center [77, 127] width 139 height 21
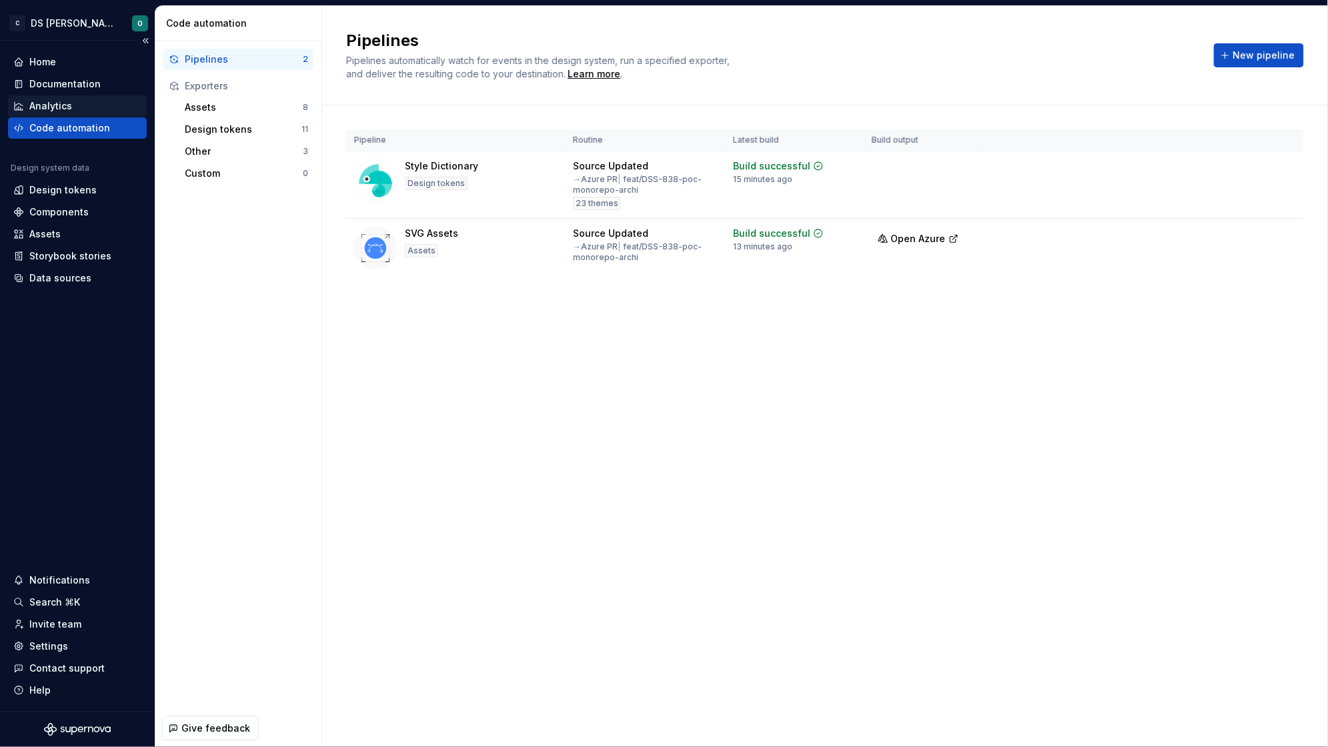
click at [72, 112] on div "Analytics" at bounding box center [77, 105] width 128 height 13
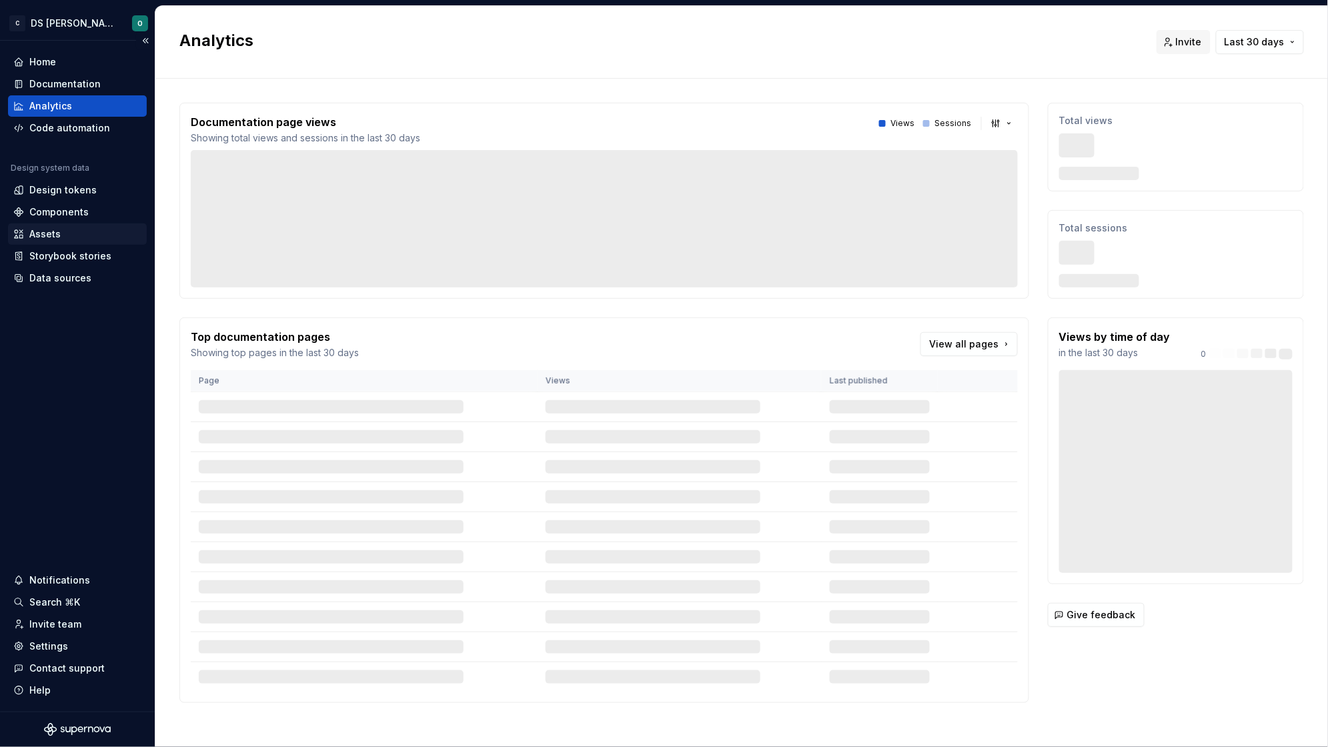
click at [57, 225] on div "Assets" at bounding box center [77, 233] width 139 height 21
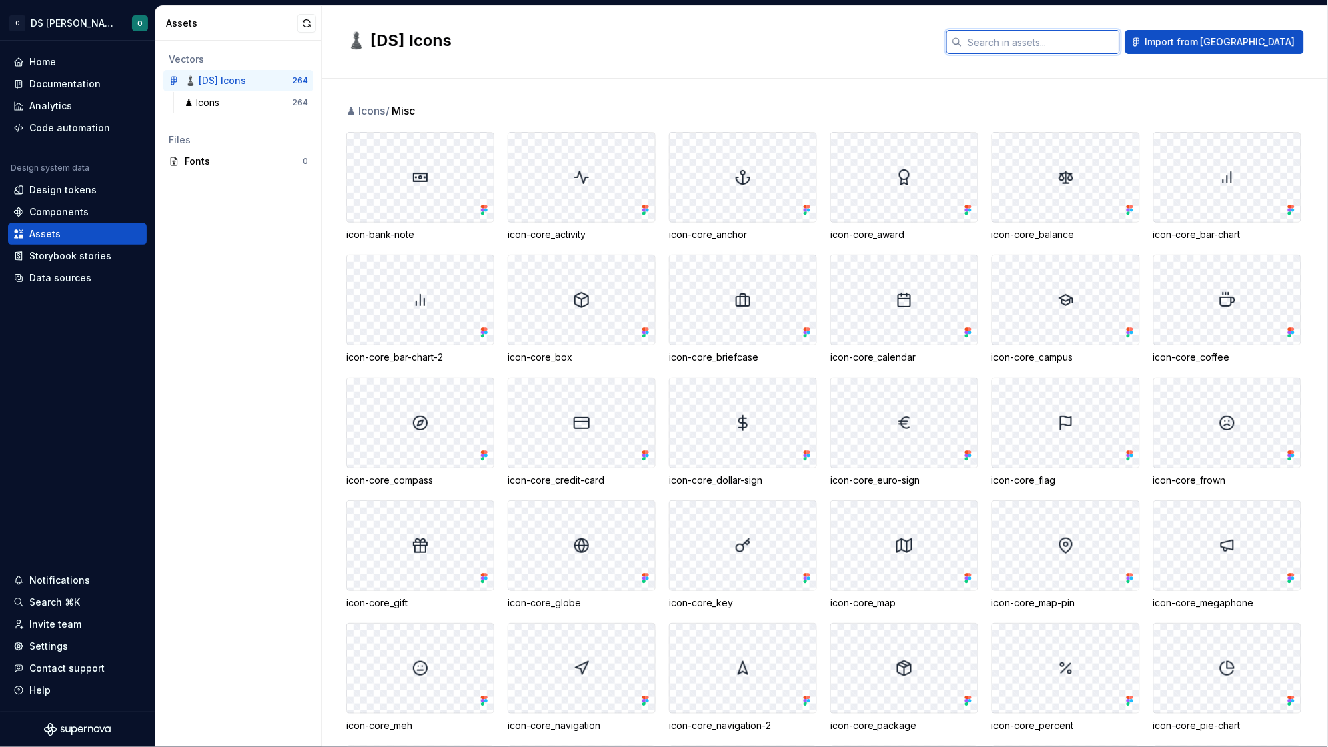
click at [1083, 43] on input "text" at bounding box center [1040, 42] width 157 height 24
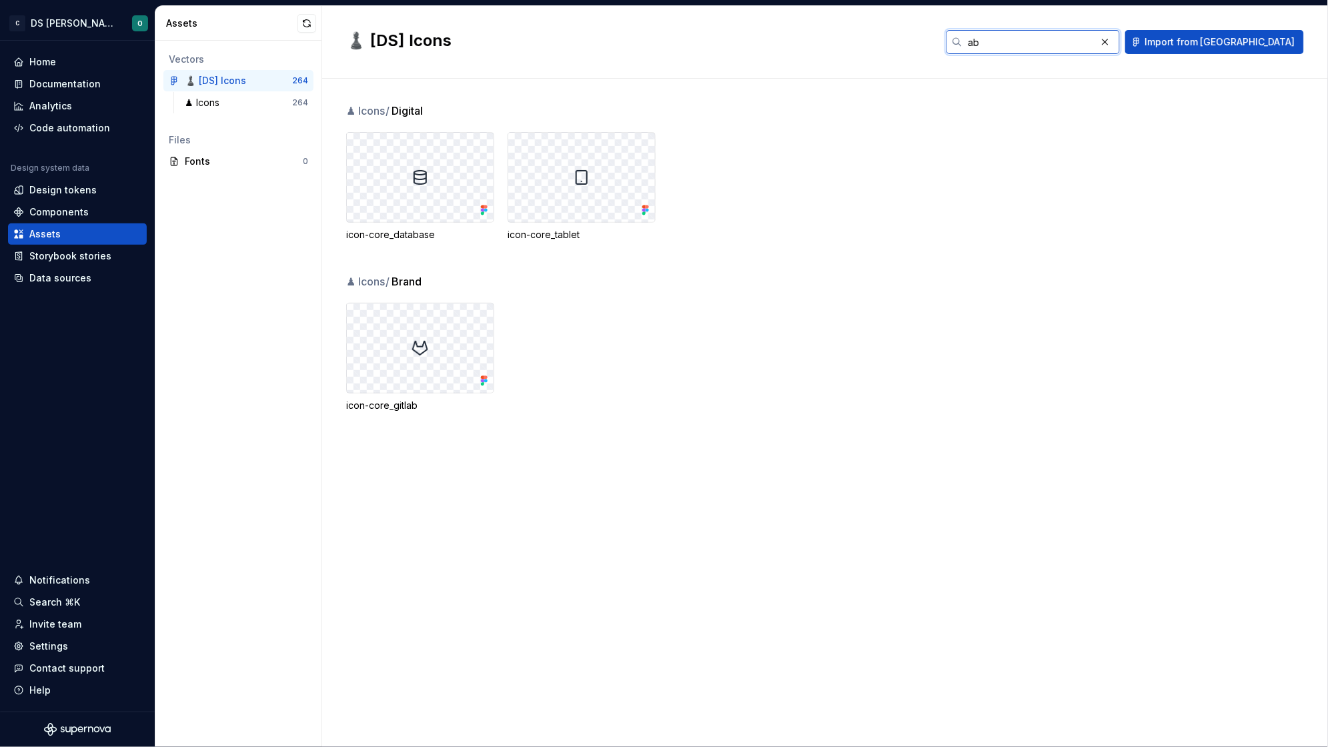
type input "a"
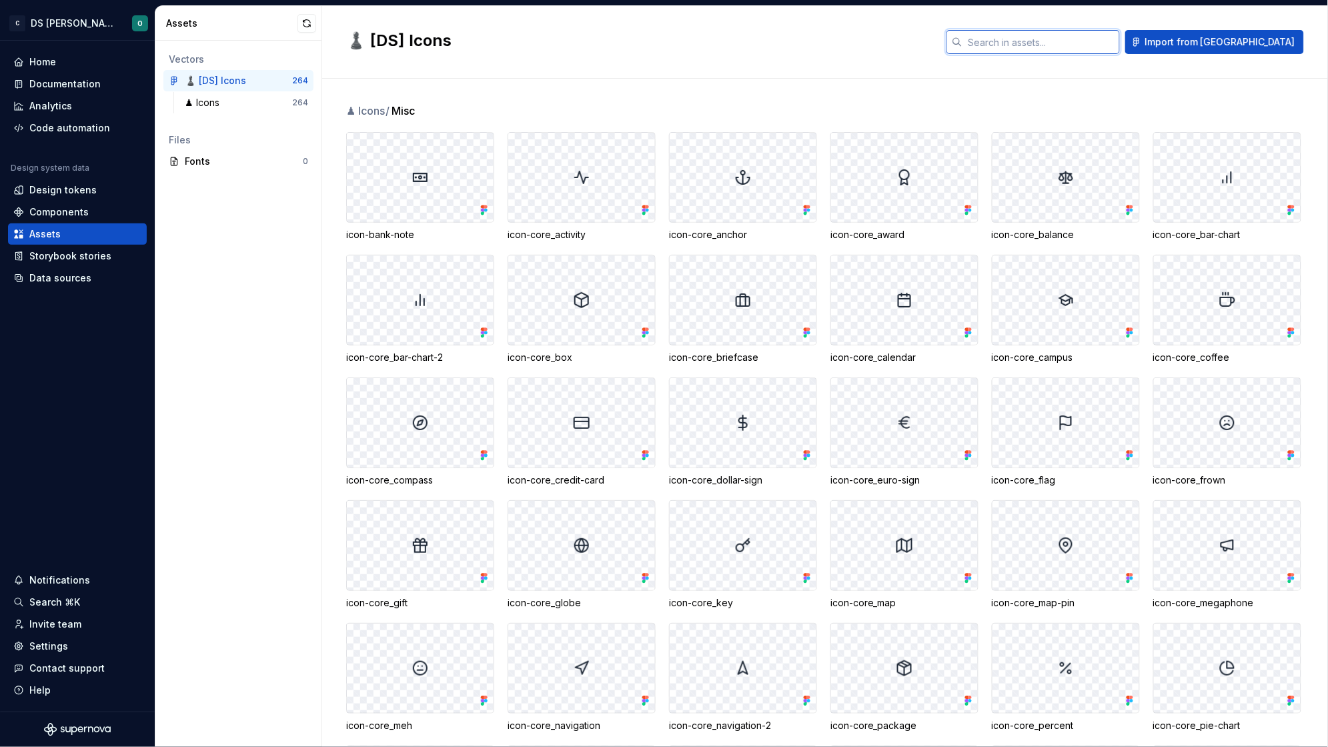
click at [1078, 48] on input "text" at bounding box center [1040, 42] width 157 height 24
drag, startPoint x: 237, startPoint y: 253, endPoint x: 243, endPoint y: 225, distance: 28.1
click at [237, 253] on div "Vectors ♟️ [DS] Icons 264 ♟ Icons 264 Files Fonts 0" at bounding box center [238, 394] width 166 height 706
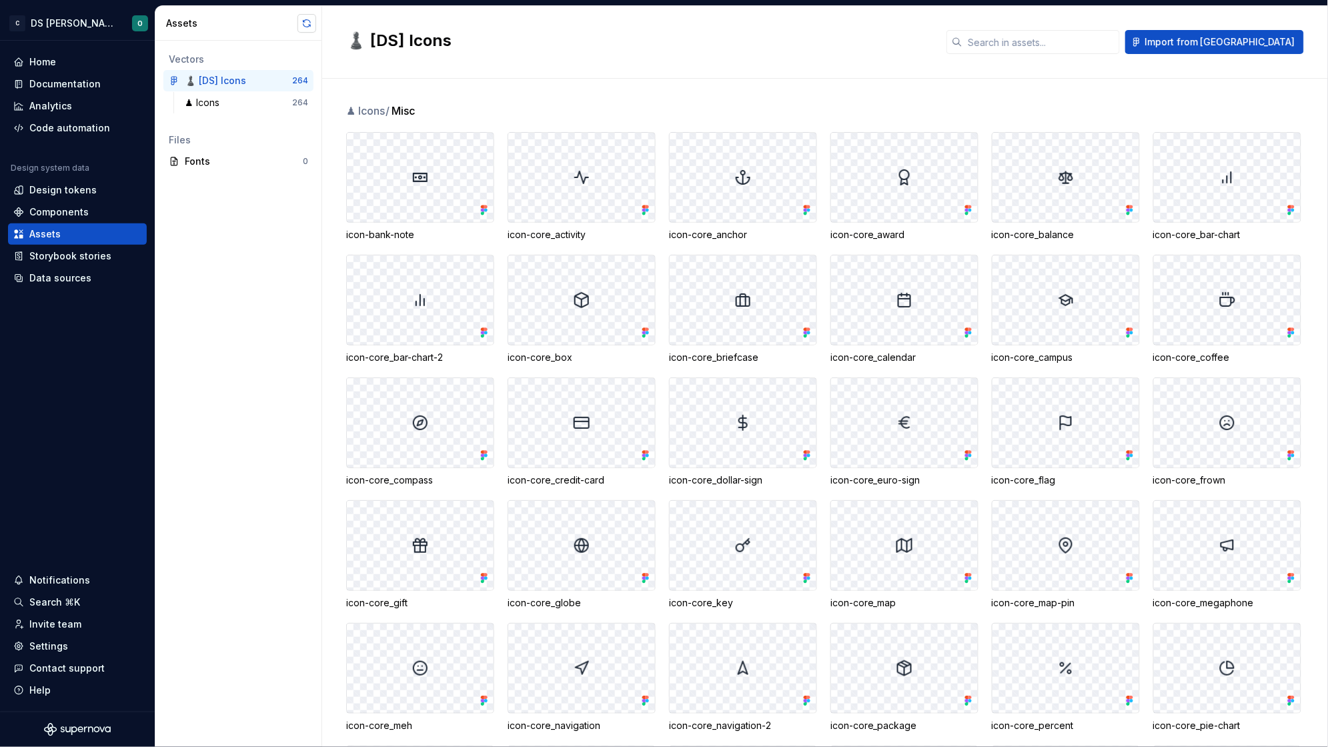
click at [303, 21] on button "button" at bounding box center [306, 23] width 19 height 19
click at [763, 91] on div "♟ Icons / Misc icon-bank-note icon-core_activity icon-core_anchor icon-core_awa…" at bounding box center [837, 413] width 982 height 668
click at [266, 207] on div "Vectors ♟️ [DS] Icons 264 ♟ Icons 264 Files Fonts 0" at bounding box center [238, 394] width 166 height 706
click at [303, 23] on button "button" at bounding box center [306, 23] width 19 height 19
click at [223, 279] on div "Vectors ♟️ [DS] Icons 264 ♟ Icons 264 Files Fonts 0" at bounding box center [238, 394] width 166 height 706
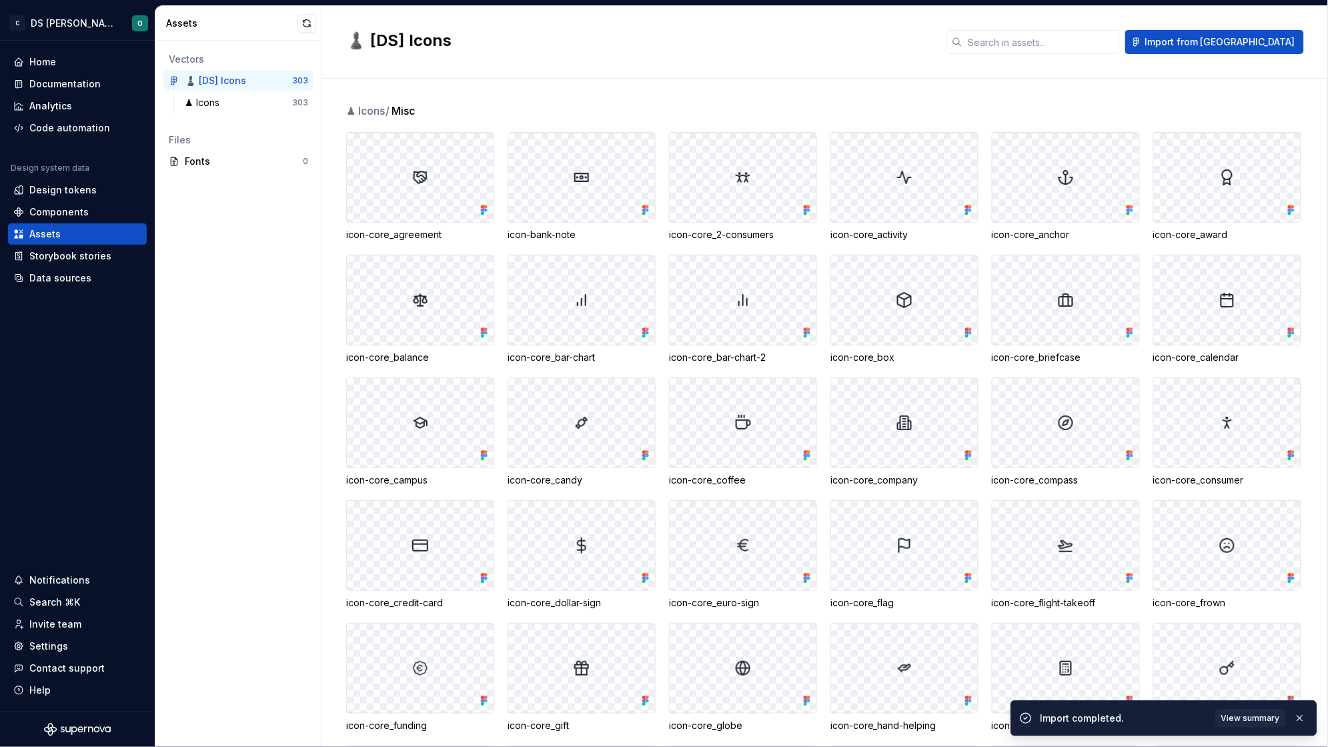
click at [227, 283] on div "Vectors ♟️ [DS] Icons 303 ♟ Icons 303 Files Fonts 0" at bounding box center [238, 394] width 166 height 706
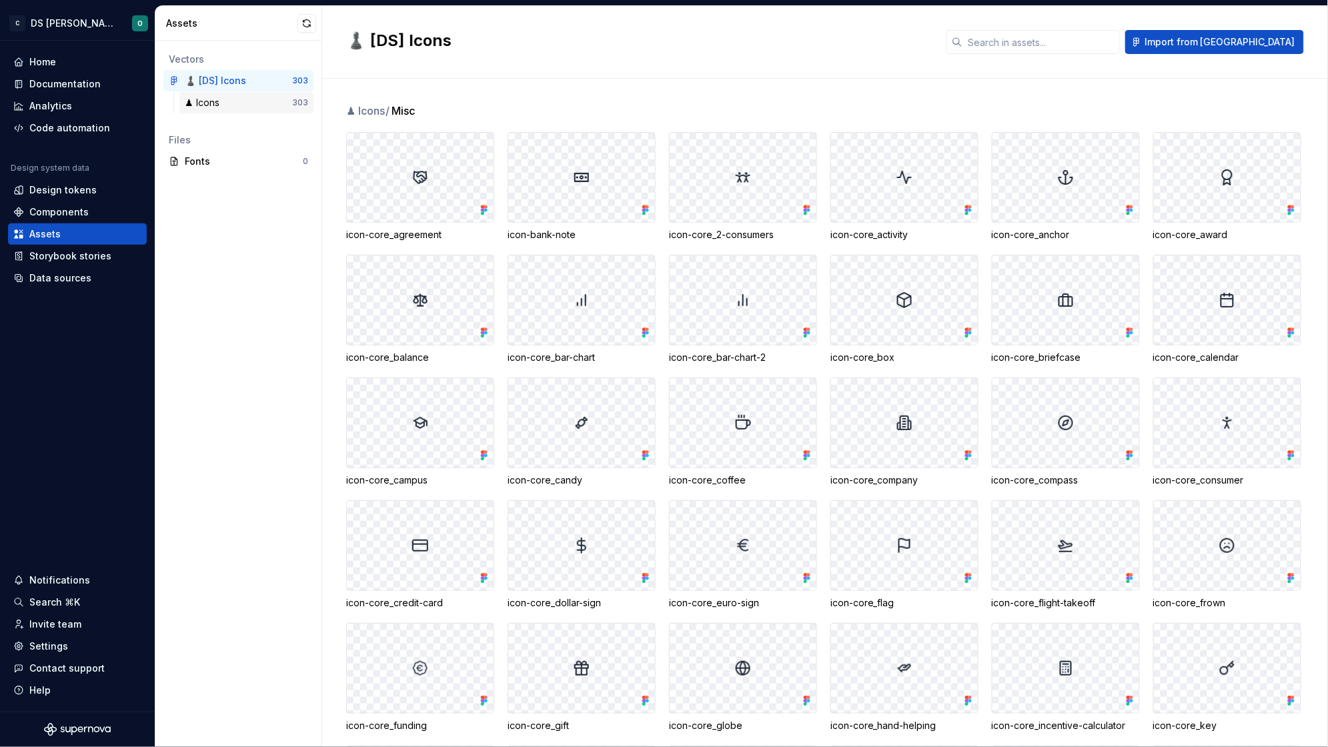
click at [248, 100] on div "♟ Icons" at bounding box center [238, 102] width 107 height 13
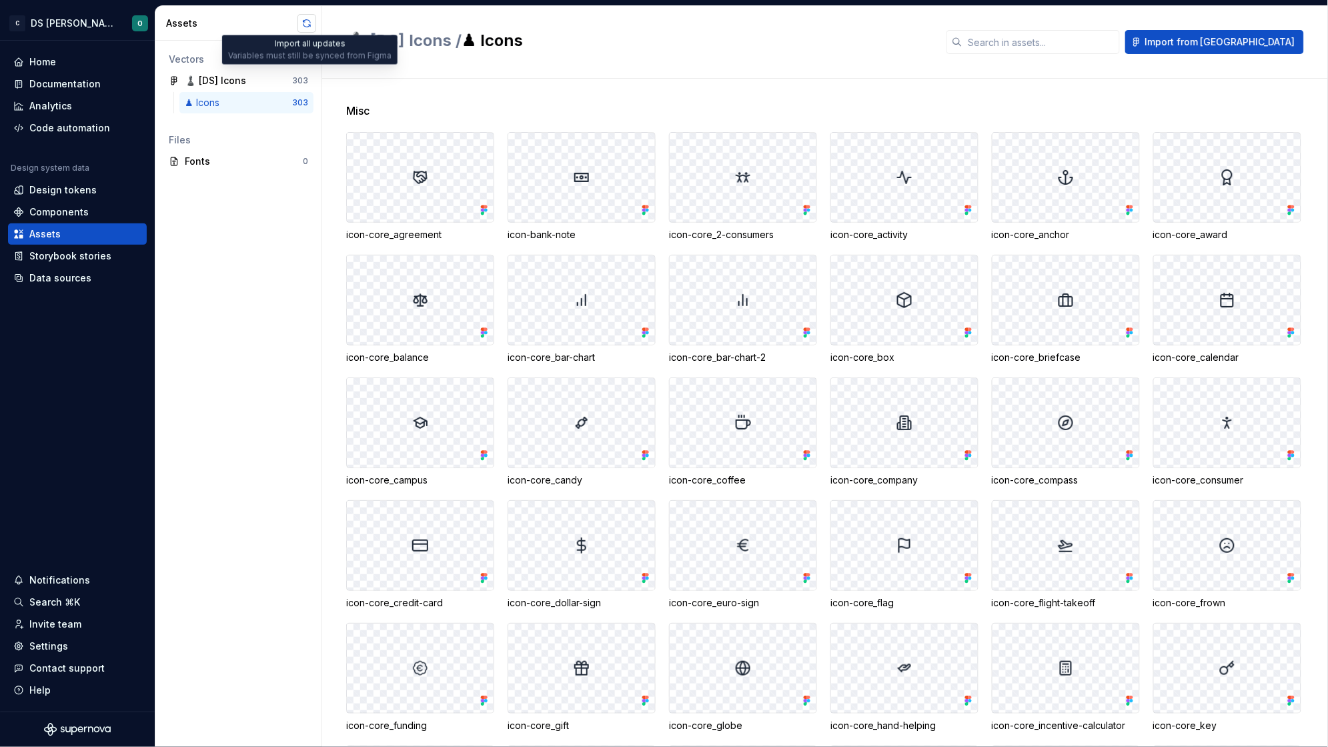
click at [311, 27] on button "button" at bounding box center [306, 23] width 19 height 19
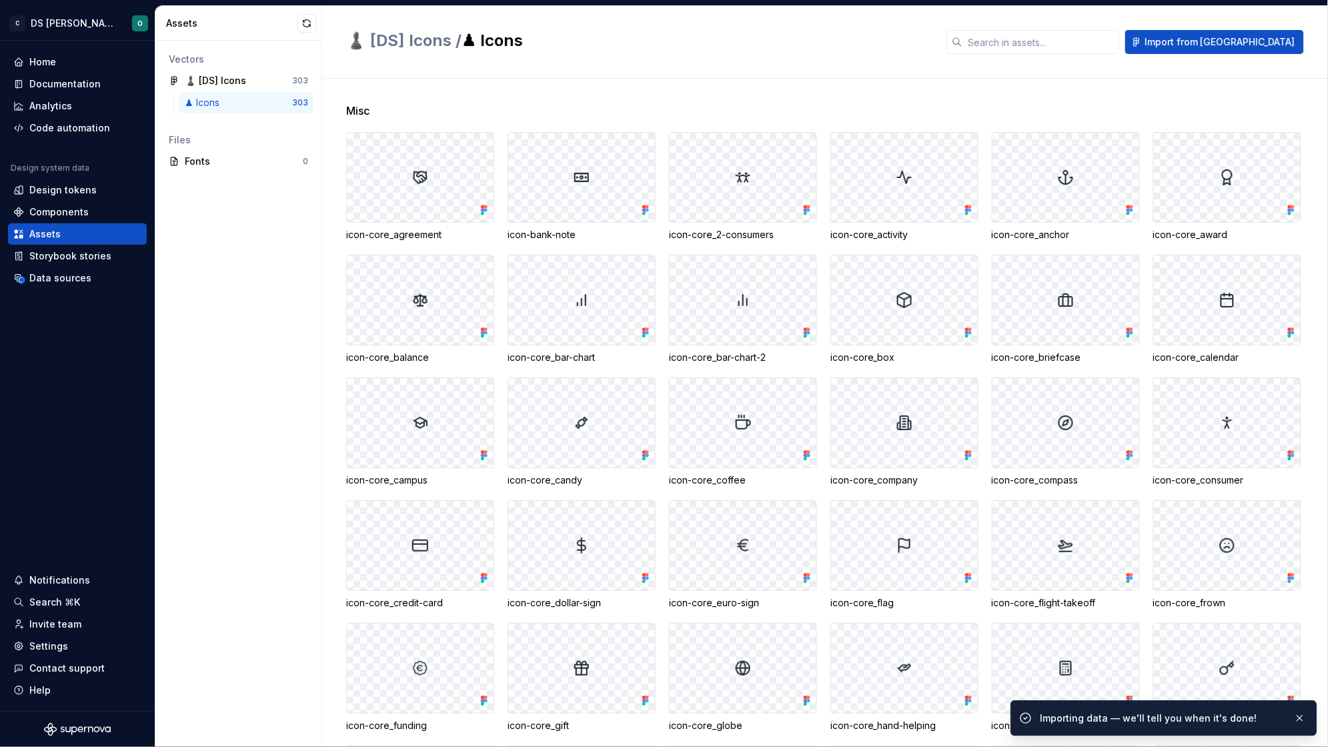
click at [570, 99] on div "Misc icon-core_agreement icon-bank-note icon-core_2-consumers icon-core_activit…" at bounding box center [837, 413] width 982 height 668
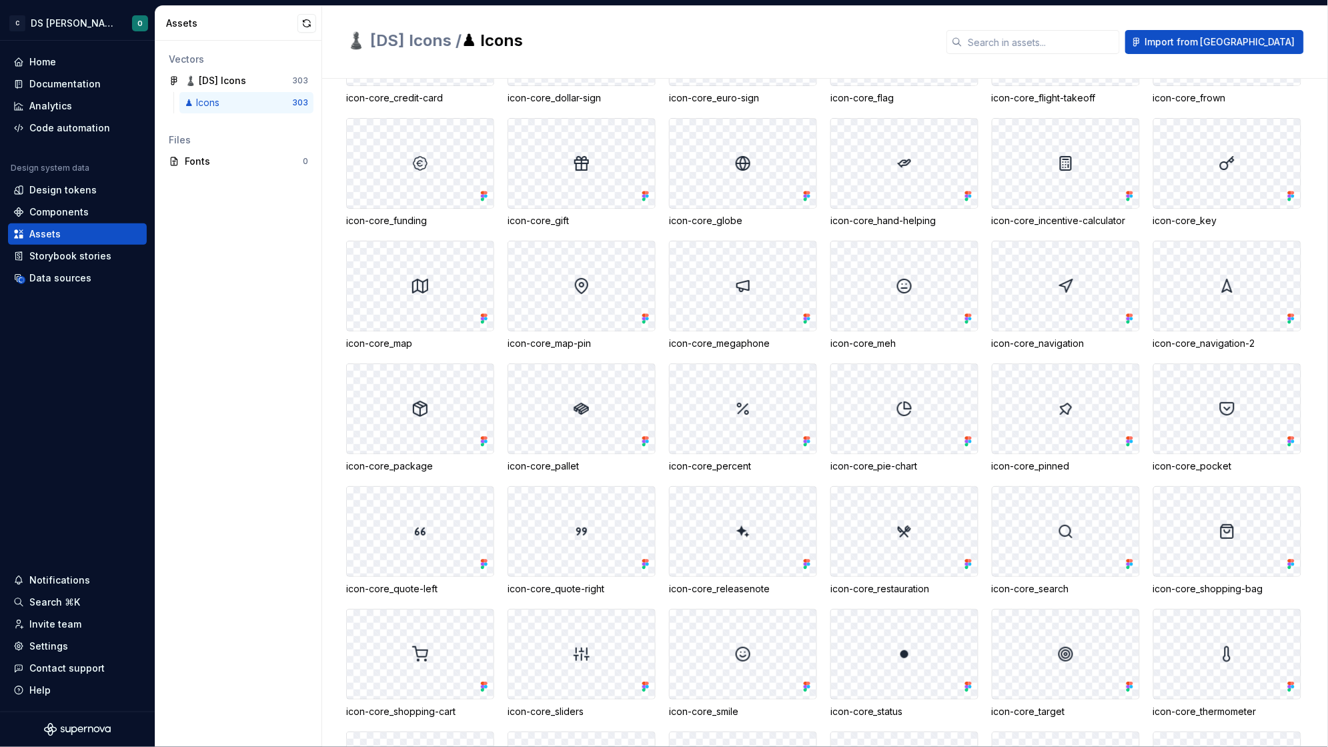
scroll to position [267, 0]
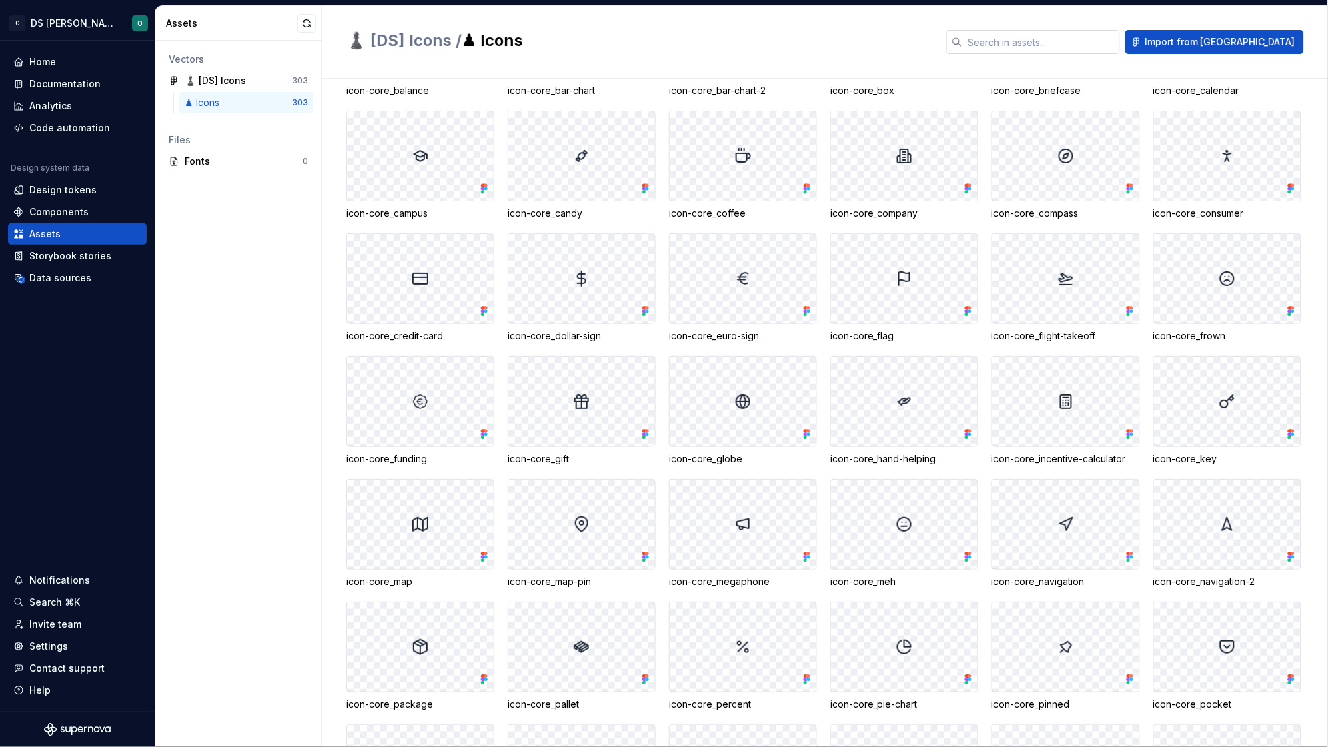
click at [1117, 43] on input "text" at bounding box center [1040, 42] width 157 height 24
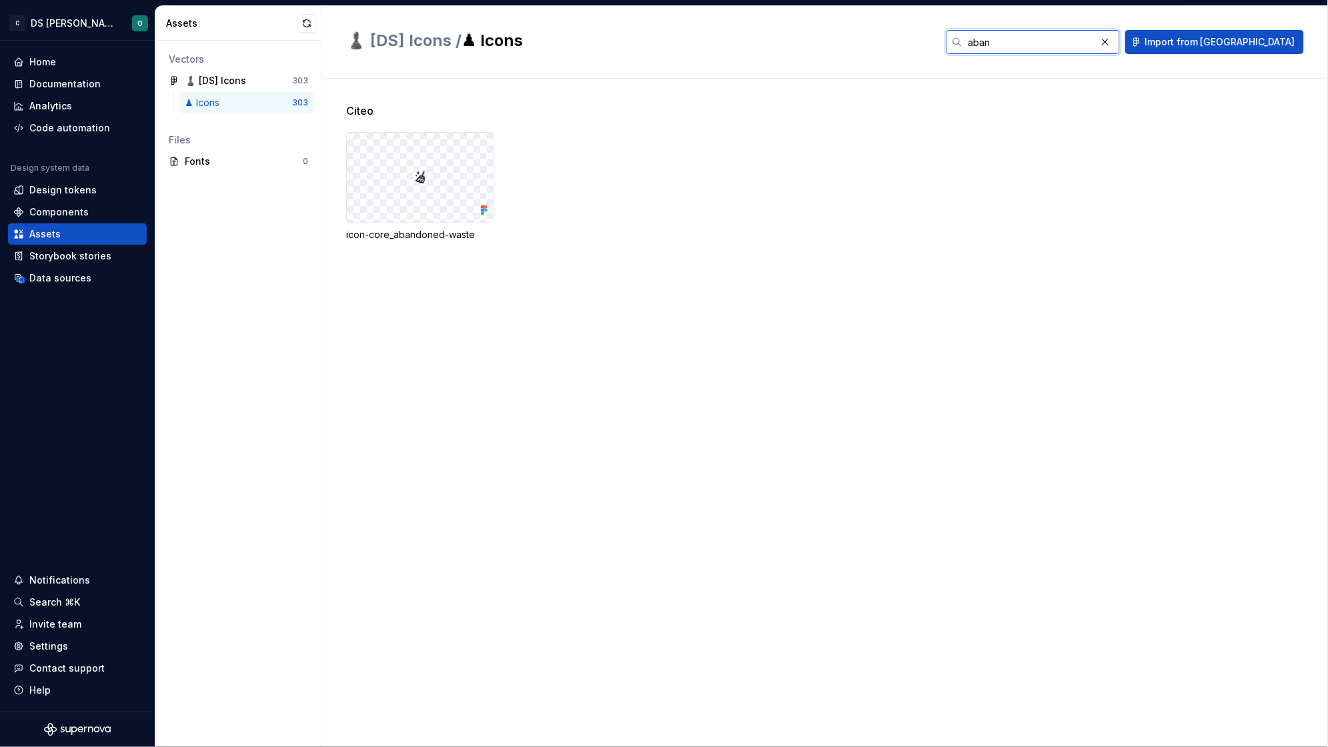
scroll to position [0, 0]
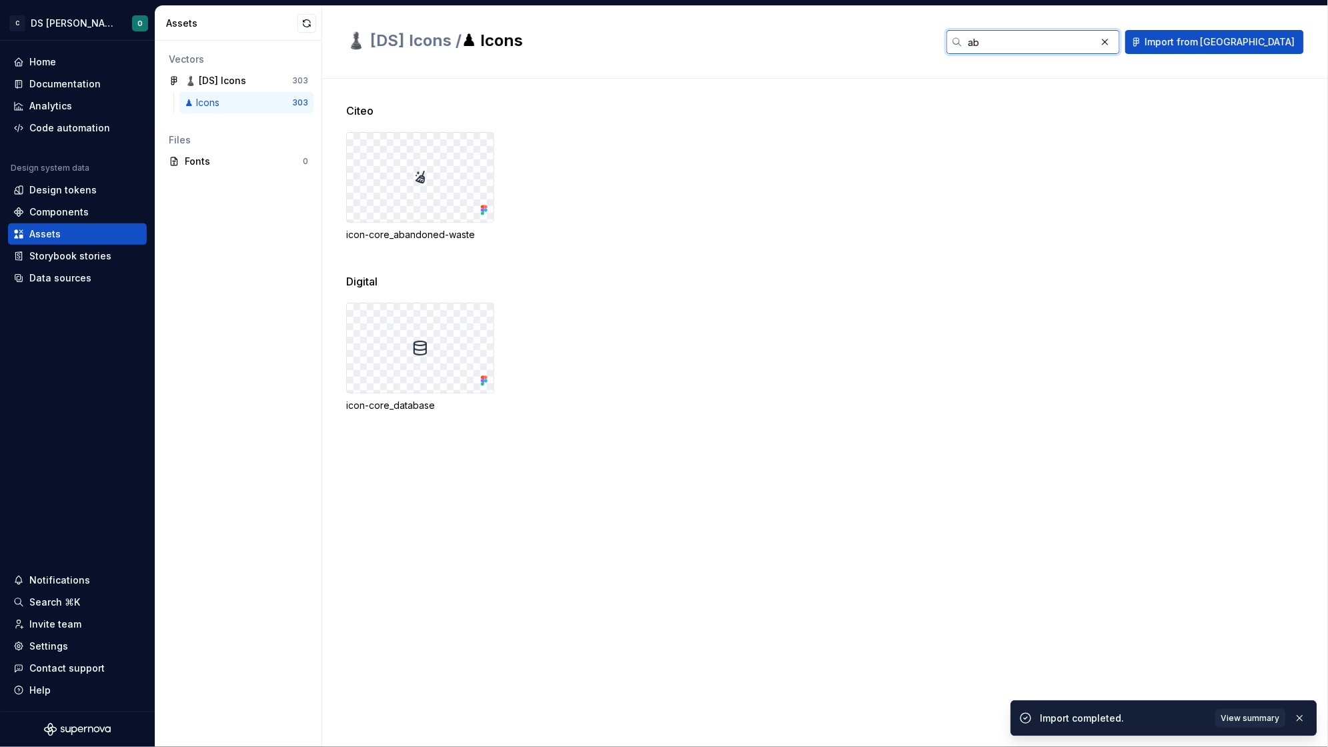
type input "a"
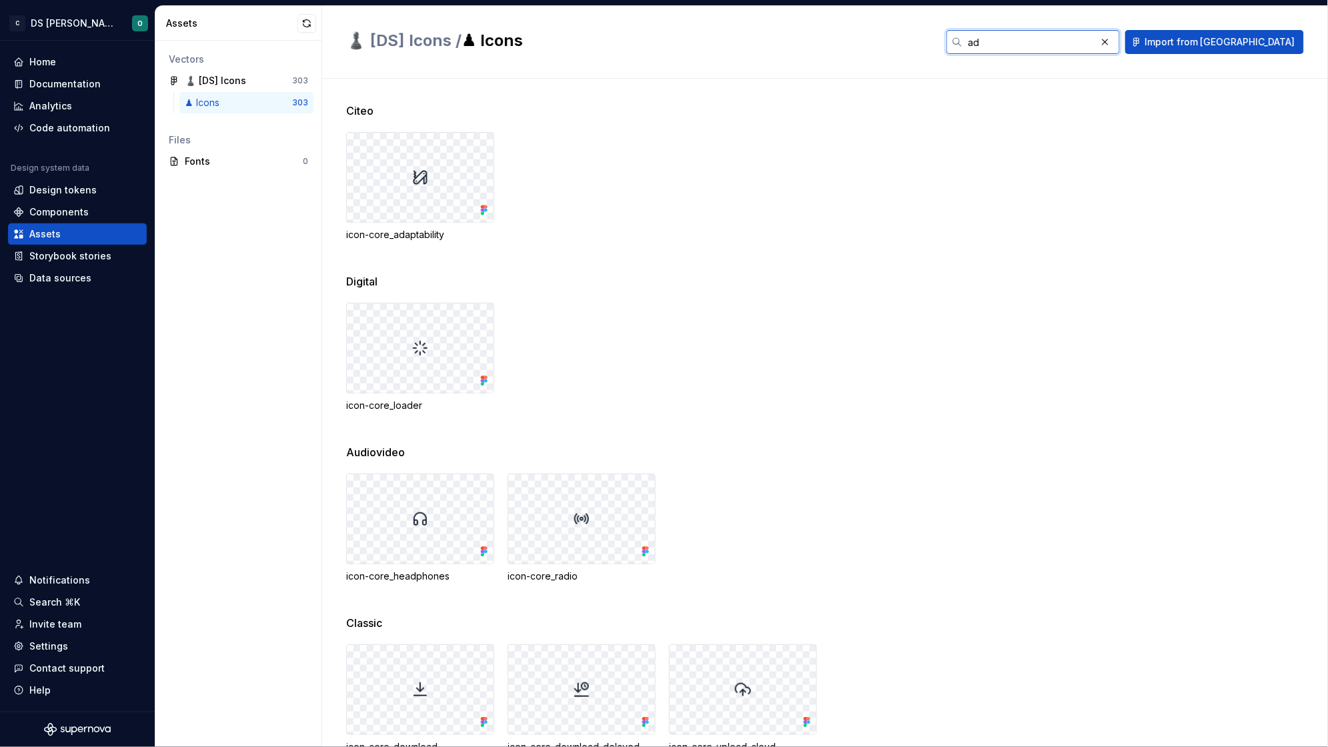
type input "a"
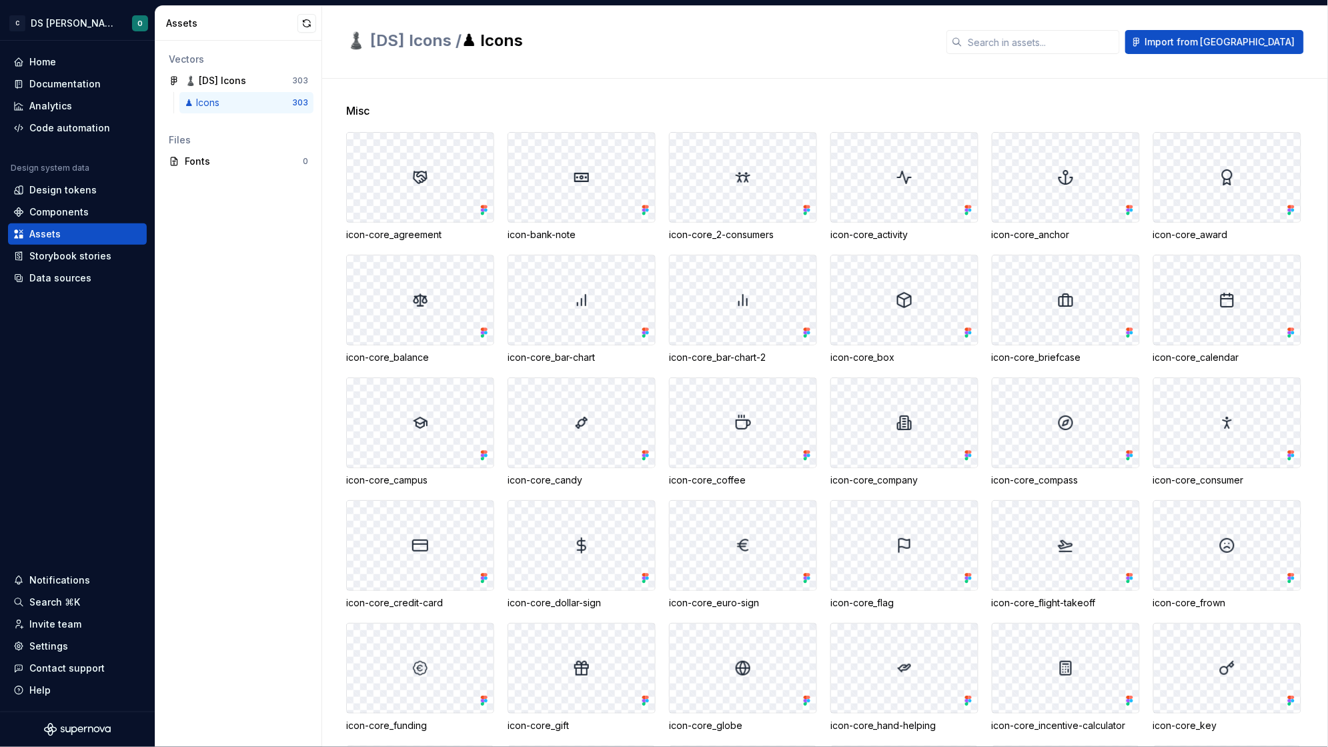
click at [243, 247] on div "Vectors ♟️ [DS] Icons 303 ♟ Icons 303 Files Fonts 0" at bounding box center [238, 394] width 166 height 706
click at [1100, 56] on div "♟️ [DS] Icons / ♟ Icons Import from Figma" at bounding box center [825, 42] width 1006 height 73
click at [1104, 38] on input "text" at bounding box center [1040, 42] width 157 height 24
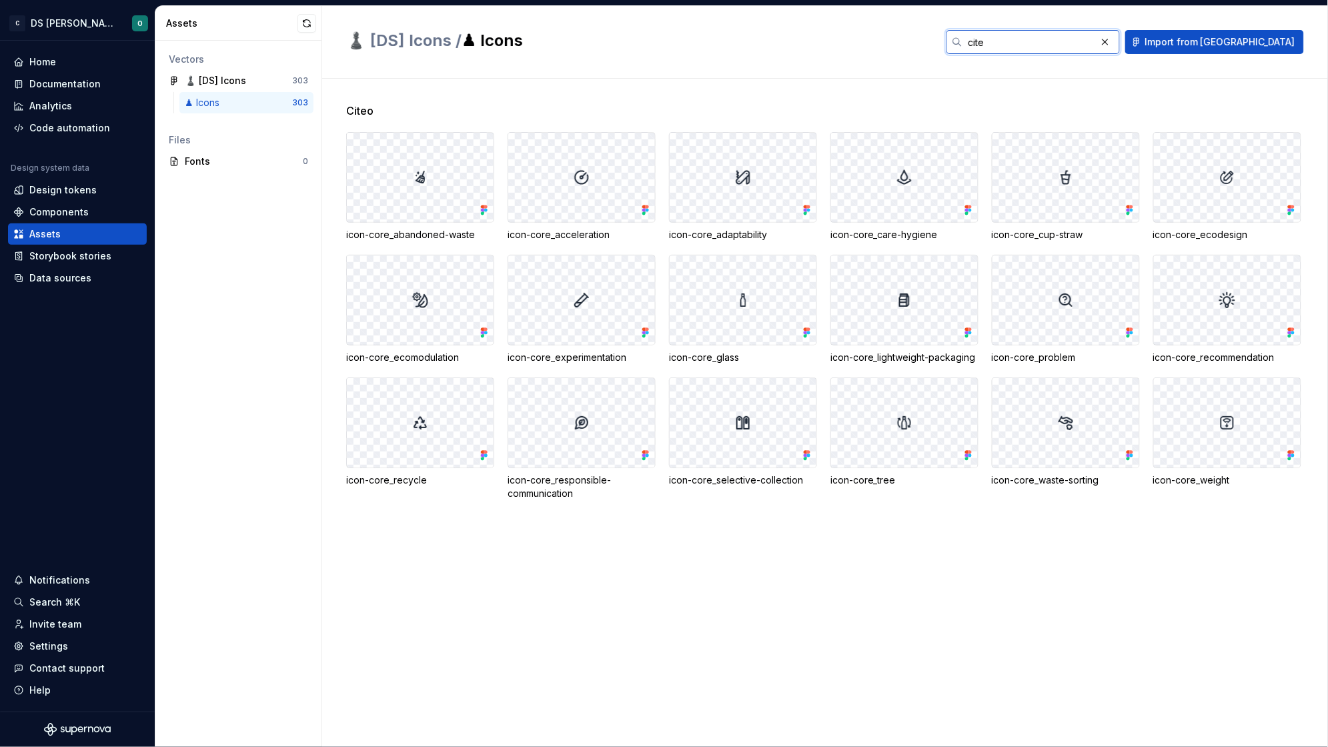
type input "cite"
click at [353, 113] on span "Citeo" at bounding box center [359, 111] width 27 height 16
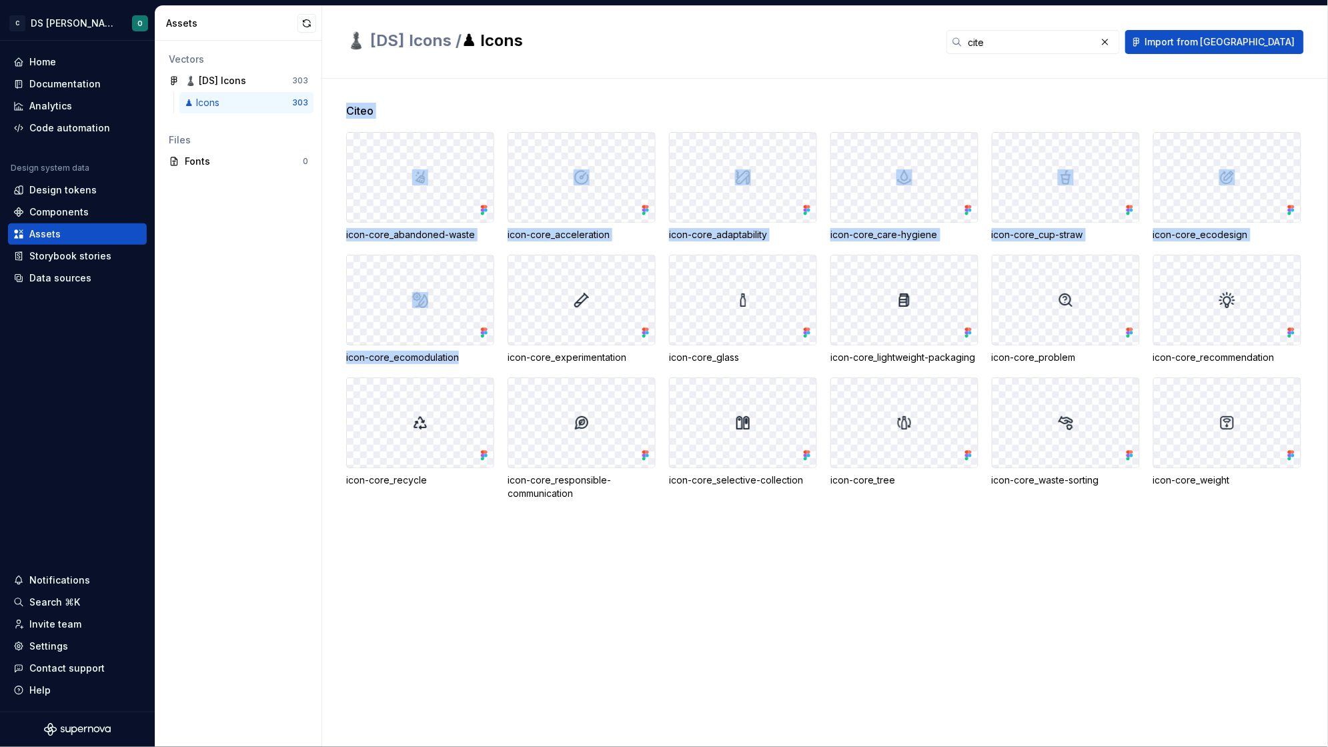
drag, startPoint x: 459, startPoint y: 361, endPoint x: 339, endPoint y: 361, distance: 120.0
click at [339, 361] on div "Citeo icon-core_abandoned-waste icon-core_acceleration icon-core_adaptability i…" at bounding box center [825, 413] width 1006 height 668
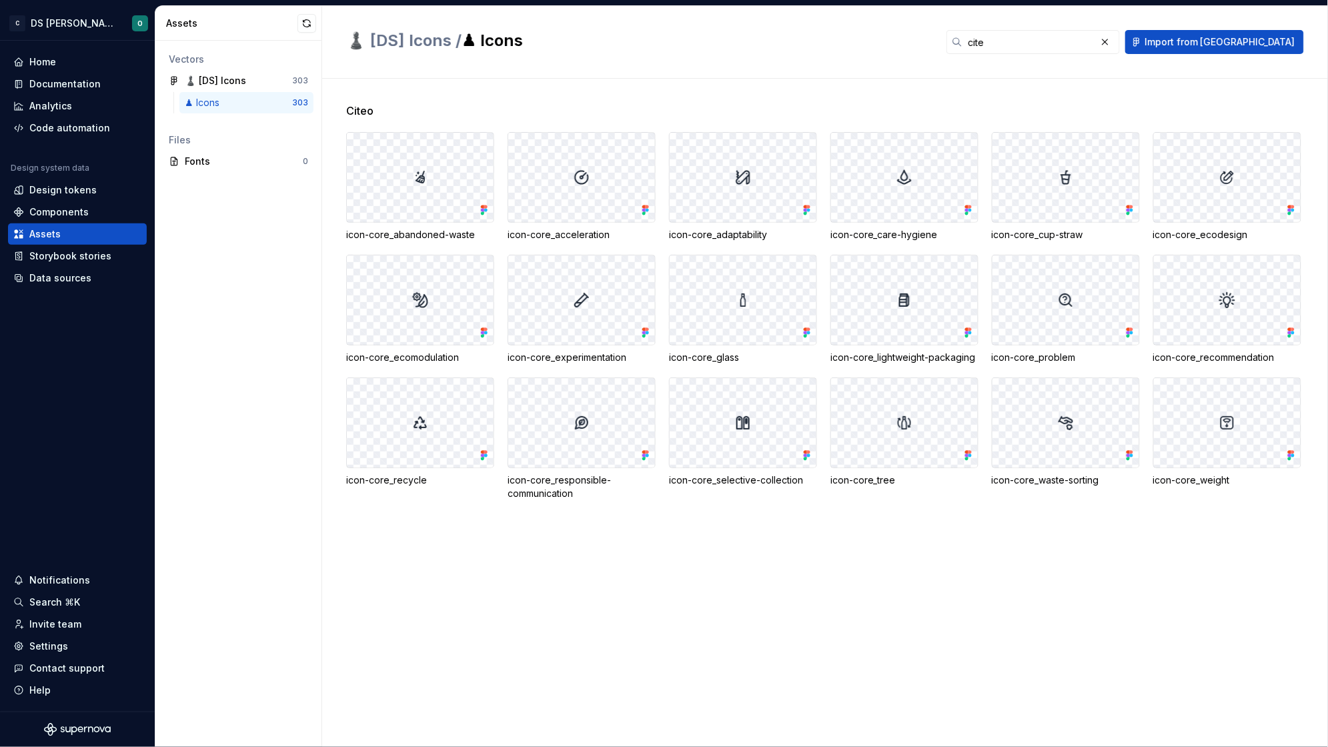
click at [669, 550] on div "Citeo icon-core_abandoned-waste icon-core_acceleration icon-core_adaptability i…" at bounding box center [837, 413] width 982 height 668
click at [678, 560] on div "Citeo icon-core_abandoned-waste icon-core_acceleration icon-core_adaptability i…" at bounding box center [837, 413] width 982 height 668
click at [672, 563] on div "Citeo icon-core_abandoned-waste icon-core_acceleration icon-core_adaptability i…" at bounding box center [837, 413] width 982 height 668
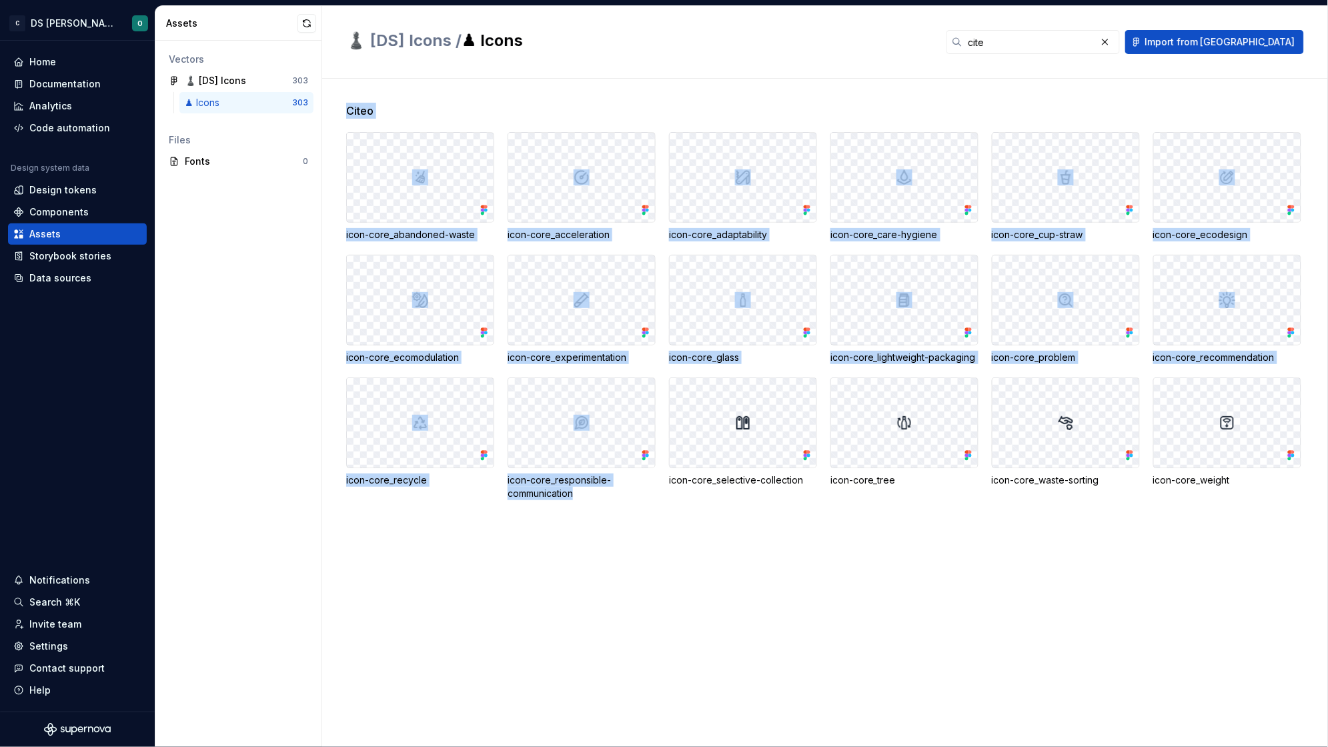
drag, startPoint x: 565, startPoint y: 474, endPoint x: 348, endPoint y: 112, distance: 421.5
click at [348, 112] on div "Citeo icon-core_abandoned-waste icon-core_acceleration icon-core_adaptability i…" at bounding box center [837, 317] width 982 height 429
click at [699, 99] on div "Citeo icon-core_abandoned-waste icon-core_acceleration icon-core_adaptability i…" at bounding box center [837, 413] width 982 height 668
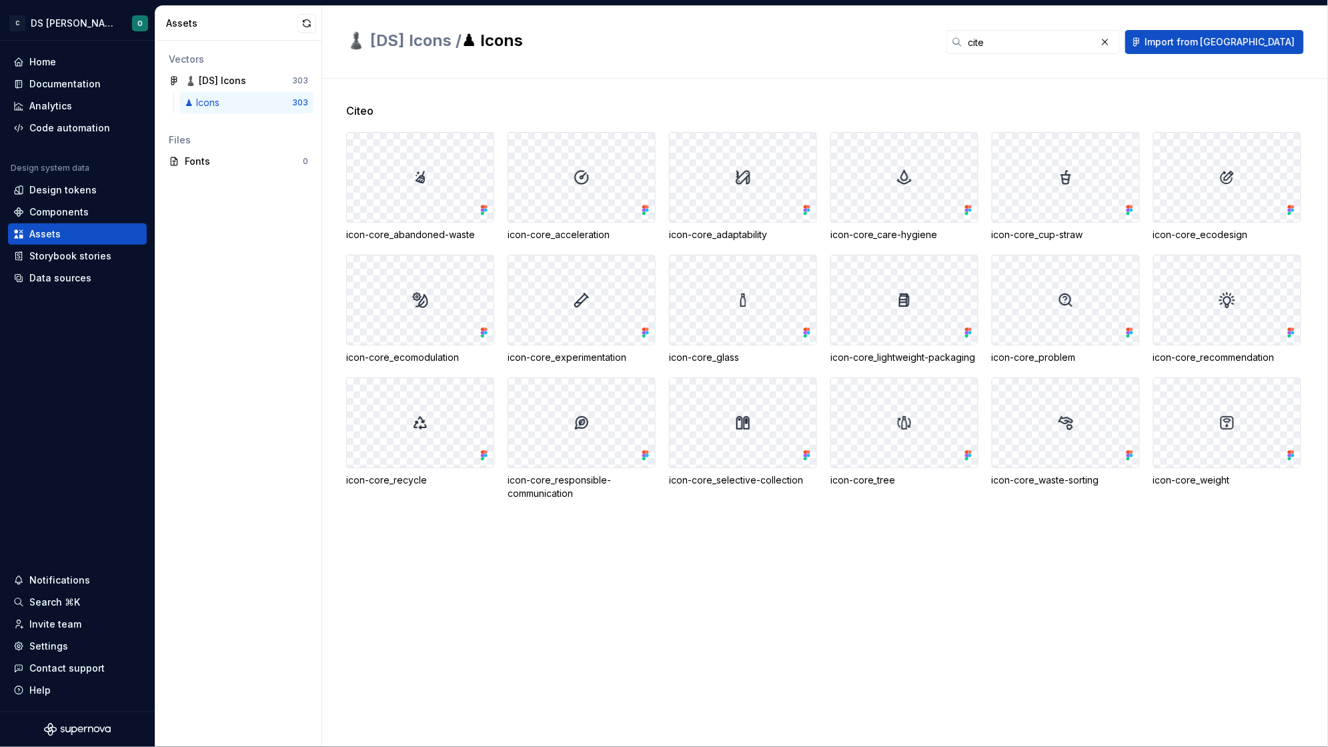
click at [722, 106] on div "Citeo" at bounding box center [837, 111] width 982 height 16
click at [749, 104] on div "Citeo" at bounding box center [837, 111] width 982 height 16
drag, startPoint x: 578, startPoint y: 43, endPoint x: 349, endPoint y: 41, distance: 229.4
click at [349, 41] on h2 "♟️ [DS] Icons / ♟ Icons" at bounding box center [638, 40] width 584 height 21
click at [608, 43] on h2 "♟️ [DS] Icons / ♟ Icons" at bounding box center [638, 40] width 584 height 21
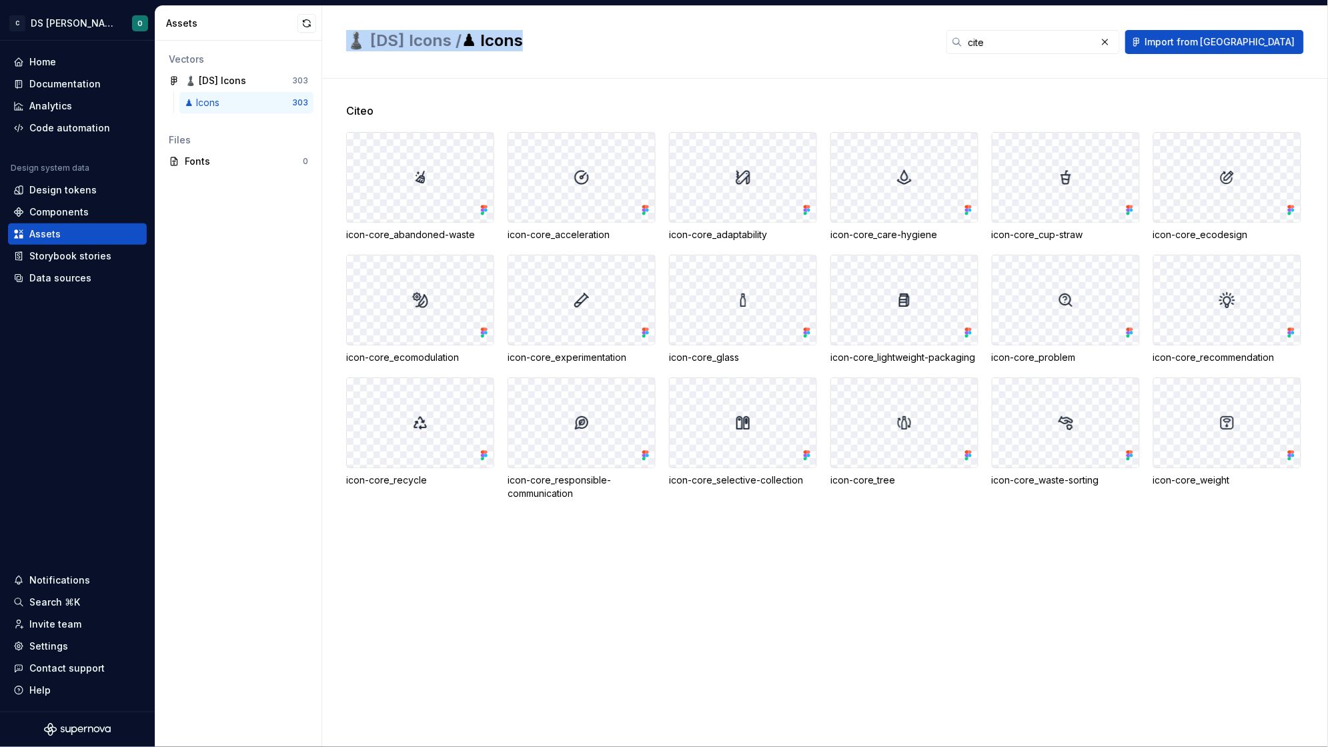
drag, startPoint x: 550, startPoint y: 37, endPoint x: 329, endPoint y: 45, distance: 220.9
click at [329, 45] on div "♟️ [DS] Icons / ♟ Icons cite Import from Figma" at bounding box center [825, 42] width 1006 height 73
click at [534, 65] on div "♟️ [DS] Icons / ♟ Icons cite Import from Figma" at bounding box center [825, 42] width 1006 height 73
drag, startPoint x: 527, startPoint y: 42, endPoint x: 337, endPoint y: 45, distance: 190.1
click at [337, 45] on div "♟️ [DS] Icons / ♟ Icons cite Import from Figma" at bounding box center [825, 42] width 1006 height 73
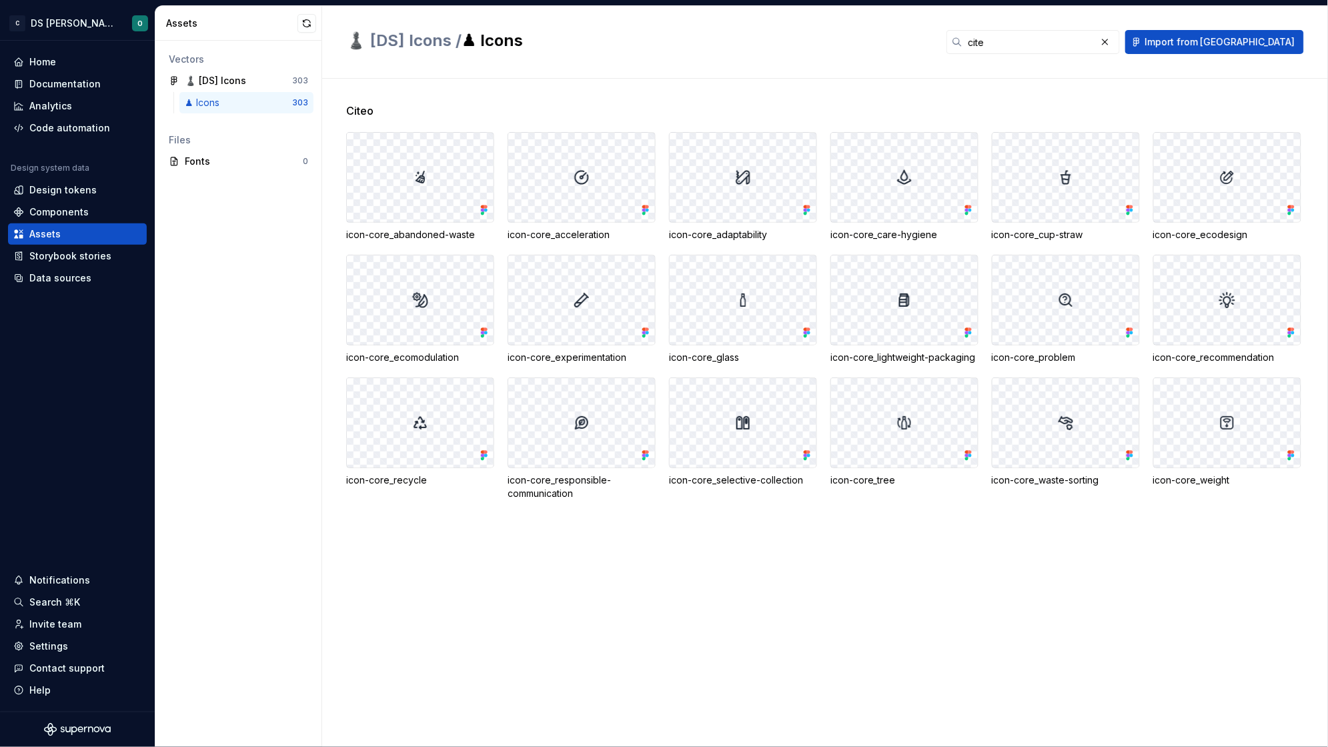
click at [672, 47] on h2 "♟️ [DS] Icons / ♟ Icons" at bounding box center [638, 40] width 584 height 21
drag, startPoint x: 554, startPoint y: 47, endPoint x: 345, endPoint y: 47, distance: 208.1
click at [346, 47] on h2 "♟️ [DS] Icons / ♟ Icons" at bounding box center [638, 40] width 584 height 21
click at [492, 73] on div "♟️ [DS] Icons / ♟ Icons cite Import from Figma" at bounding box center [825, 42] width 1006 height 73
click at [763, 101] on div "Citeo icon-core_abandoned-waste icon-core_acceleration icon-core_adaptability i…" at bounding box center [837, 413] width 982 height 668
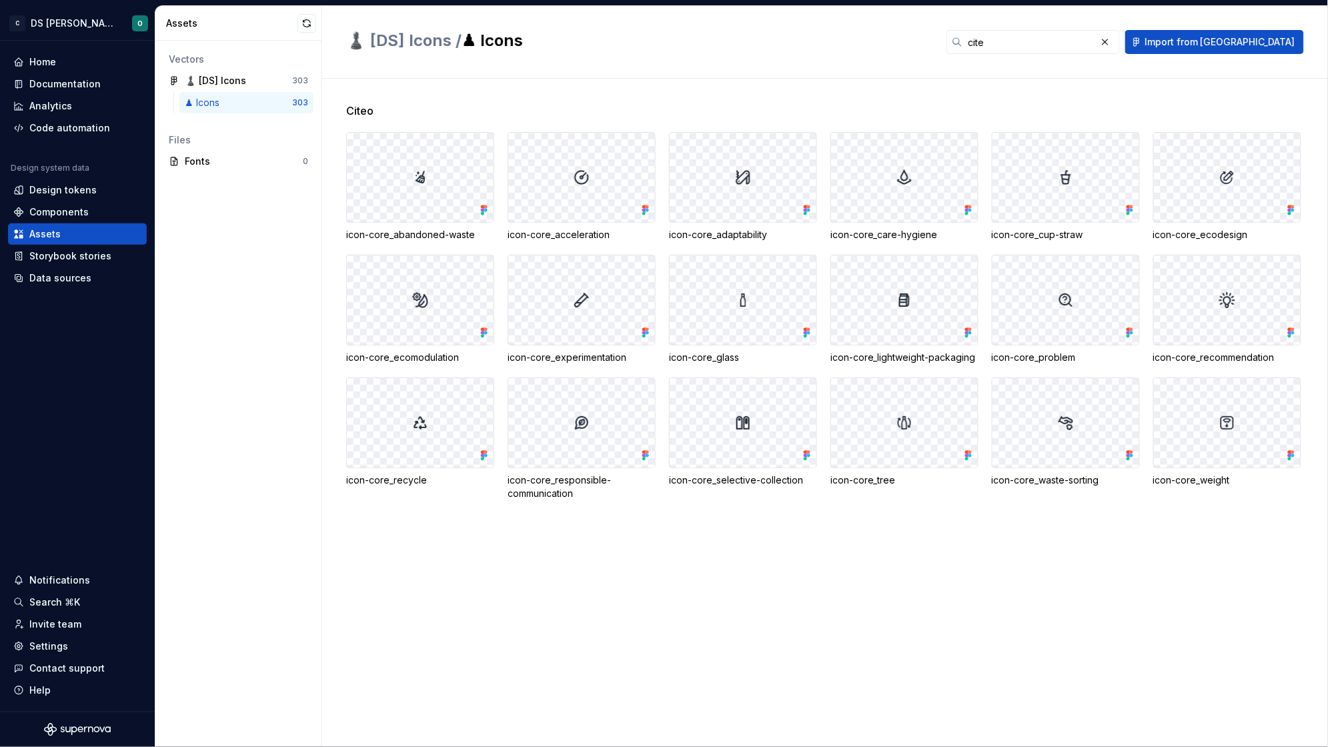
click at [748, 110] on div "Citeo" at bounding box center [837, 111] width 982 height 16
drag, startPoint x: 413, startPoint y: 110, endPoint x: 340, endPoint y: 105, distance: 72.9
click at [340, 105] on div "Citeo icon-core_abandoned-waste icon-core_acceleration icon-core_adaptability i…" at bounding box center [825, 413] width 1006 height 668
drag, startPoint x: 344, startPoint y: 112, endPoint x: 430, endPoint y: 107, distance: 86.2
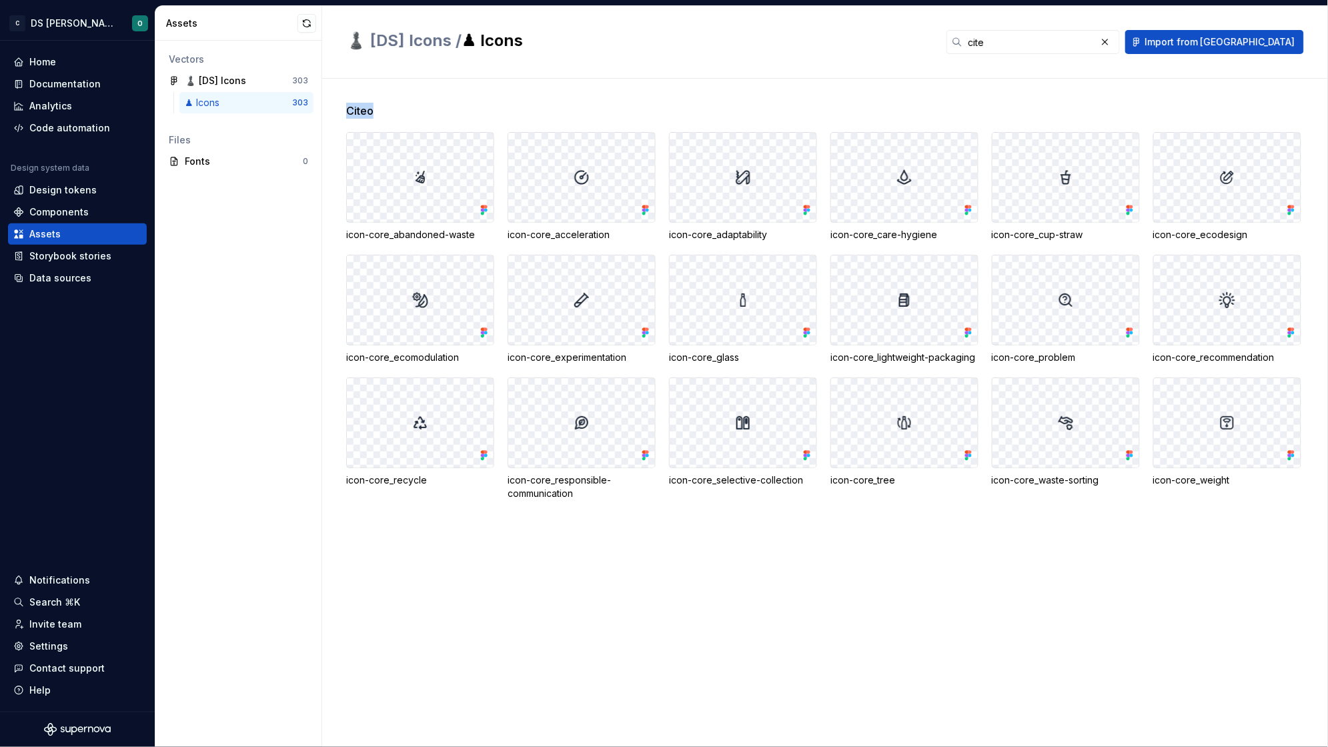
click at [430, 107] on div "Citeo icon-core_abandoned-waste icon-core_acceleration icon-core_adaptability i…" at bounding box center [825, 413] width 1006 height 668
click at [367, 113] on span "Citeo" at bounding box center [359, 111] width 27 height 16
drag, startPoint x: 379, startPoint y: 111, endPoint x: 334, endPoint y: 113, distance: 45.4
click at [334, 113] on div "Citeo icon-core_abandoned-waste icon-core_acceleration icon-core_adaptability i…" at bounding box center [825, 413] width 1006 height 668
click at [343, 111] on div "Citeo icon-core_abandoned-waste icon-core_acceleration icon-core_adaptability i…" at bounding box center [825, 413] width 1006 height 668
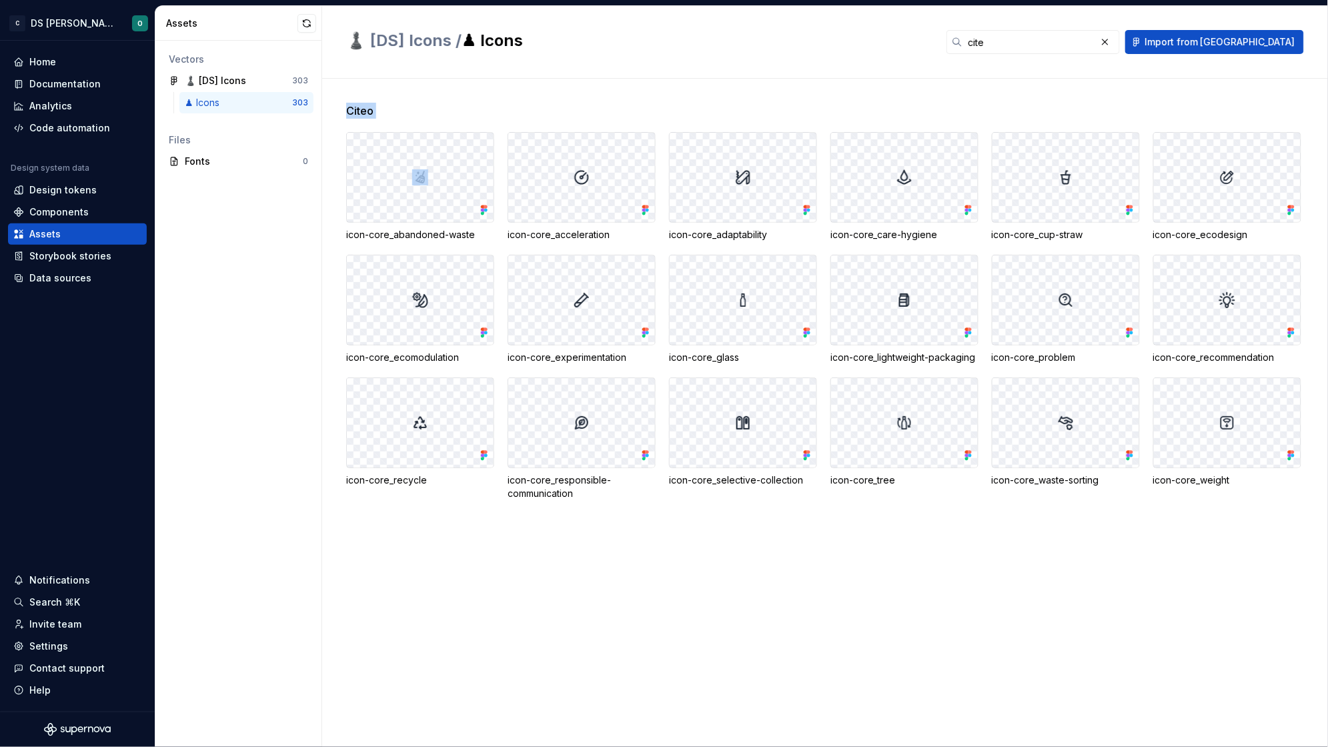
drag, startPoint x: 343, startPoint y: 111, endPoint x: 421, endPoint y: 109, distance: 78.1
click at [421, 109] on div "Citeo icon-core_abandoned-waste icon-core_acceleration icon-core_adaptability i…" at bounding box center [825, 413] width 1006 height 668
click at [421, 109] on div "Citeo" at bounding box center [837, 111] width 982 height 16
click at [518, 97] on div "Citeo icon-core_abandoned-waste icon-core_acceleration icon-core_adaptability i…" at bounding box center [837, 413] width 982 height 668
